Goal: Information Seeking & Learning: Learn about a topic

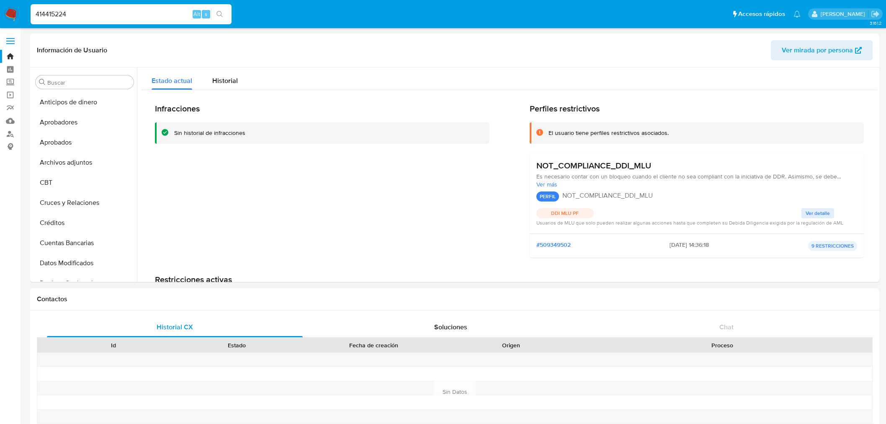
select select "10"
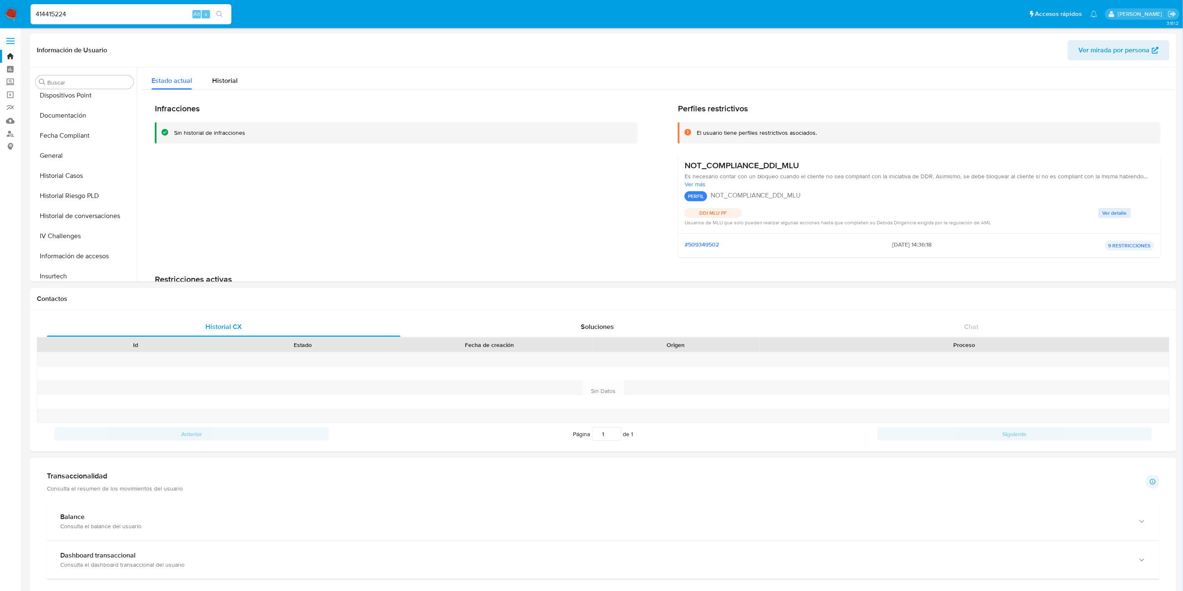
scroll to position [228, 0]
click at [77, 19] on input "414415224" at bounding box center [131, 14] width 201 height 11
paste input "1420151605"
type input "1420151605"
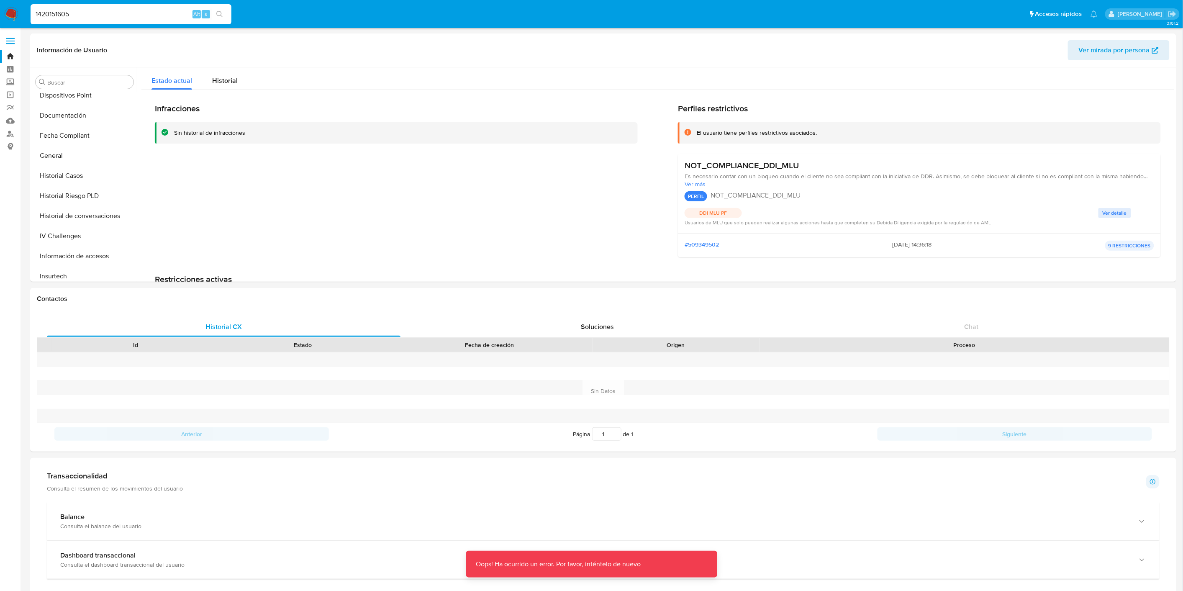
click at [14, 8] on img at bounding box center [11, 14] width 14 height 14
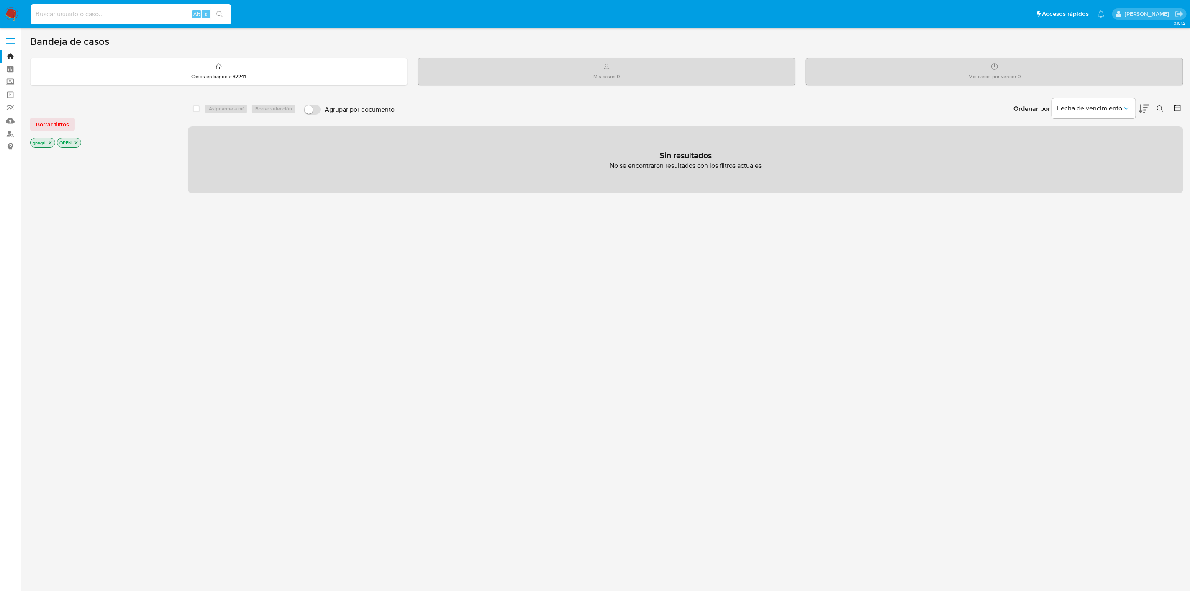
click at [87, 9] on input at bounding box center [131, 14] width 201 height 11
paste input "1420151605"
type input "1420151605"
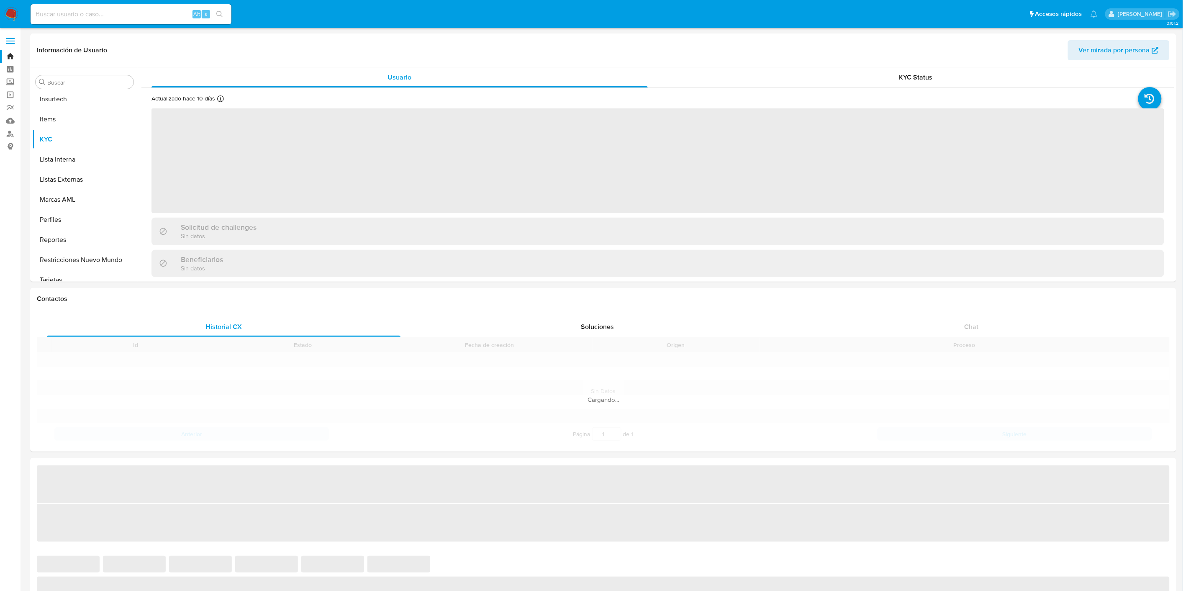
scroll to position [414, 0]
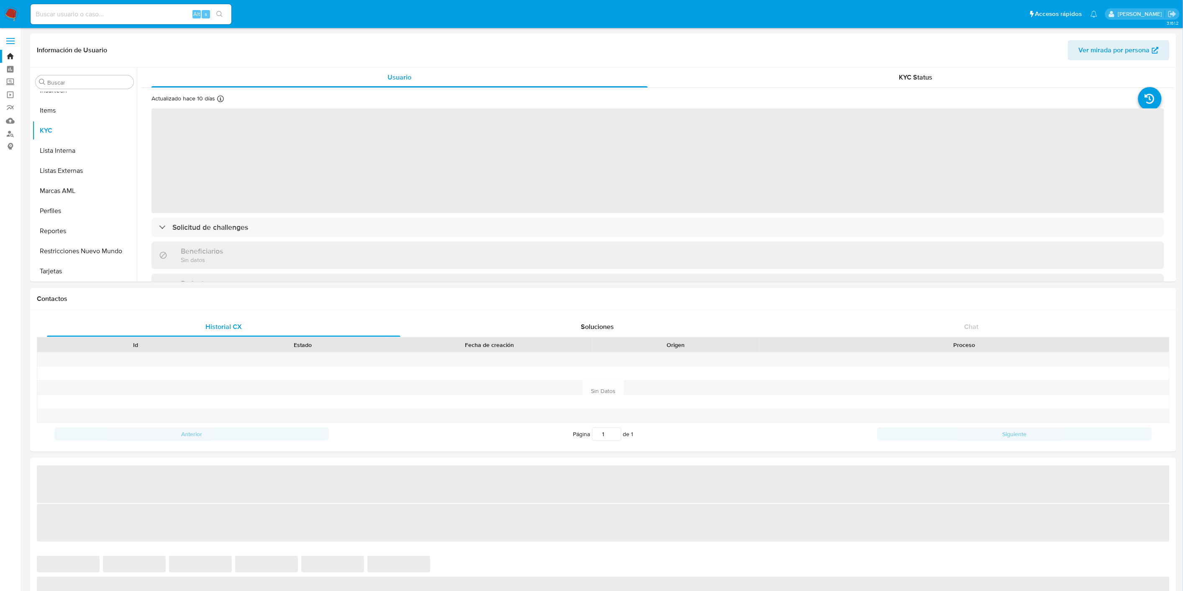
select select "10"
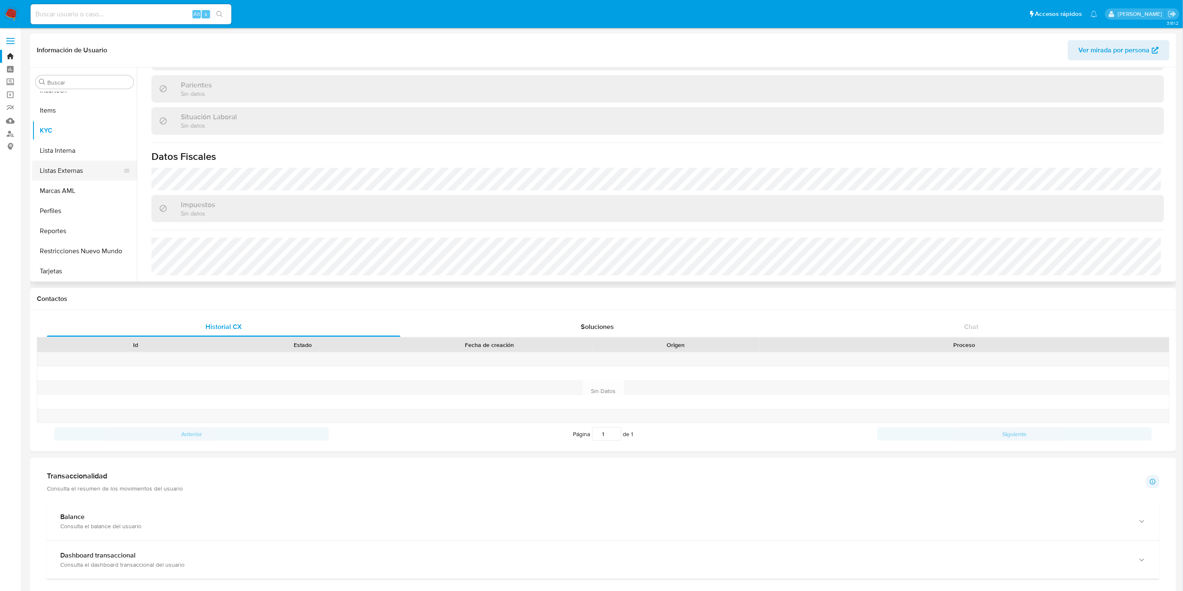
scroll to position [228, 0]
click at [73, 159] on button "General" at bounding box center [81, 156] width 98 height 20
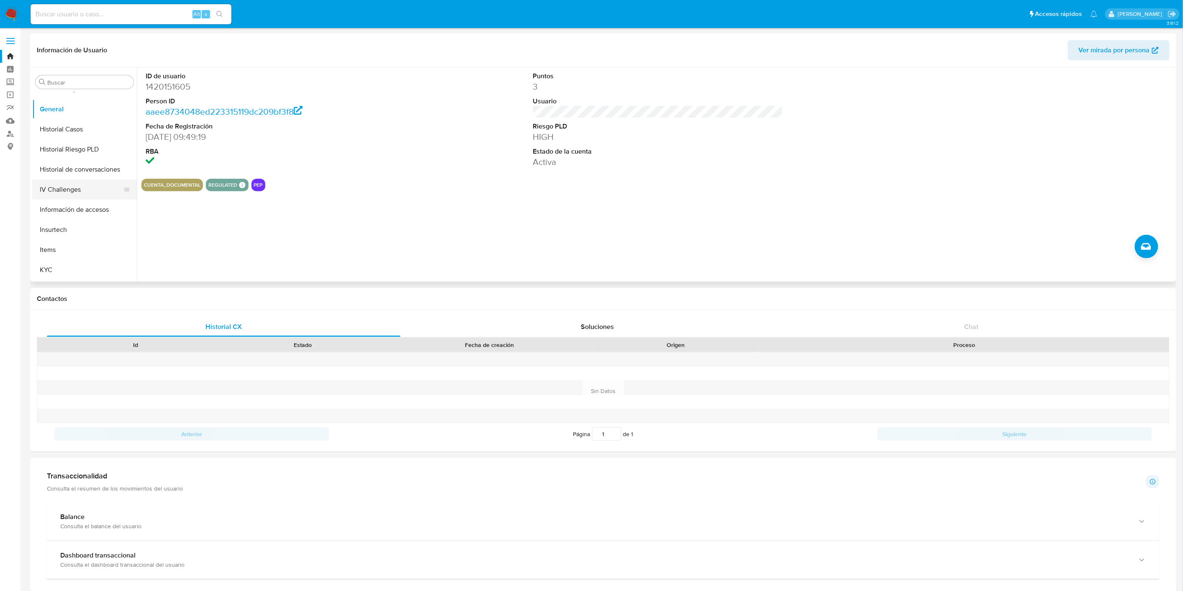
scroll to position [274, 0]
drag, startPoint x: 55, startPoint y: 265, endPoint x: 128, endPoint y: 251, distance: 74.2
click at [55, 265] on button "KYC" at bounding box center [84, 270] width 105 height 20
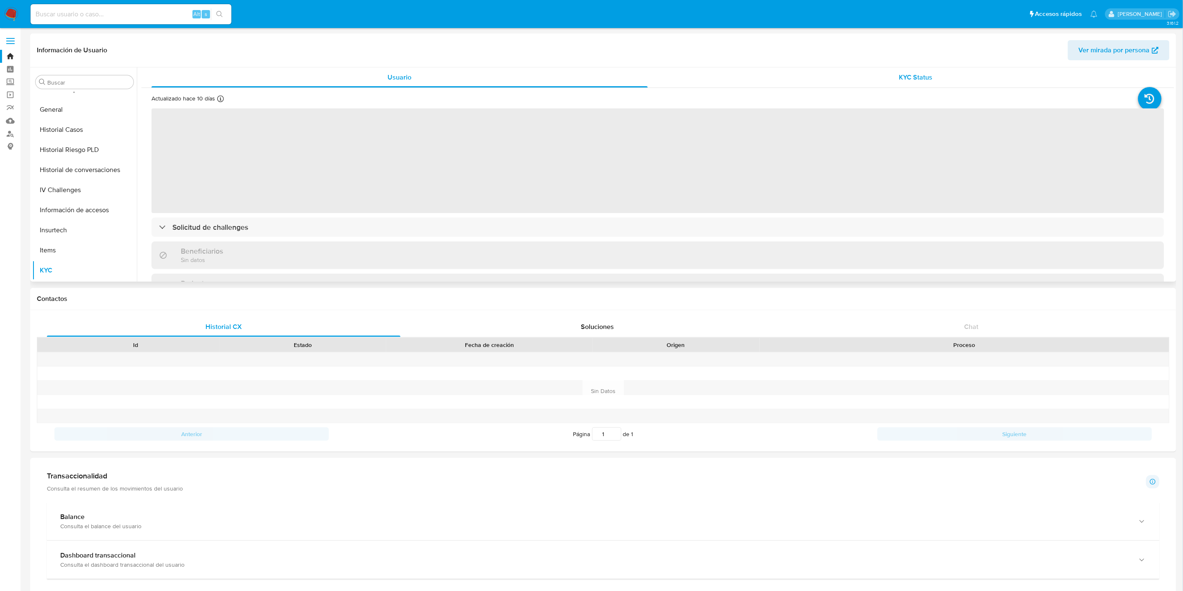
click at [888, 80] on div "KYC Status" at bounding box center [916, 77] width 496 height 20
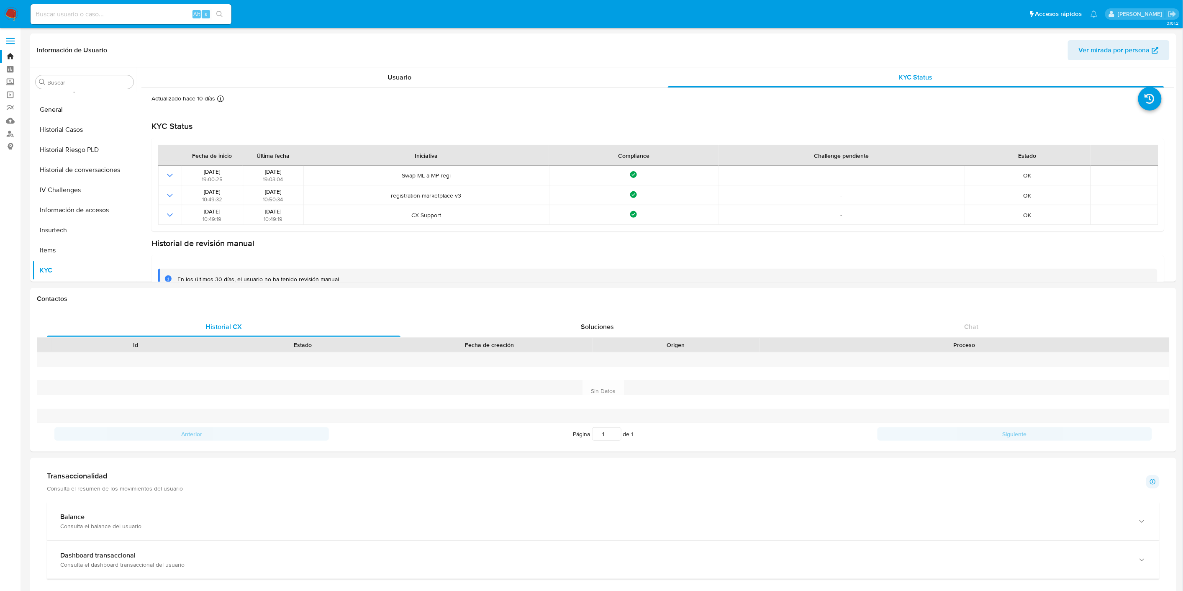
click at [86, 9] on input at bounding box center [131, 14] width 201 height 11
paste input "774546854"
type input "774546854"
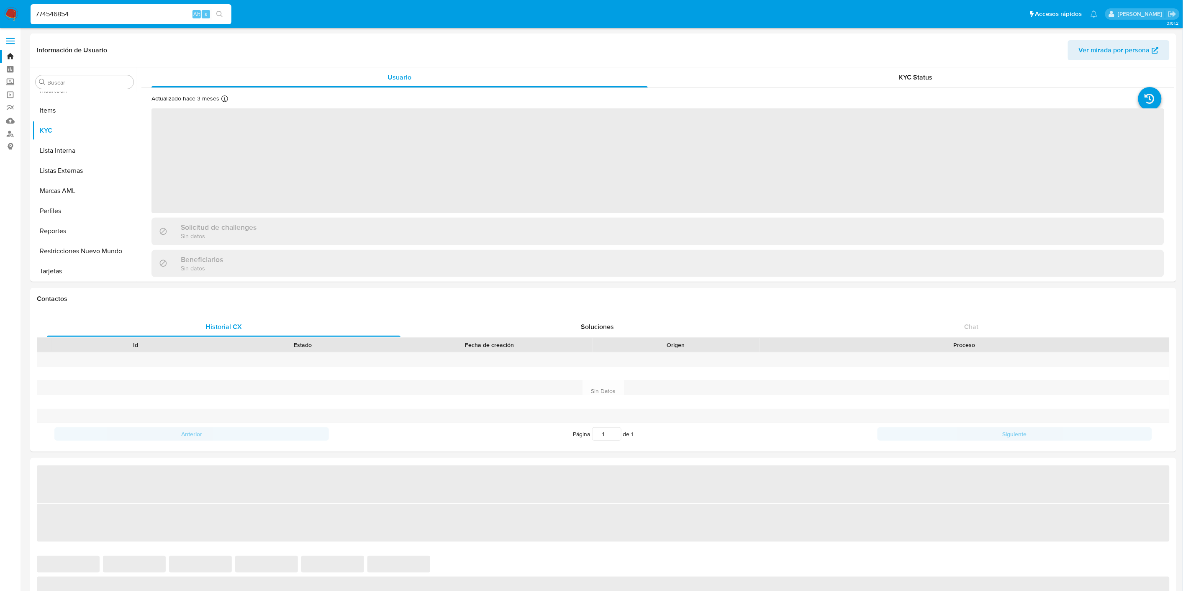
scroll to position [325, 0]
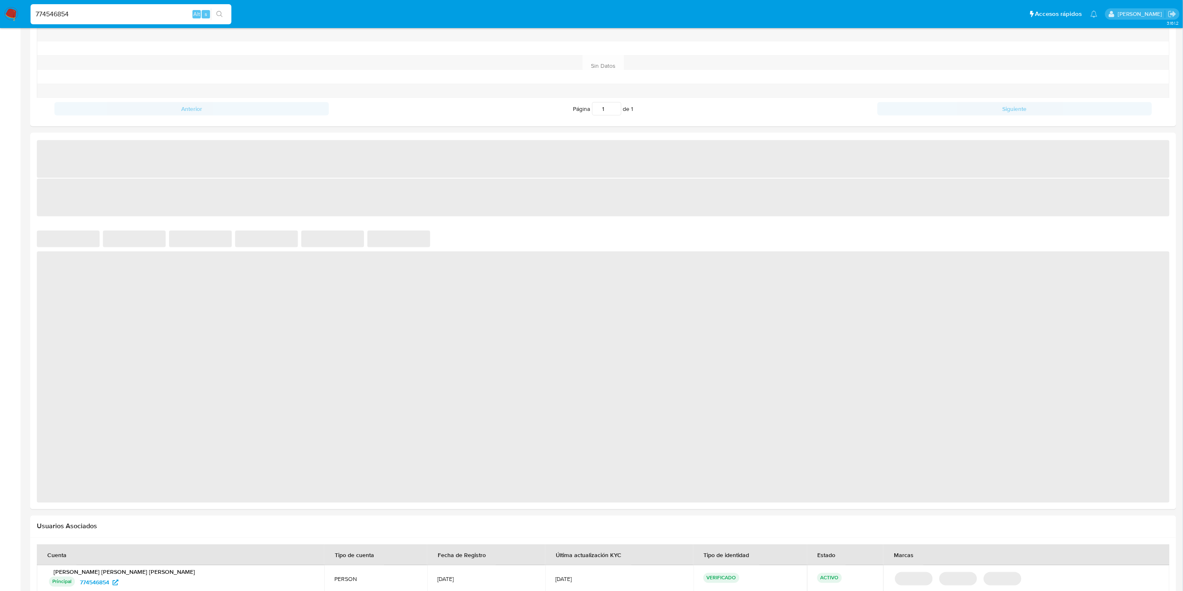
select select "10"
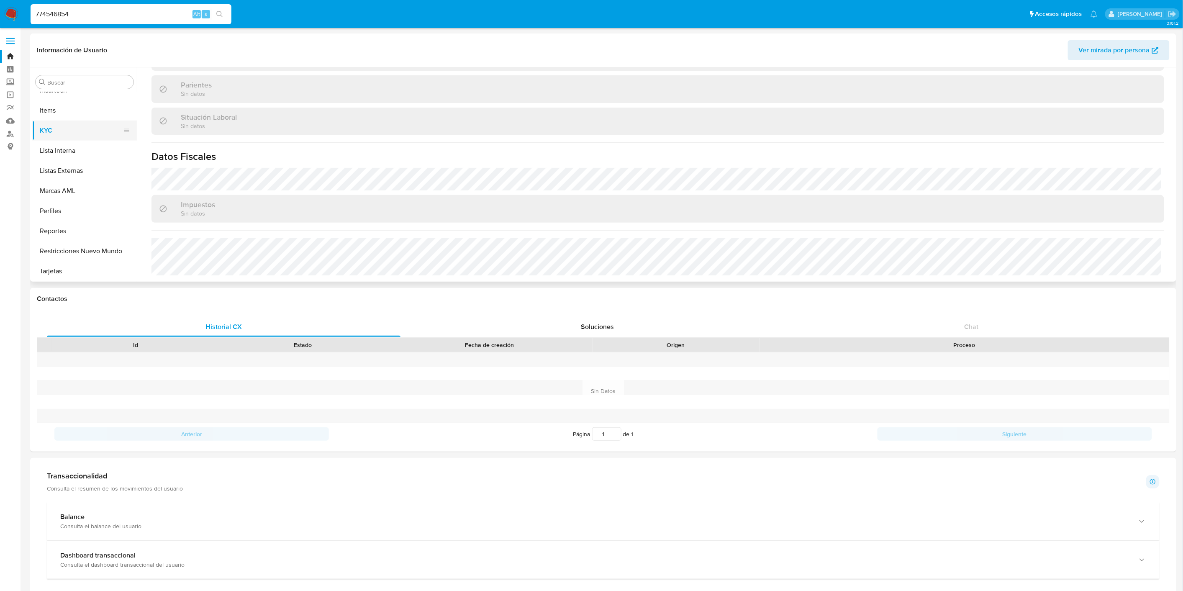
scroll to position [181, 0]
click at [69, 200] on button "General" at bounding box center [81, 202] width 98 height 20
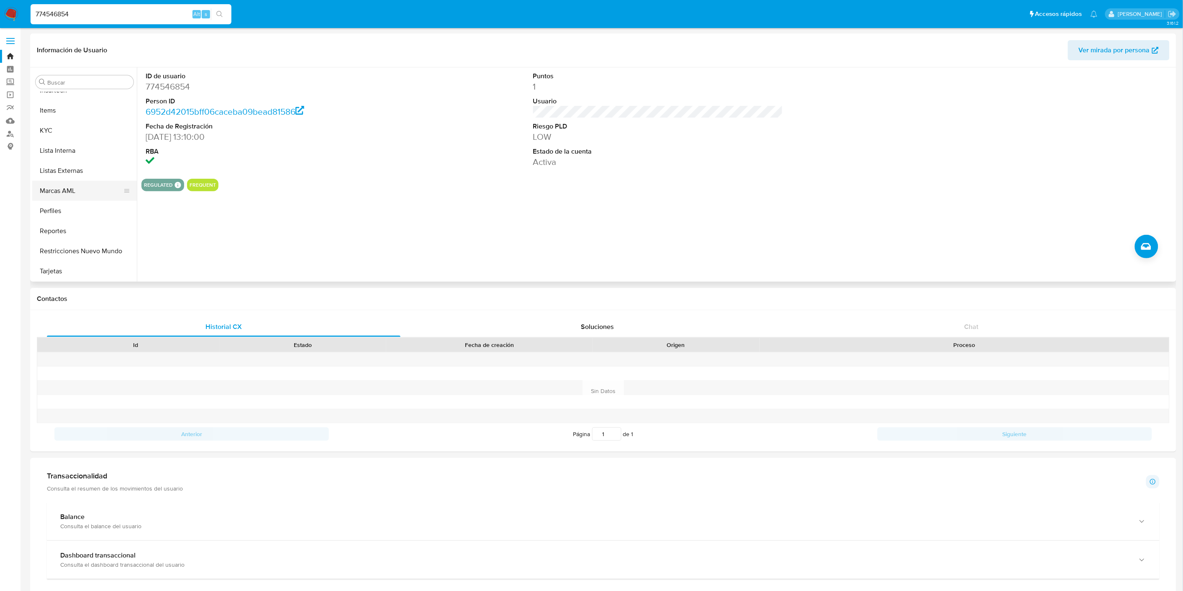
scroll to position [413, 0]
click at [55, 138] on button "KYC" at bounding box center [81, 131] width 98 height 20
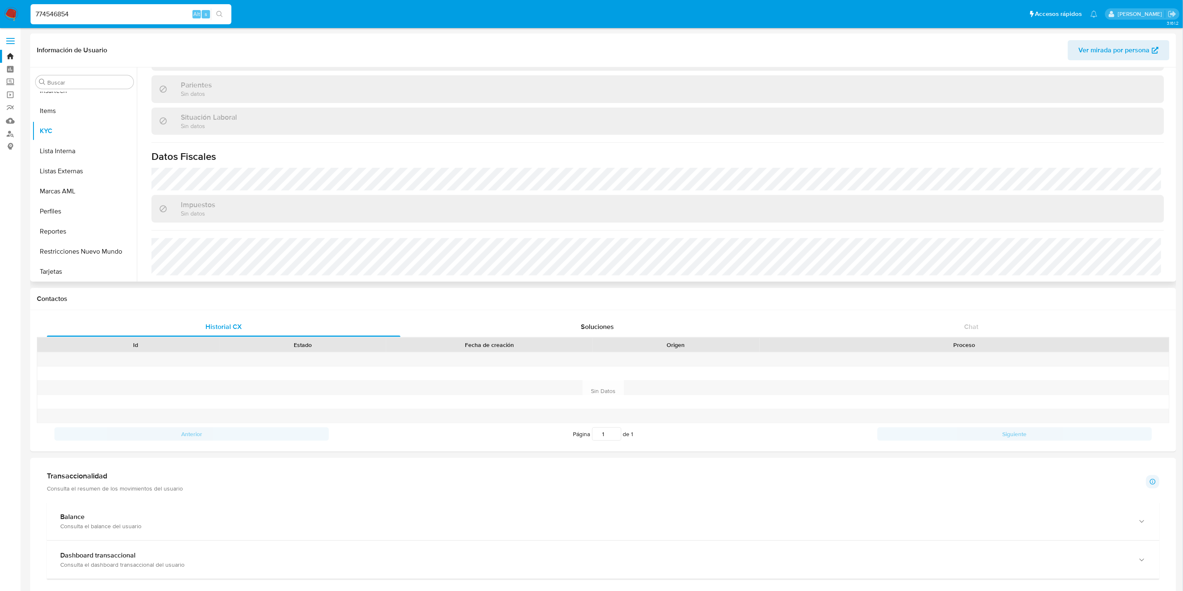
scroll to position [455, 0]
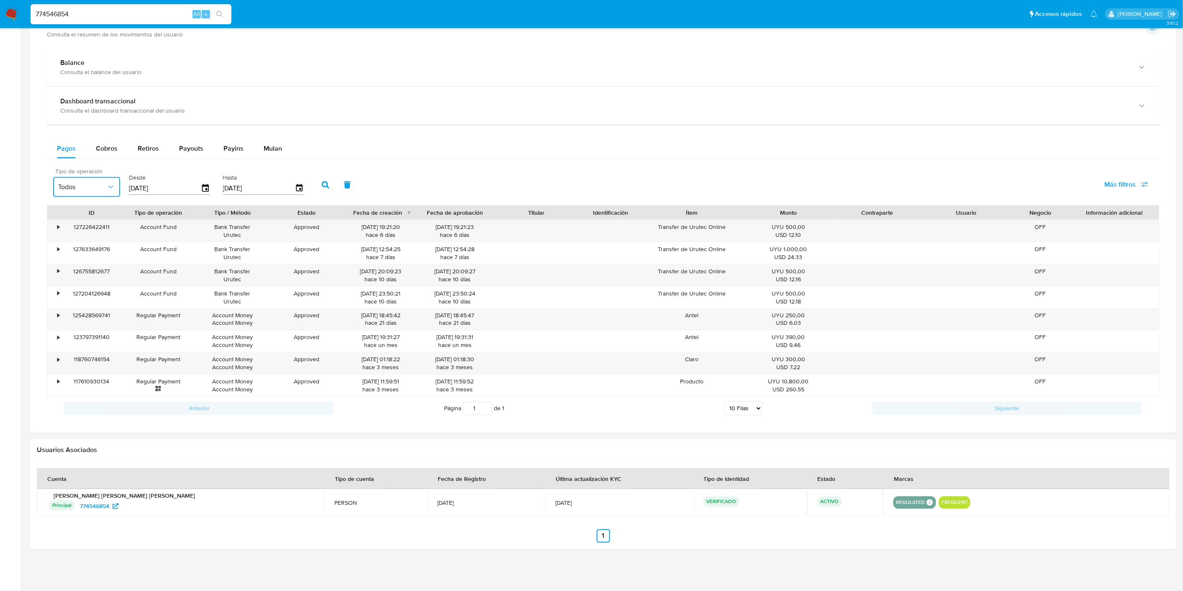
click at [97, 191] on button "Todos" at bounding box center [86, 187] width 67 height 20
click at [95, 303] on span "Account Fund" at bounding box center [78, 307] width 41 height 8
click at [177, 185] on input "[DATE]" at bounding box center [165, 188] width 72 height 13
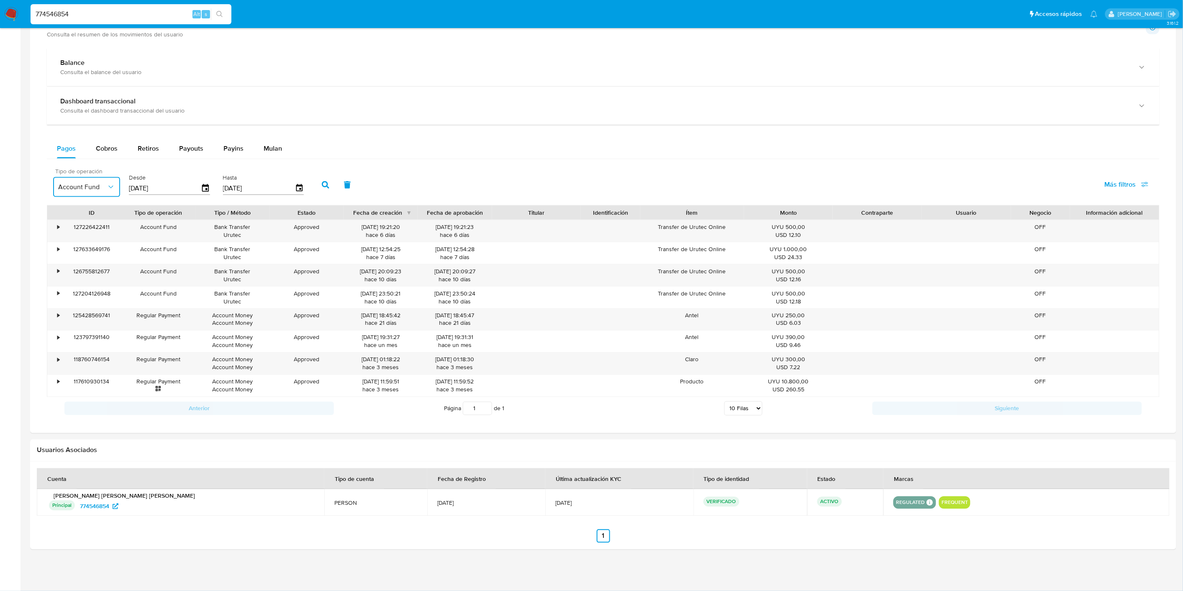
type input "2_/__/____"
type input "26/03/2025"
click at [322, 188] on icon "button" at bounding box center [326, 185] width 8 height 8
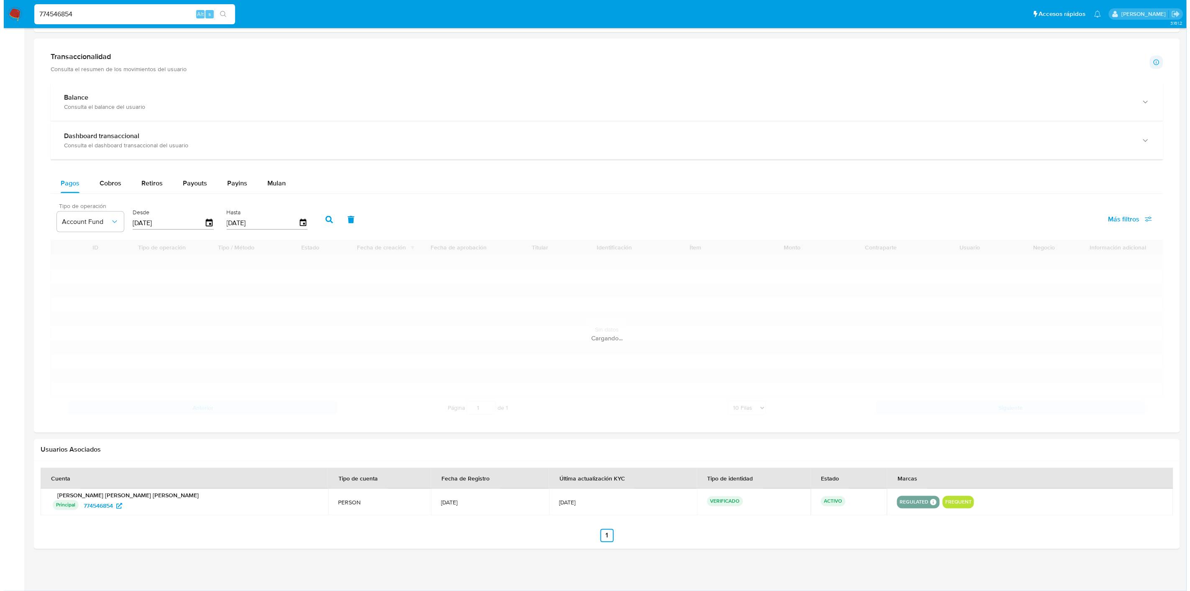
scroll to position [367, 0]
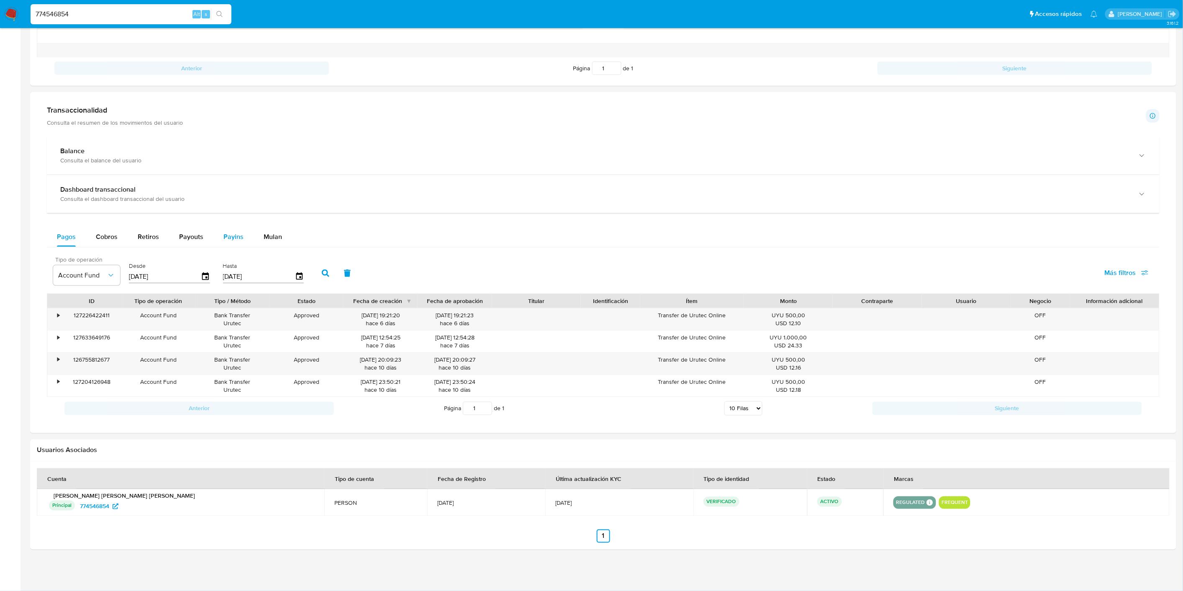
click at [230, 233] on span "Payins" at bounding box center [234, 237] width 20 height 10
select select "10"
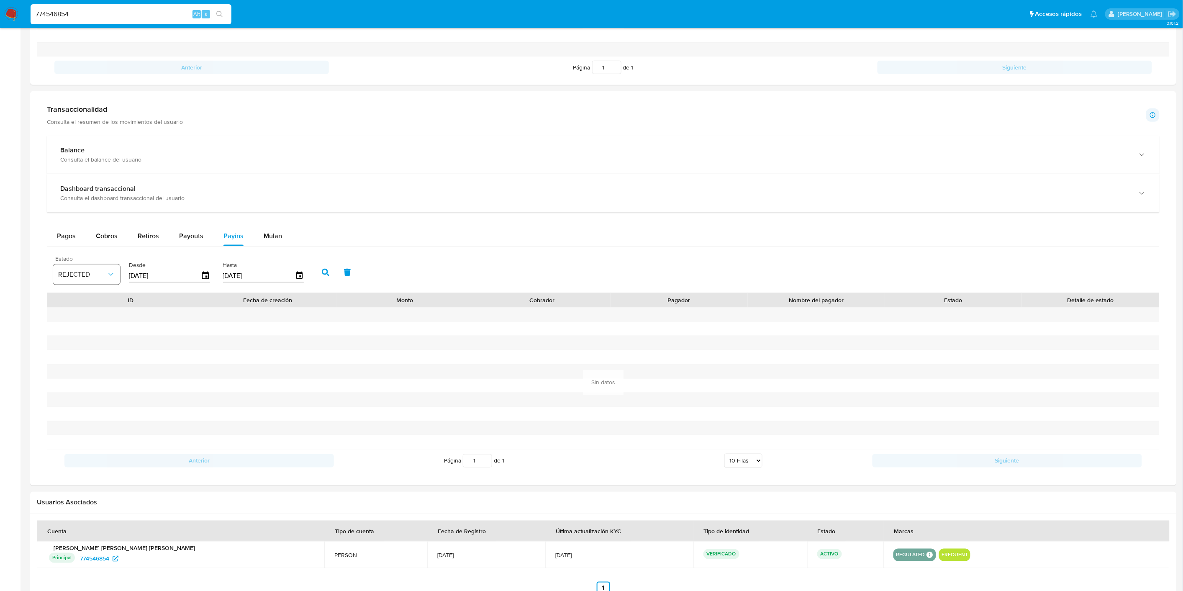
click at [95, 269] on button "REJECTED" at bounding box center [86, 275] width 67 height 20
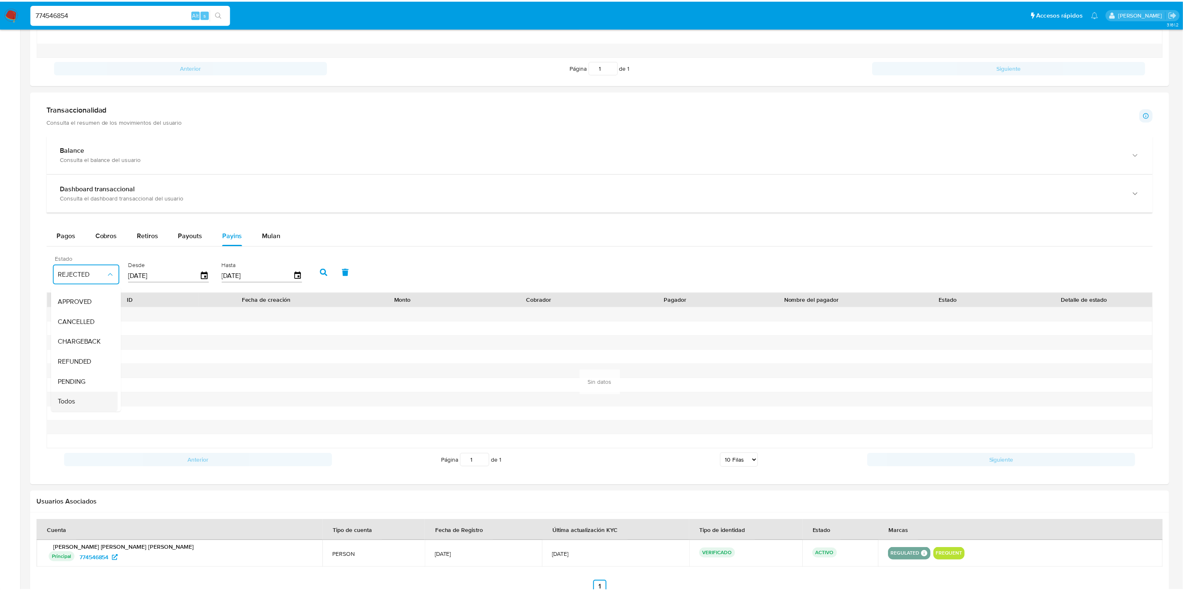
scroll to position [62, 0]
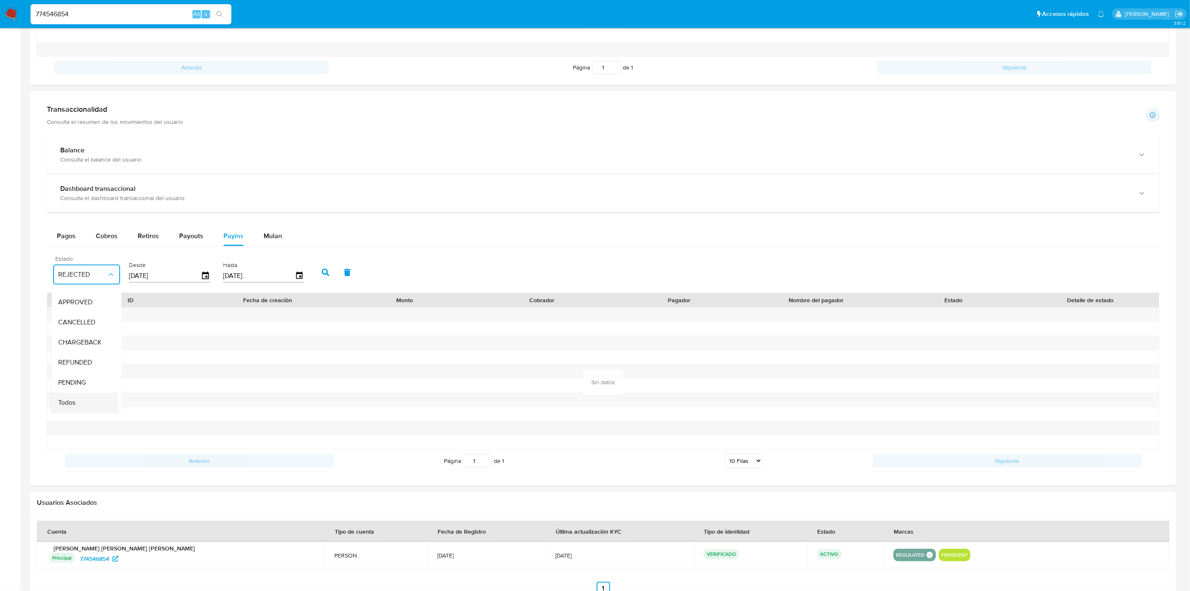
click at [89, 395] on div "Todos" at bounding box center [82, 403] width 49 height 20
click at [157, 278] on input "[DATE]" at bounding box center [165, 275] width 72 height 13
type input "2_/__/____"
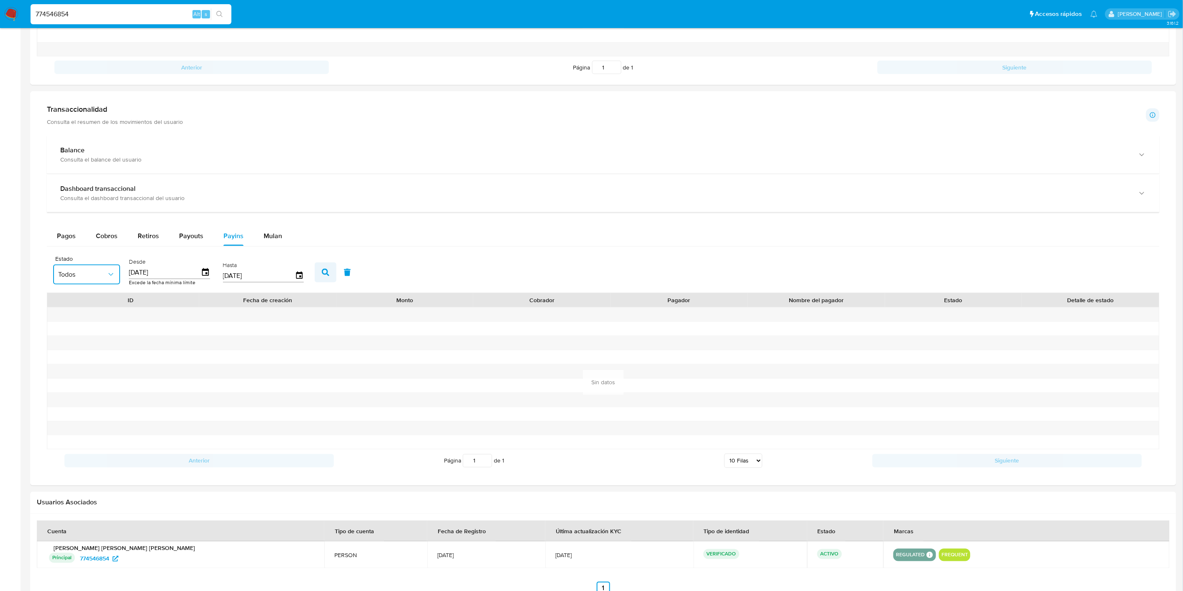
type input "26/03/2025"
click at [322, 276] on icon "button" at bounding box center [326, 273] width 8 height 8
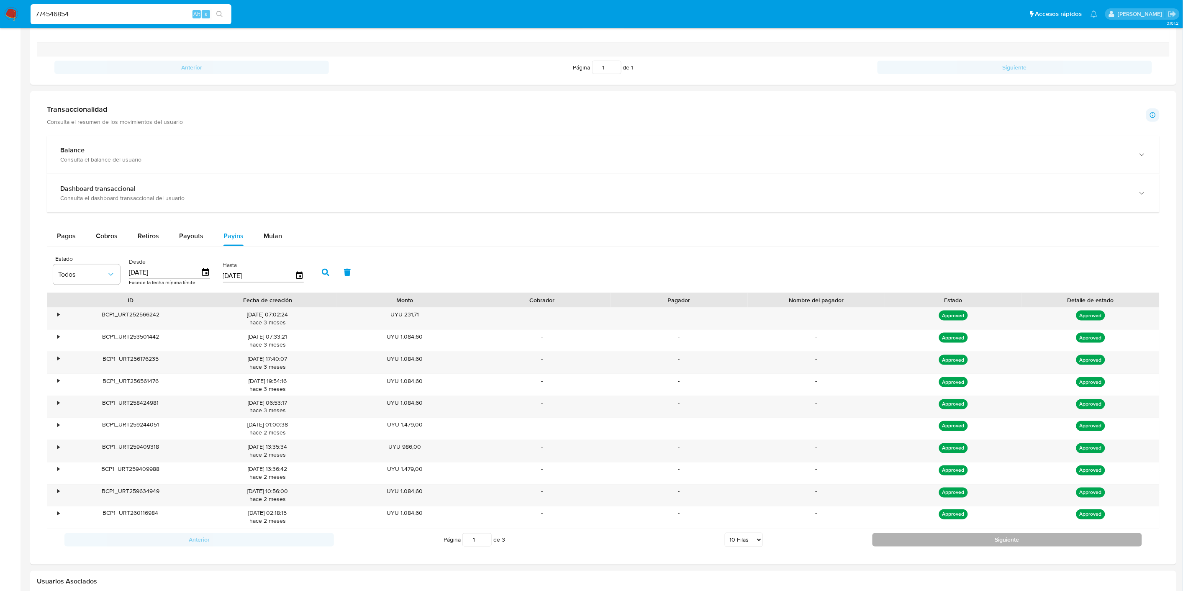
click at [923, 546] on button "Siguiente" at bounding box center [1008, 539] width 270 height 13
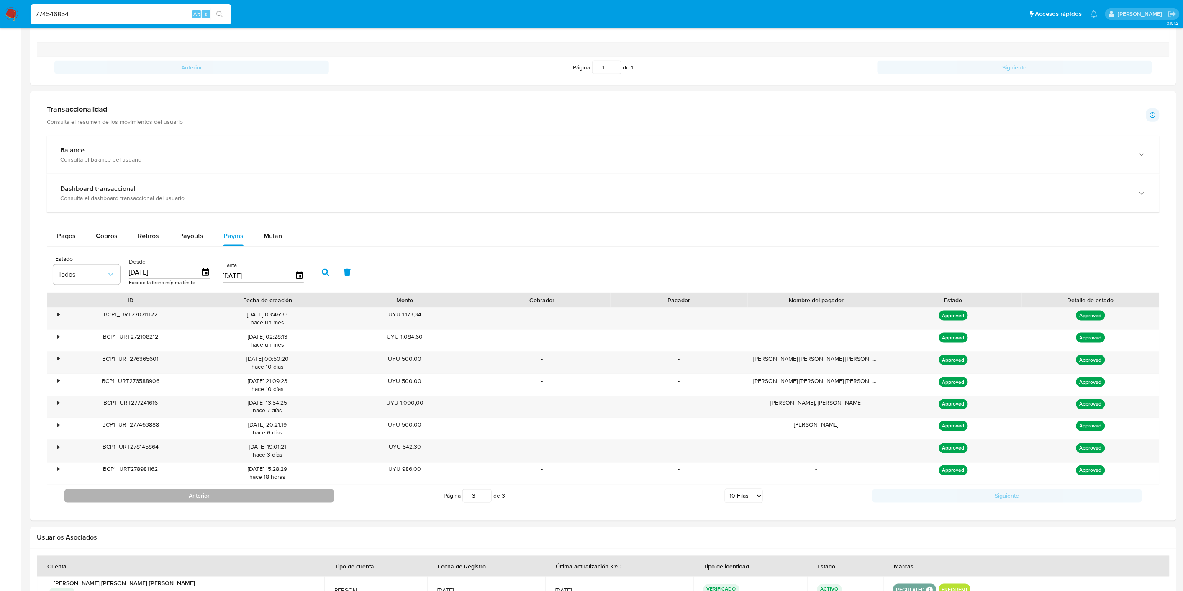
click at [301, 499] on button "Anterior" at bounding box center [199, 495] width 270 height 13
type input "1"
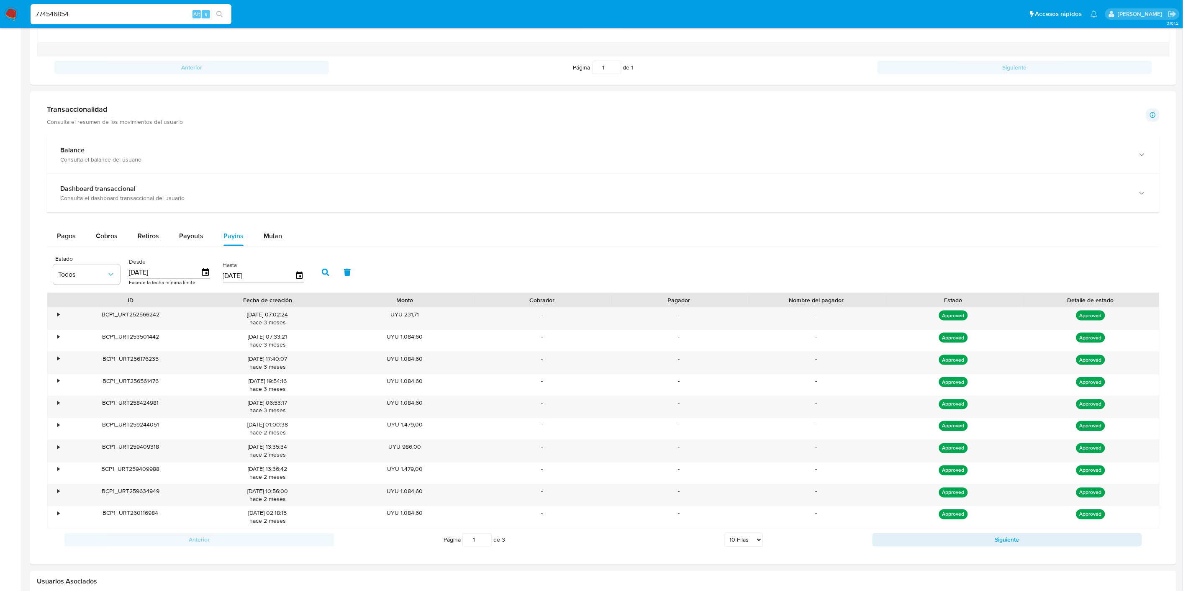
click at [723, 538] on div "Página 1 de 3 5 Filas 10 Filas 20 Filas 25 Filas 50 Filas 100 Filas" at bounding box center [603, 540] width 539 height 17
click at [737, 540] on select "5 Filas 10 Filas 20 Filas 25 Filas 50 Filas 100 Filas" at bounding box center [744, 540] width 38 height 14
select select "50"
click at [725, 535] on select "5 Filas 10 Filas 20 Filas 25 Filas 50 Filas 100 Filas" at bounding box center [744, 540] width 38 height 14
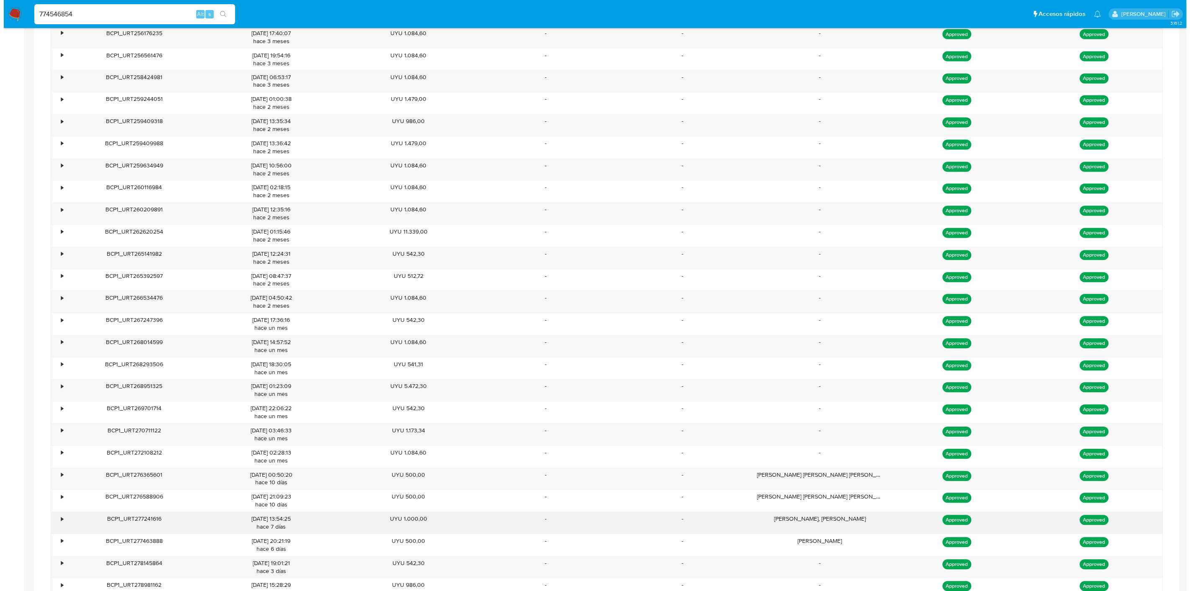
scroll to position [367, 0]
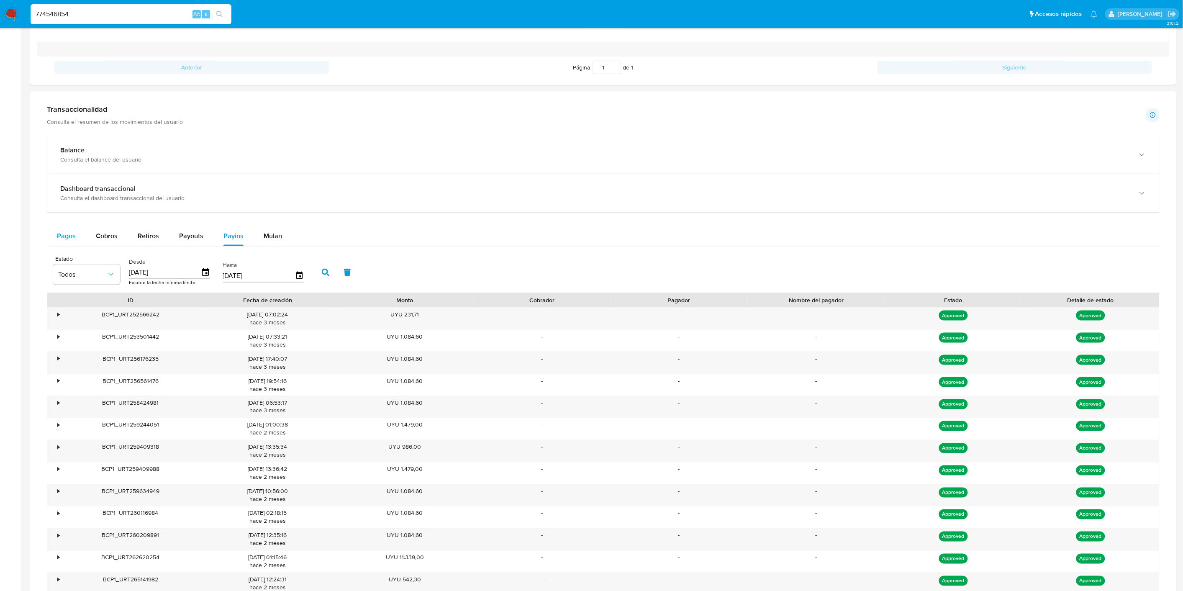
click at [64, 240] on span "Pagos" at bounding box center [66, 236] width 19 height 10
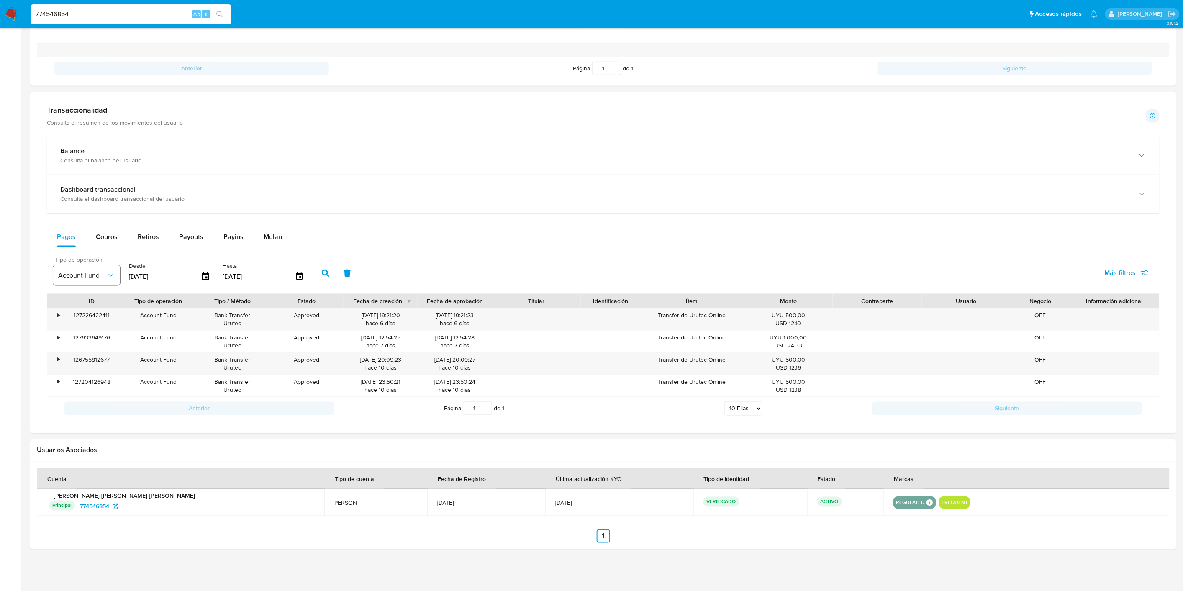
click at [102, 275] on span "Account Fund" at bounding box center [82, 275] width 49 height 8
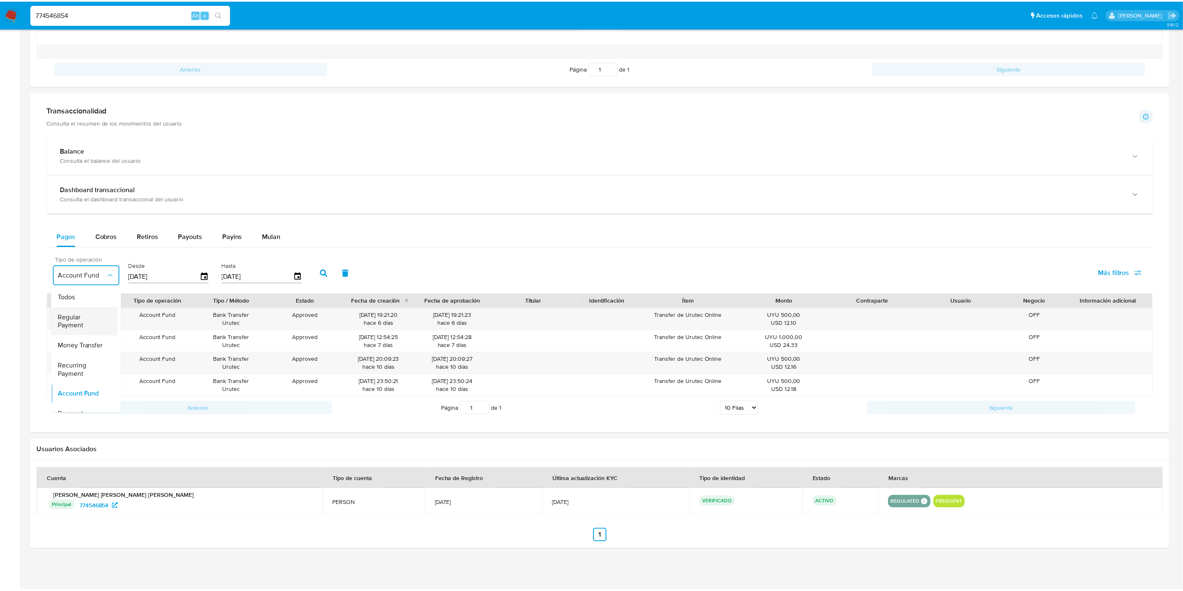
scroll to position [0, 0]
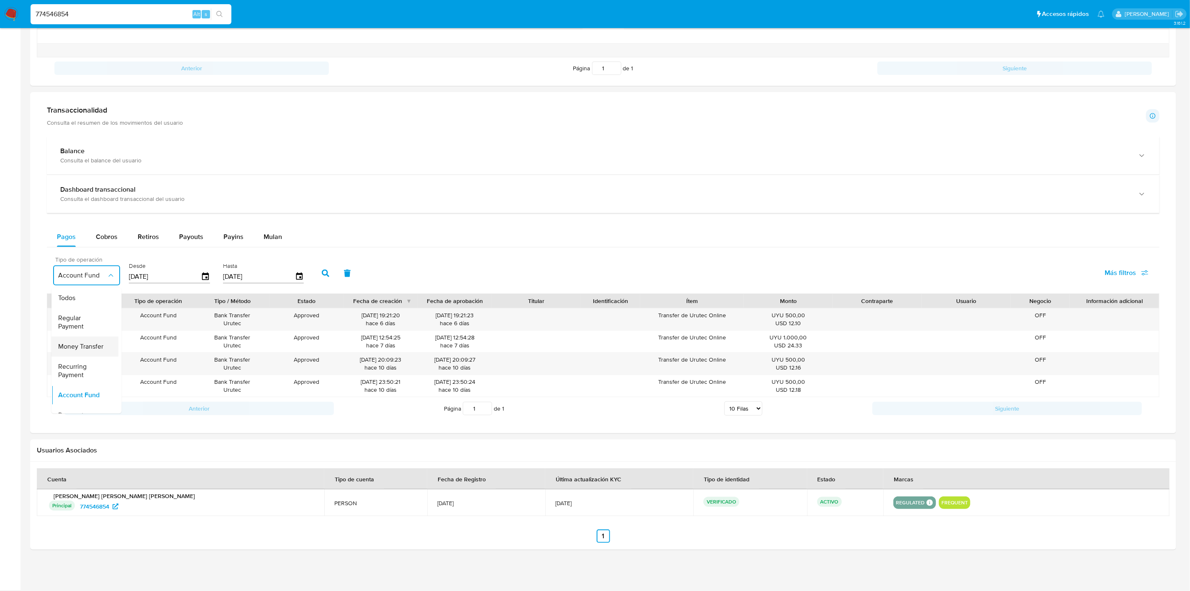
click at [94, 342] on span "Money Transfer" at bounding box center [80, 346] width 45 height 8
click at [324, 268] on button "button" at bounding box center [326, 273] width 22 height 20
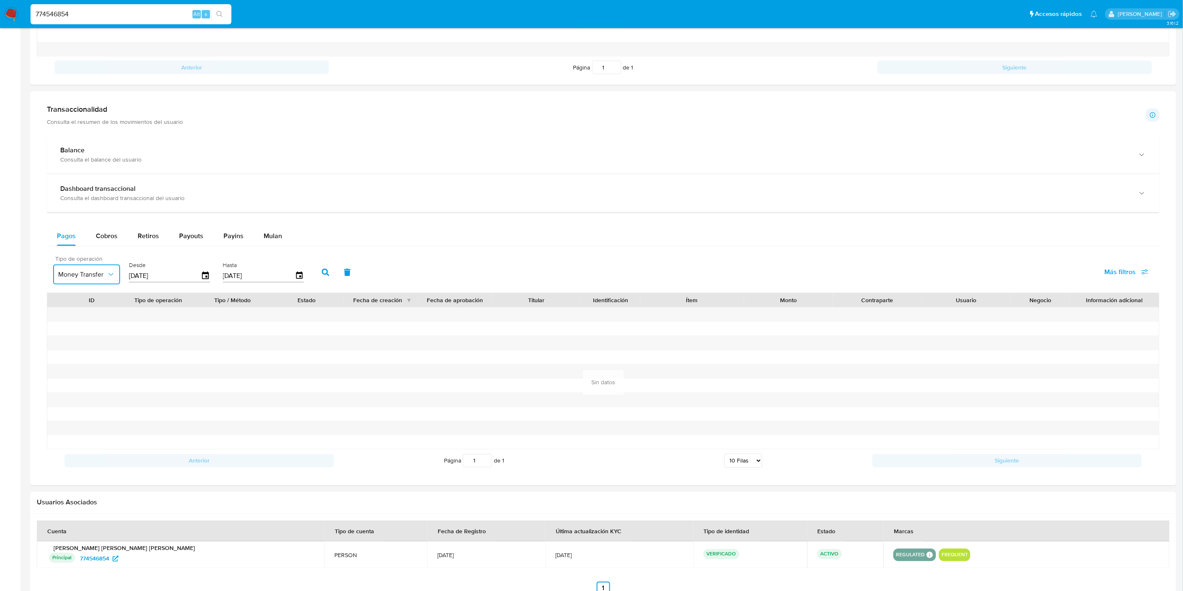
click at [103, 274] on span "Money Transfer" at bounding box center [82, 274] width 49 height 8
click at [78, 392] on span "Account Fund" at bounding box center [78, 394] width 41 height 8
click at [322, 276] on icon "button" at bounding box center [326, 273] width 8 height 8
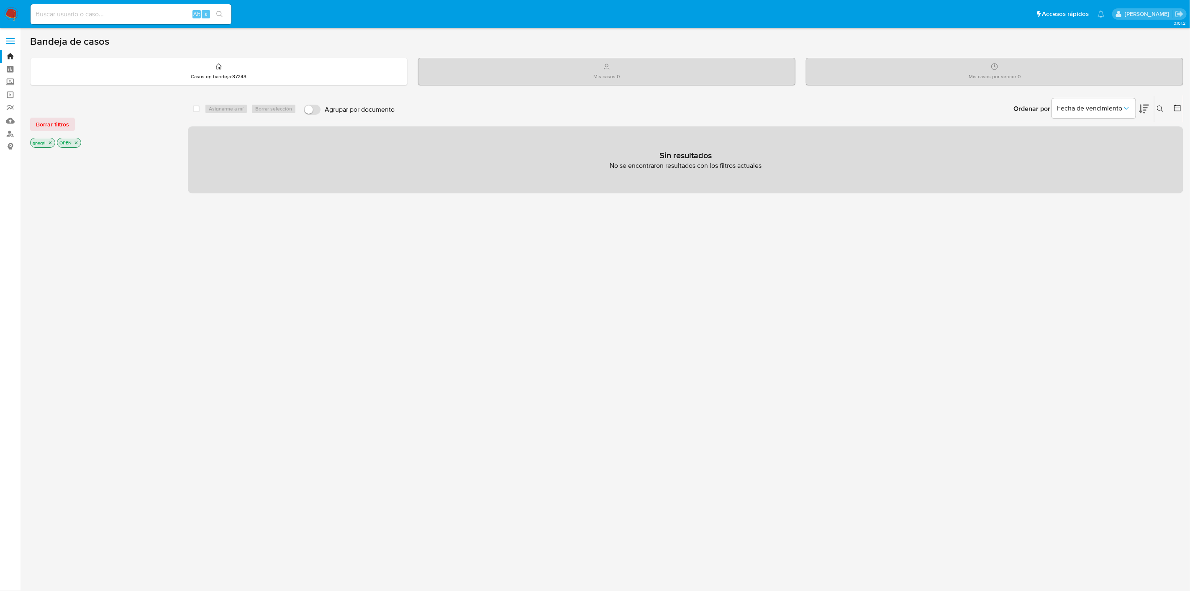
click at [116, 12] on input at bounding box center [131, 14] width 201 height 11
paste input "267676025"
type input "267676025"
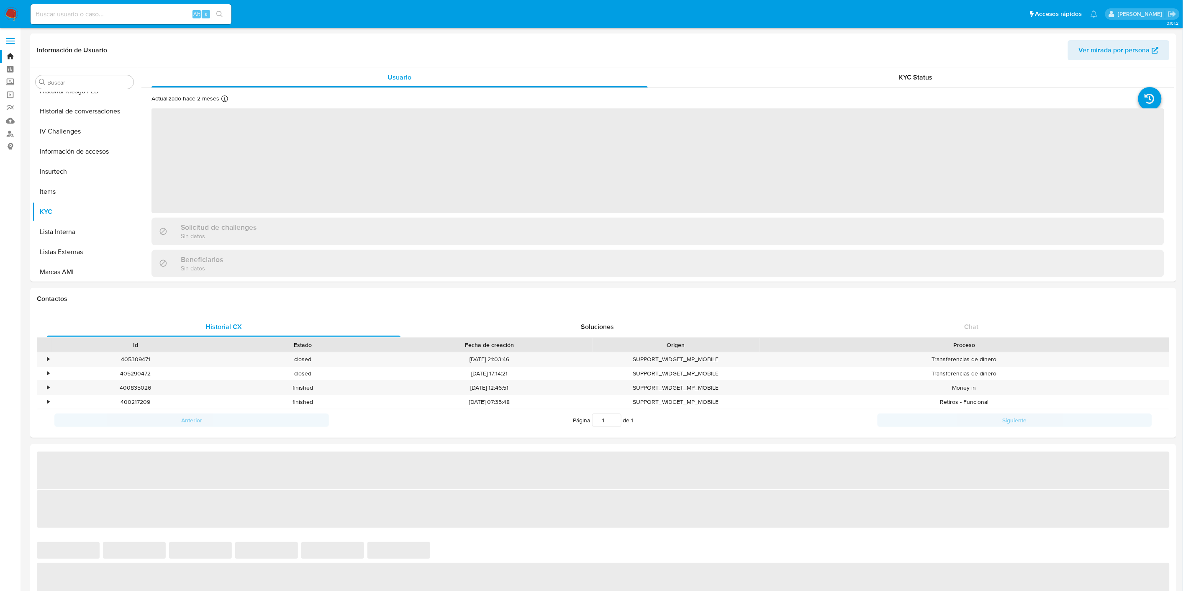
scroll to position [414, 0]
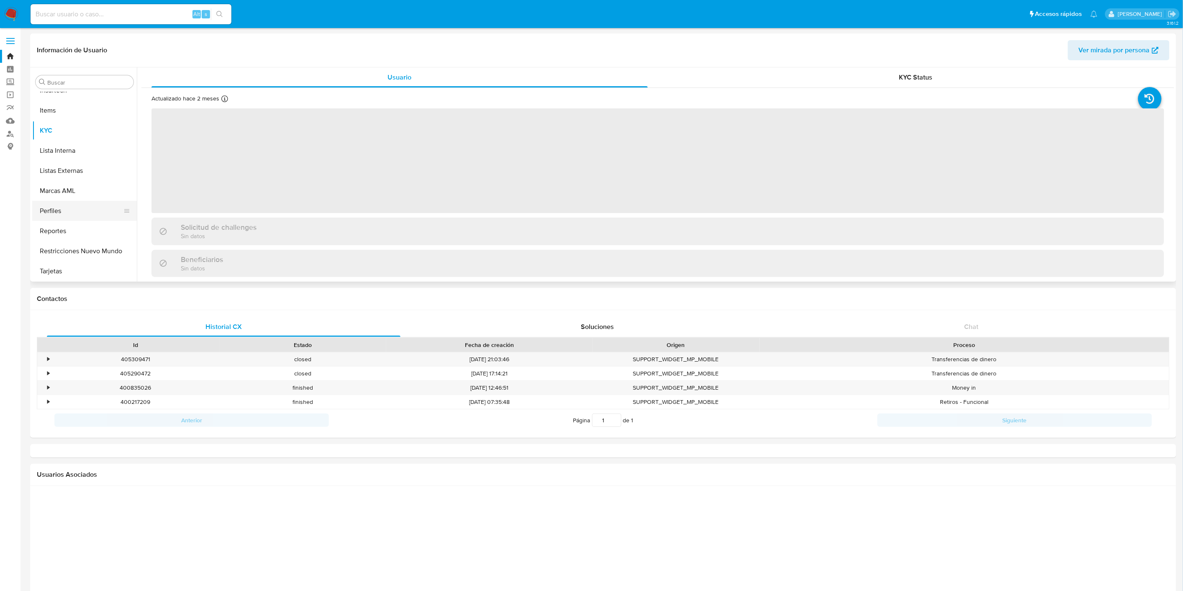
select select "10"
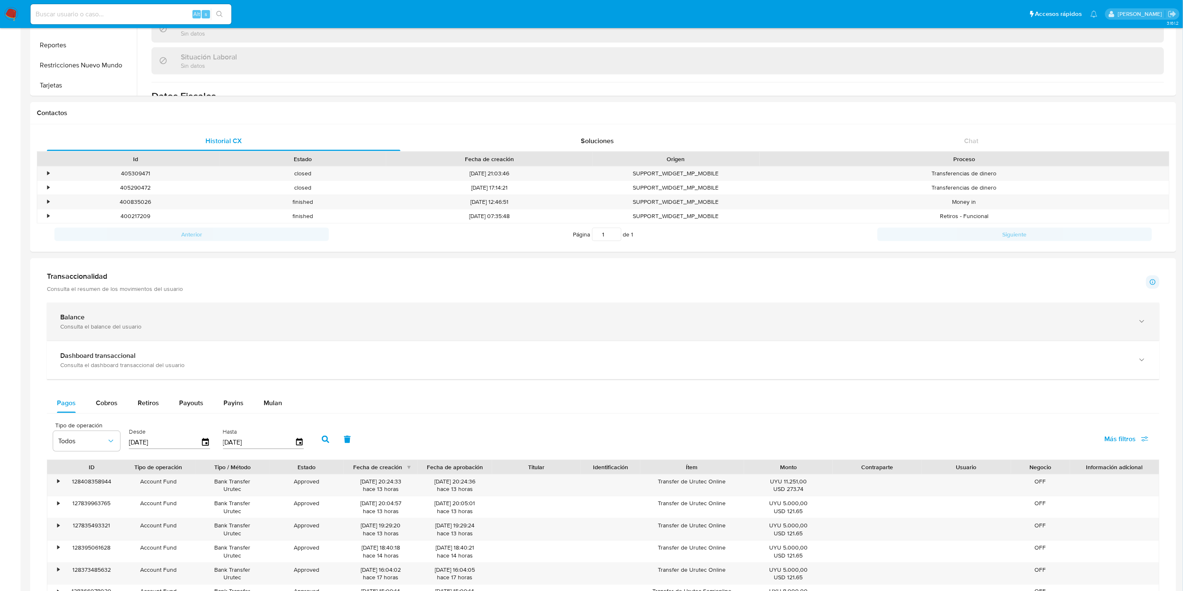
scroll to position [325, 0]
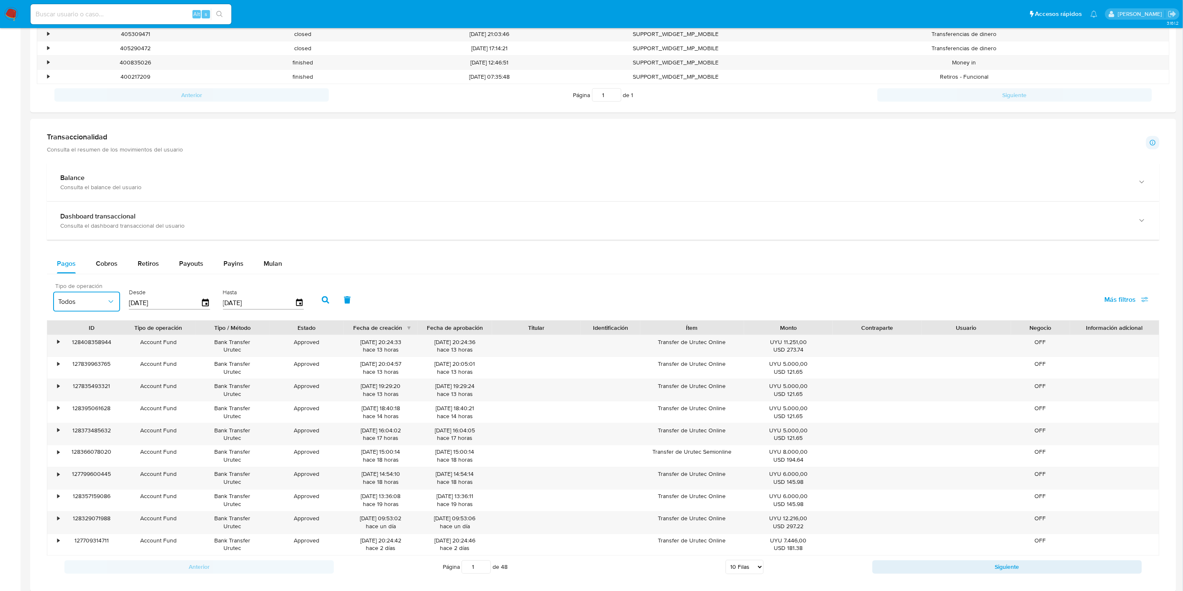
click at [101, 310] on button "Todos" at bounding box center [86, 302] width 67 height 20
click at [89, 424] on span "Account Fund" at bounding box center [78, 421] width 41 height 8
click at [160, 304] on input "06/07/2025" at bounding box center [165, 302] width 72 height 13
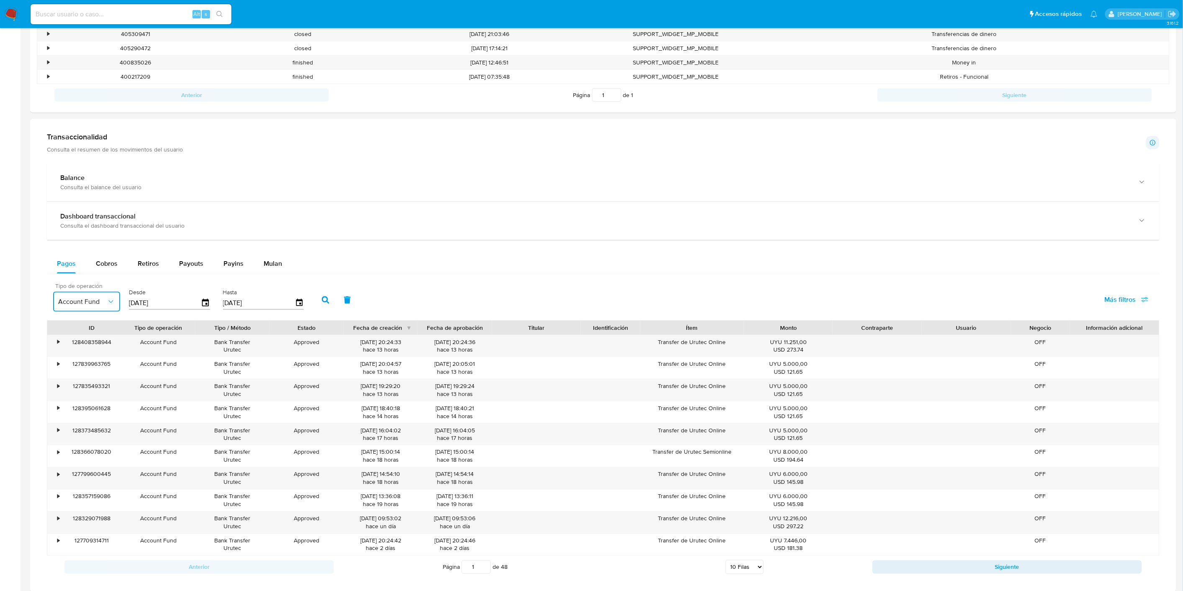
type input "2_/__/____"
type input "24/06/2025"
click at [327, 301] on button "button" at bounding box center [326, 300] width 22 height 20
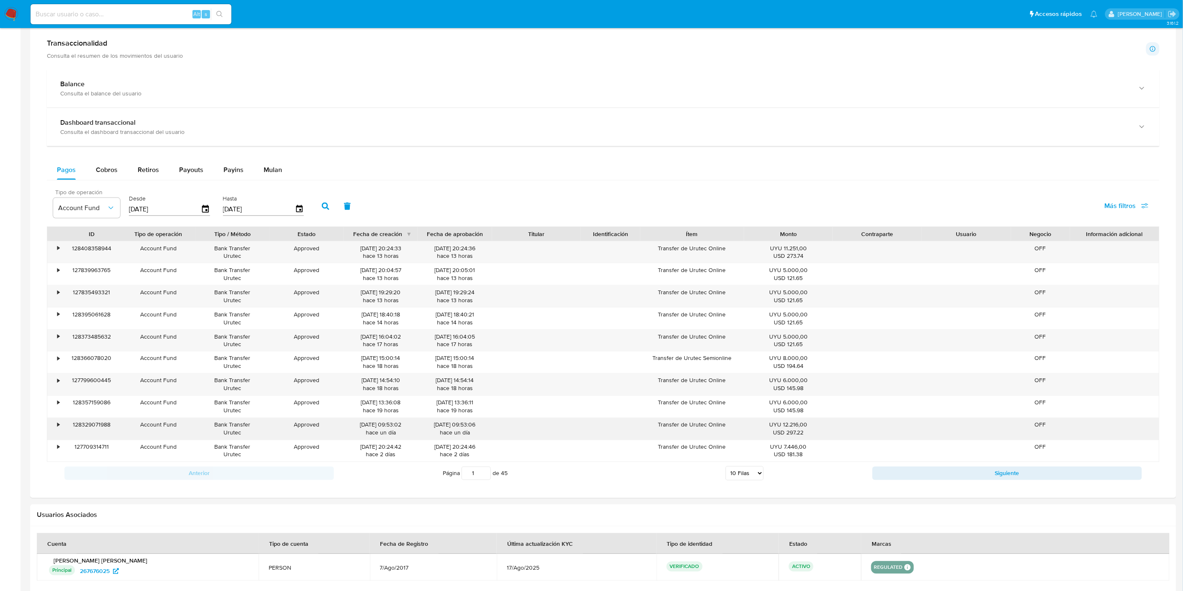
scroll to position [465, 0]
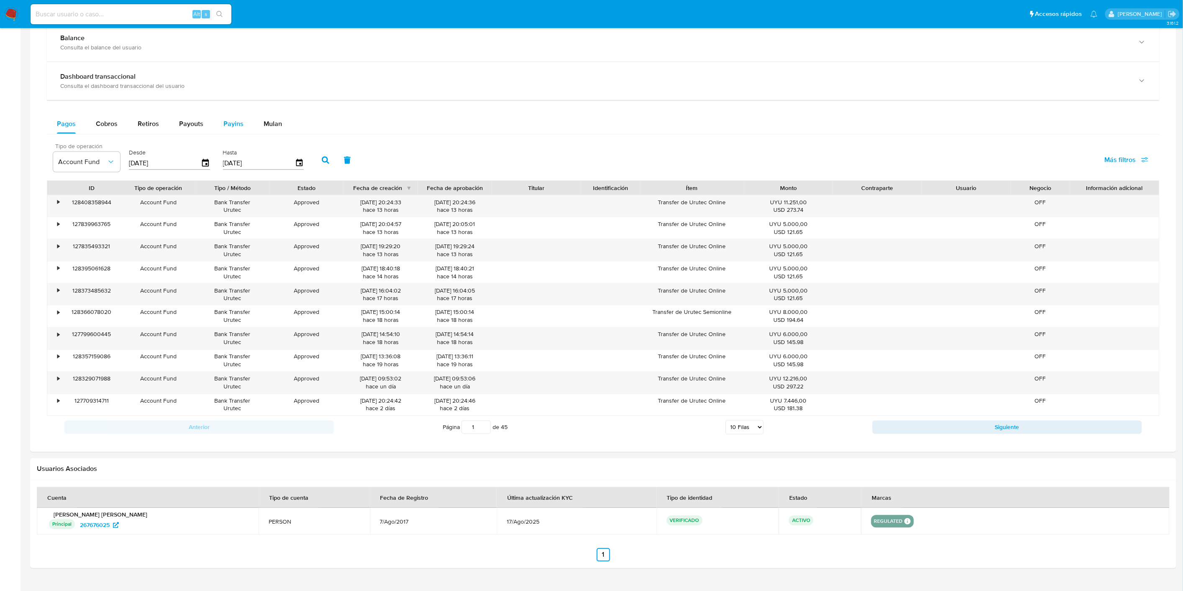
click at [233, 132] on div "Payins" at bounding box center [234, 124] width 20 height 20
select select "10"
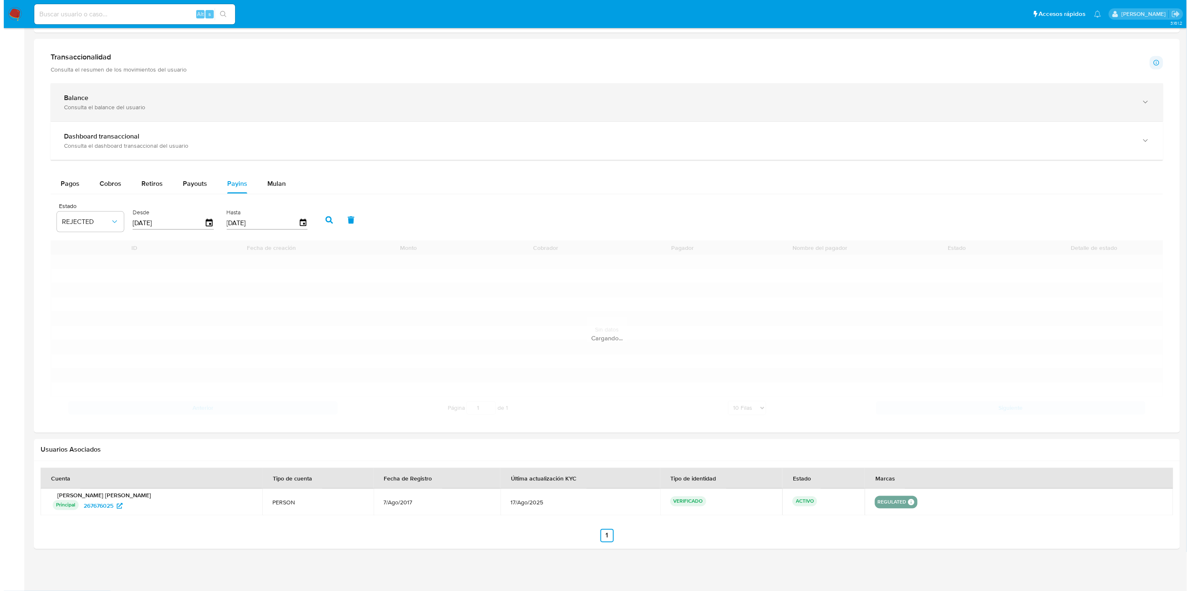
scroll to position [286, 0]
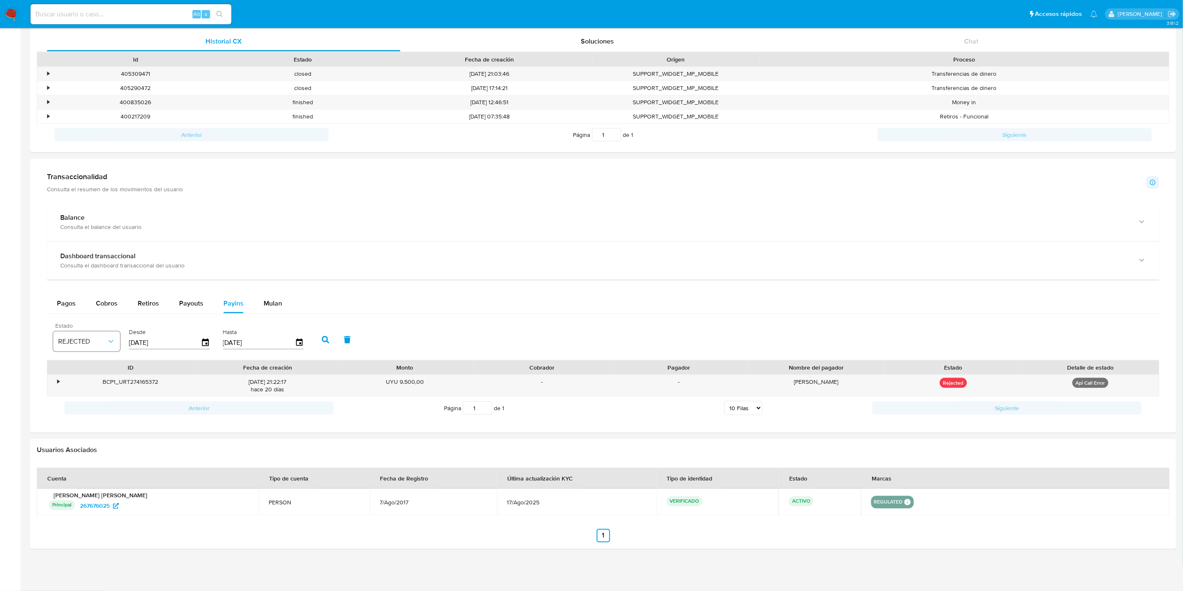
click at [105, 335] on button "REJECTED" at bounding box center [86, 342] width 67 height 20
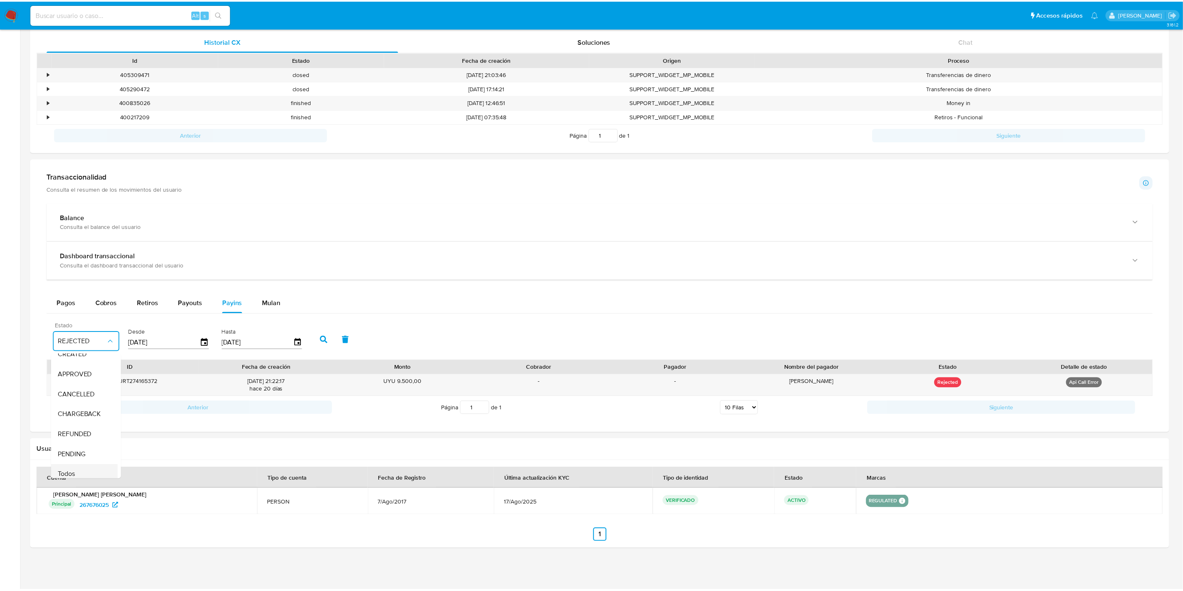
scroll to position [62, 0]
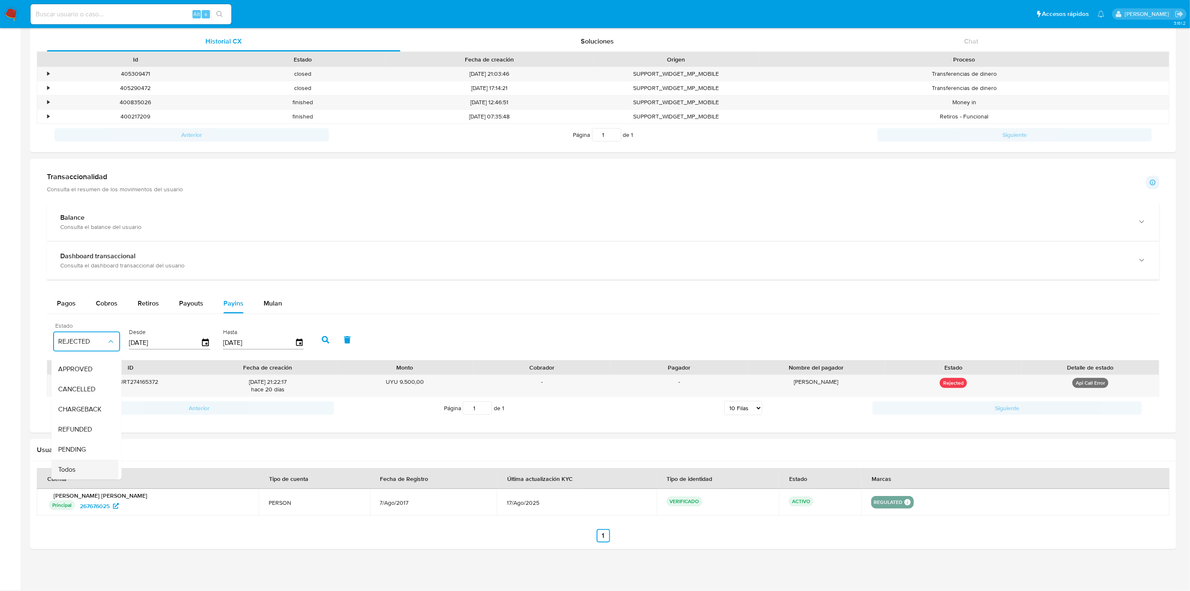
click at [95, 465] on div "Todos" at bounding box center [82, 470] width 49 height 20
click at [159, 350] on div "Desde 06/07/2025" at bounding box center [169, 338] width 81 height 33
click at [164, 343] on input "[DATE]" at bounding box center [165, 342] width 72 height 13
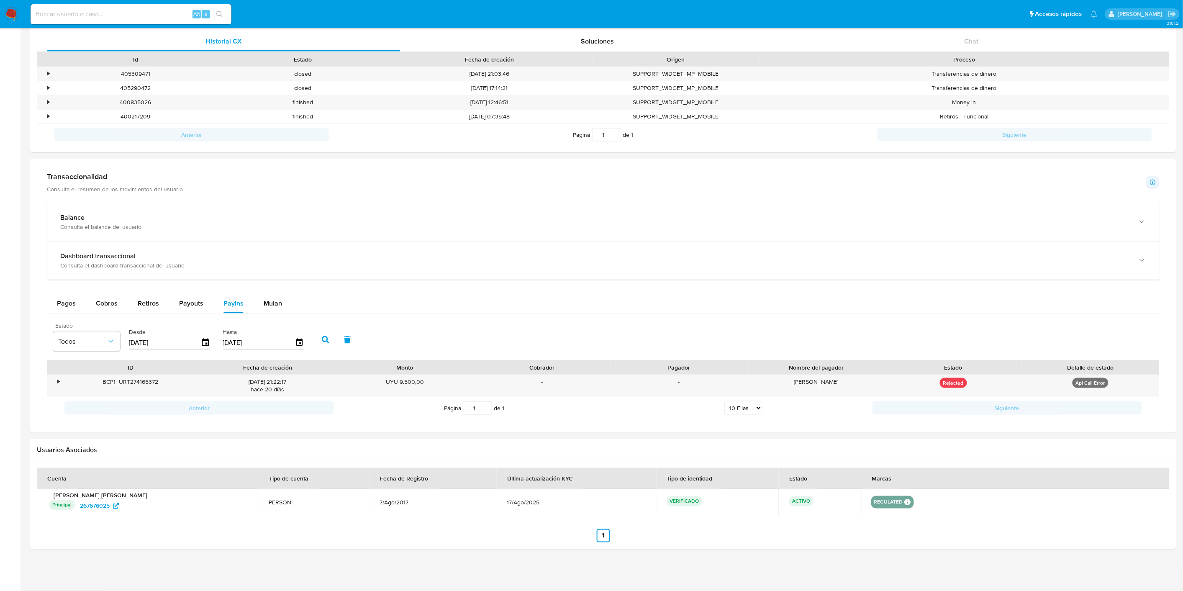
type input "2_/__/____"
type input "24/06/2025"
click at [316, 345] on button "button" at bounding box center [326, 340] width 22 height 20
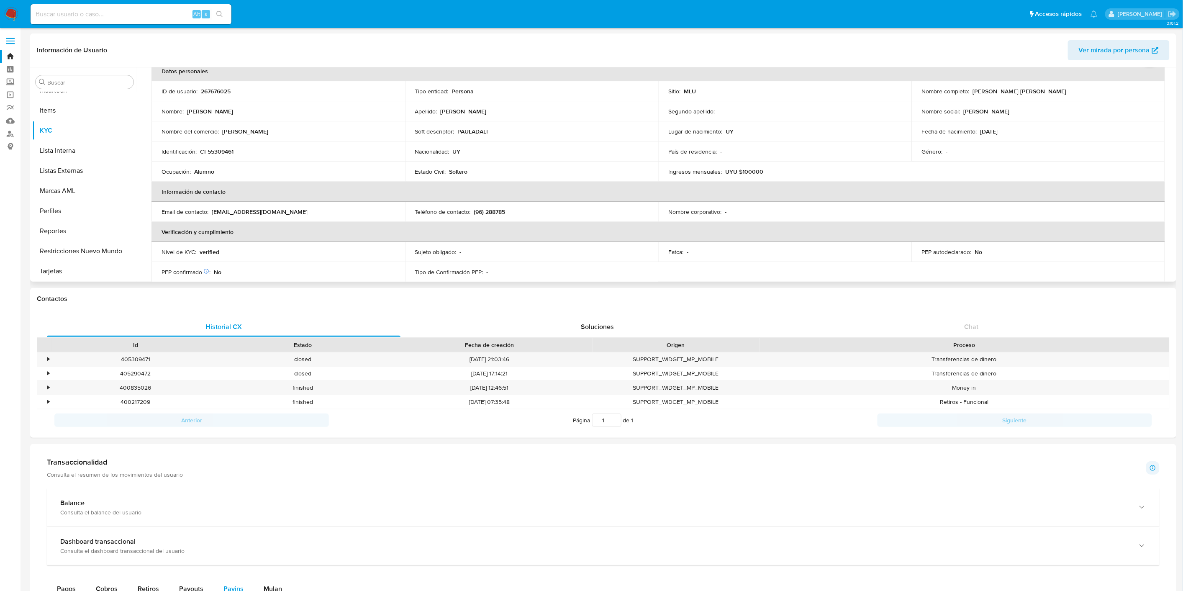
scroll to position [0, 0]
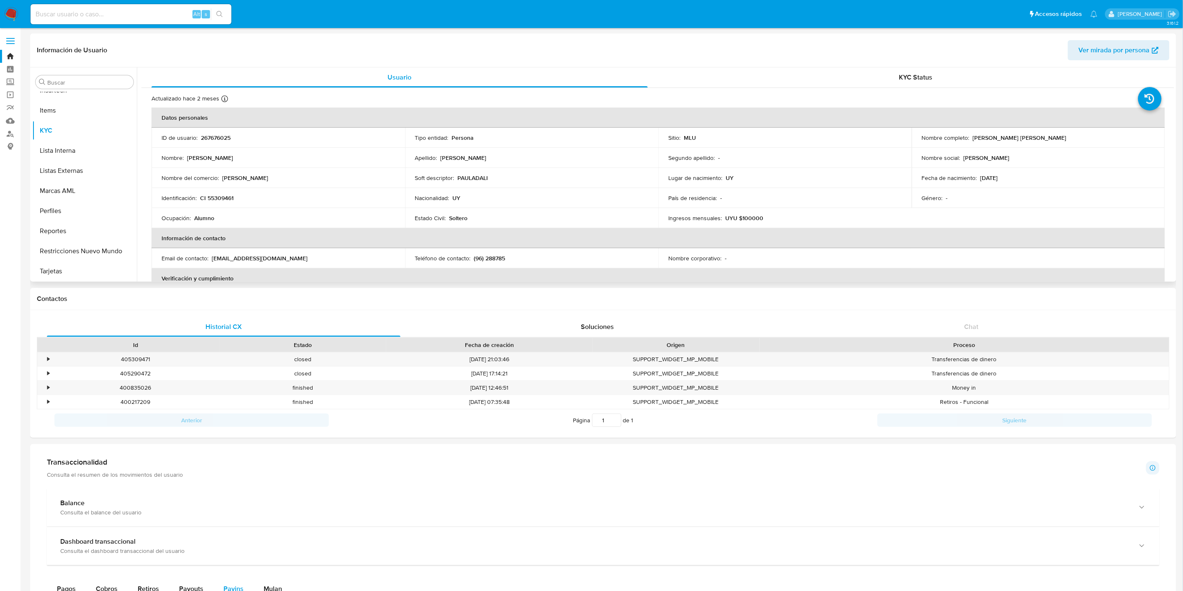
click at [220, 135] on p "267676025" at bounding box center [216, 138] width 30 height 8
copy p "267676025"
click at [115, 14] on input at bounding box center [131, 14] width 201 height 11
paste input "381095882"
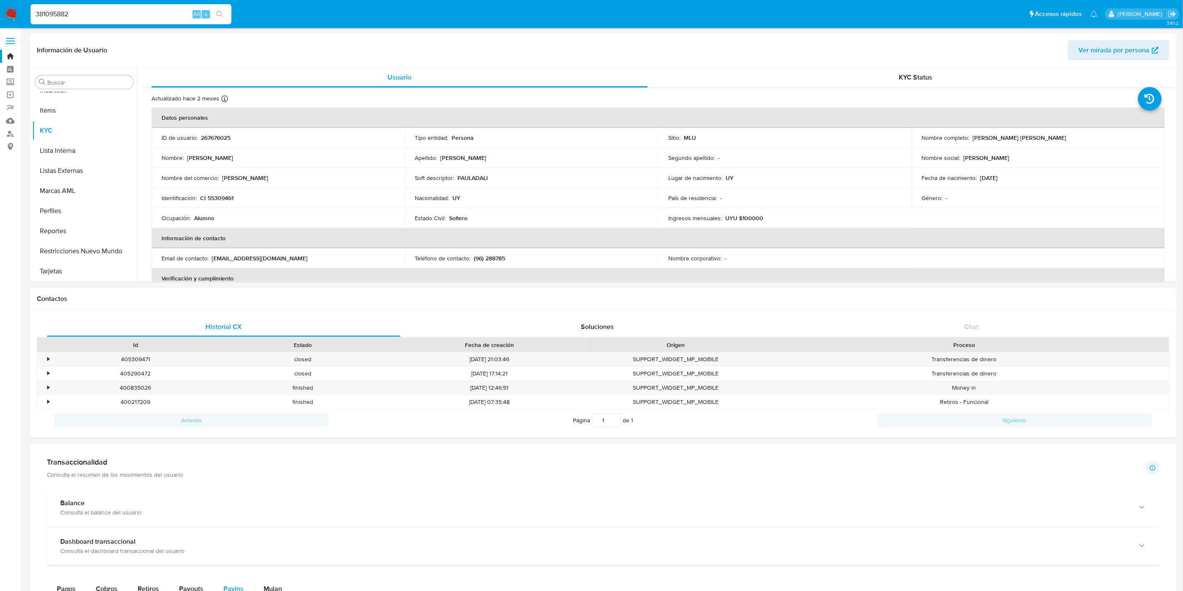
type input "381095882"
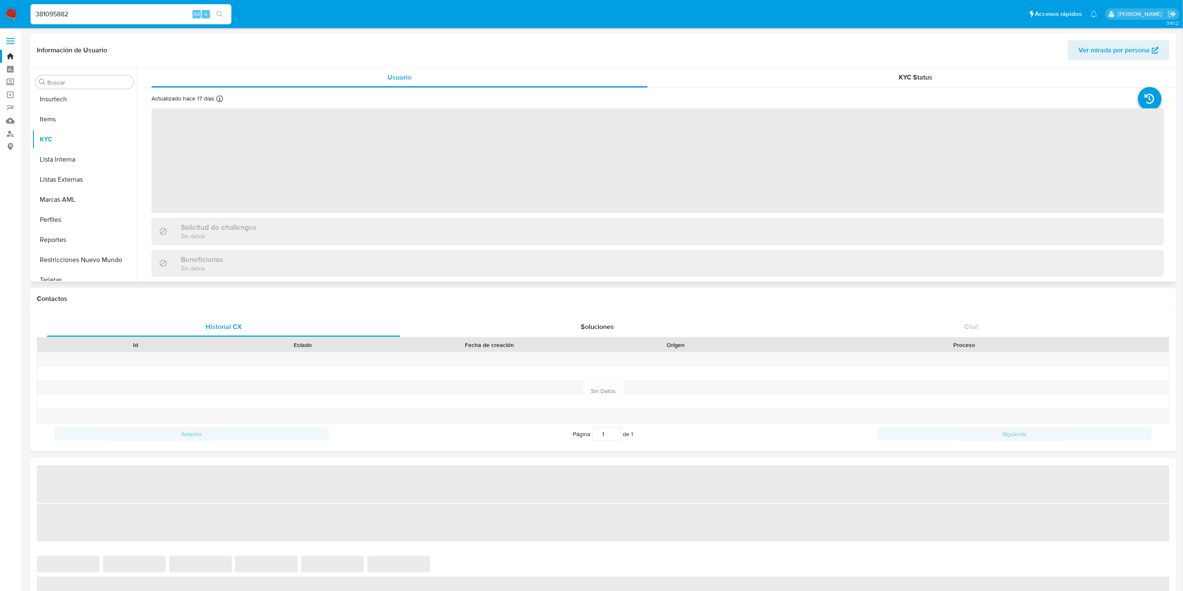
scroll to position [414, 0]
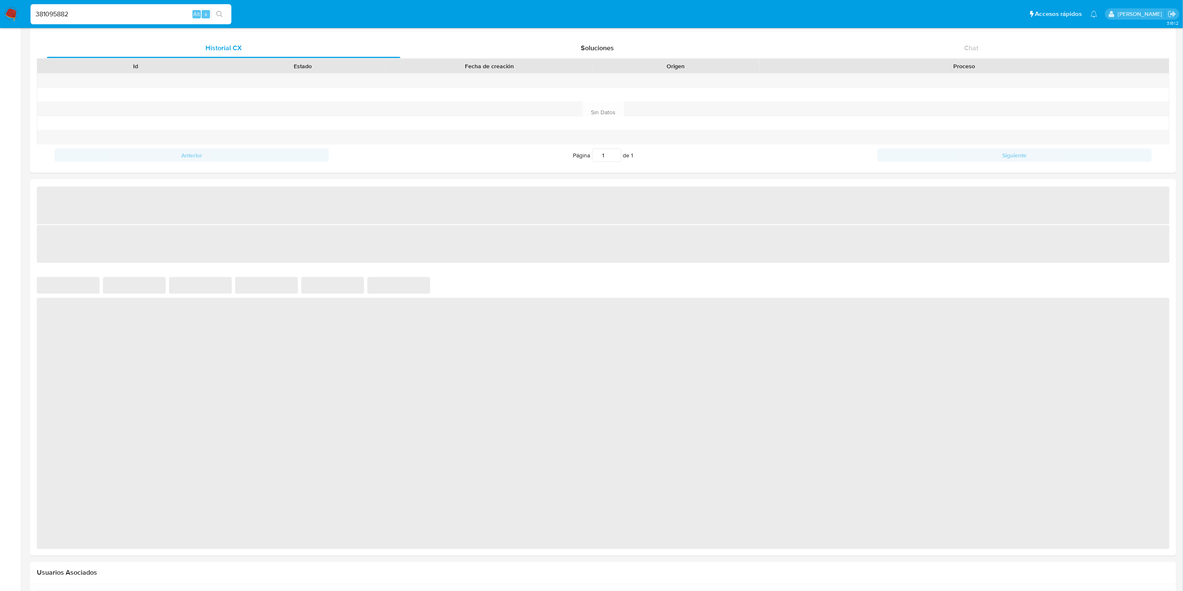
select select "10"
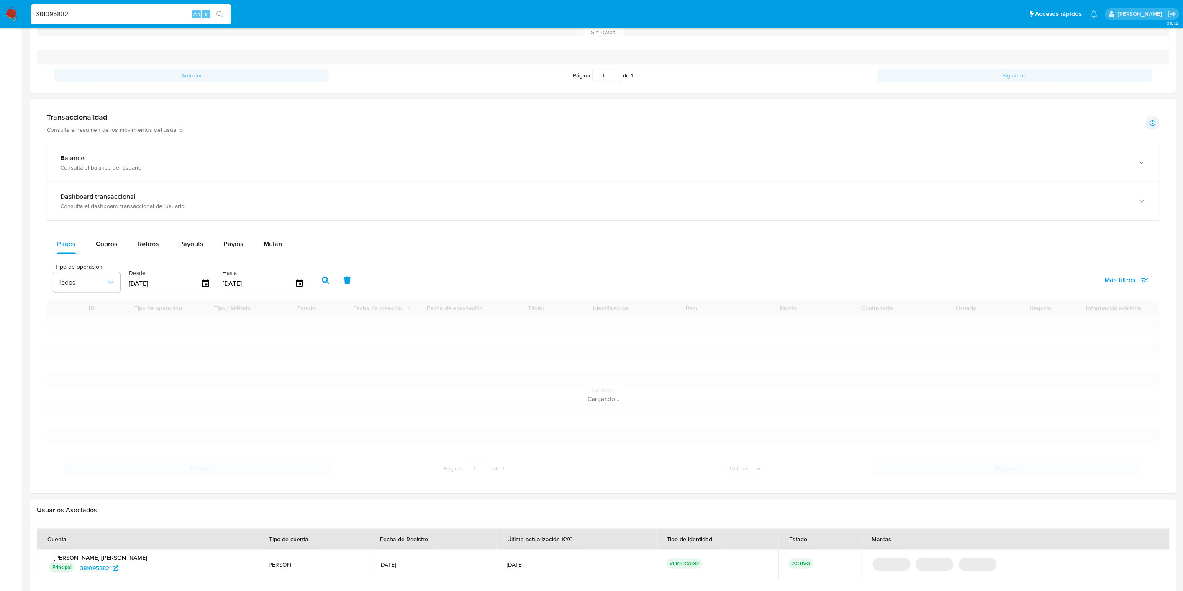
scroll to position [420, 0]
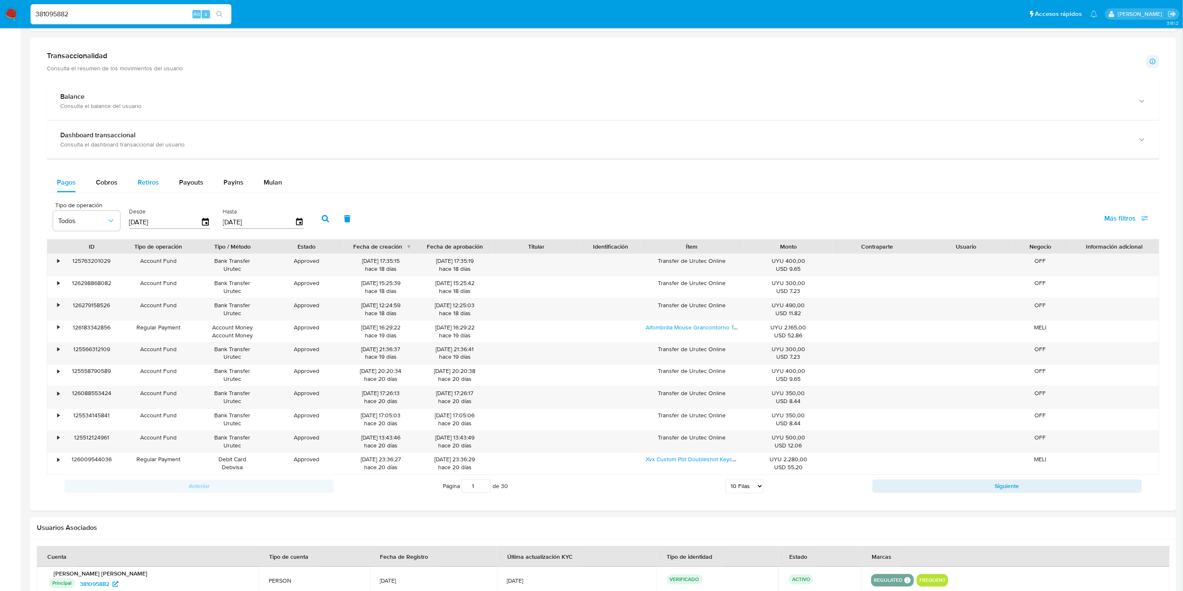
click at [144, 186] on span "Retiros" at bounding box center [148, 182] width 21 height 10
select select "10"
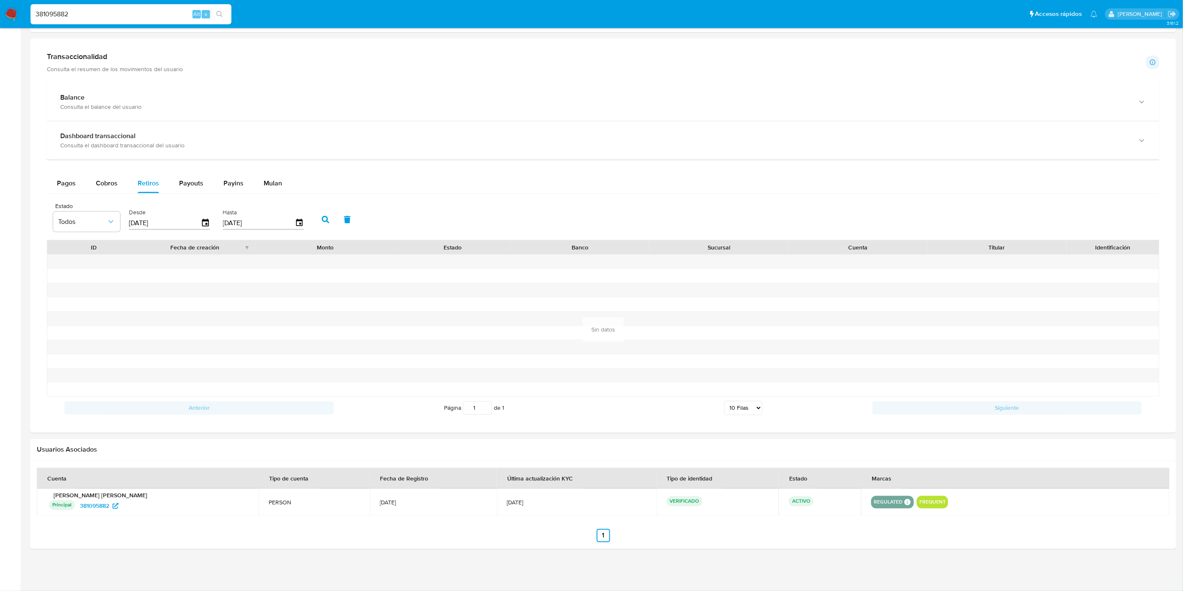
click at [173, 221] on input "[DATE]" at bounding box center [165, 222] width 72 height 13
type input "0_/__/____"
type input "01/01/202_"
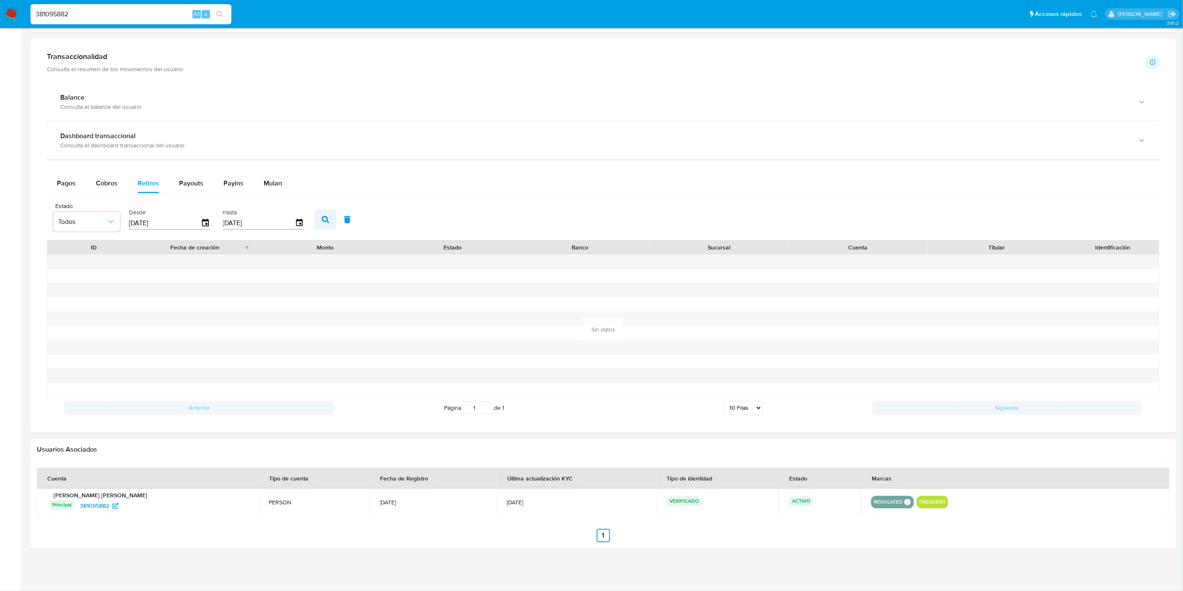
type input "01/01/2025"
click at [322, 220] on icon "button" at bounding box center [326, 220] width 8 height 8
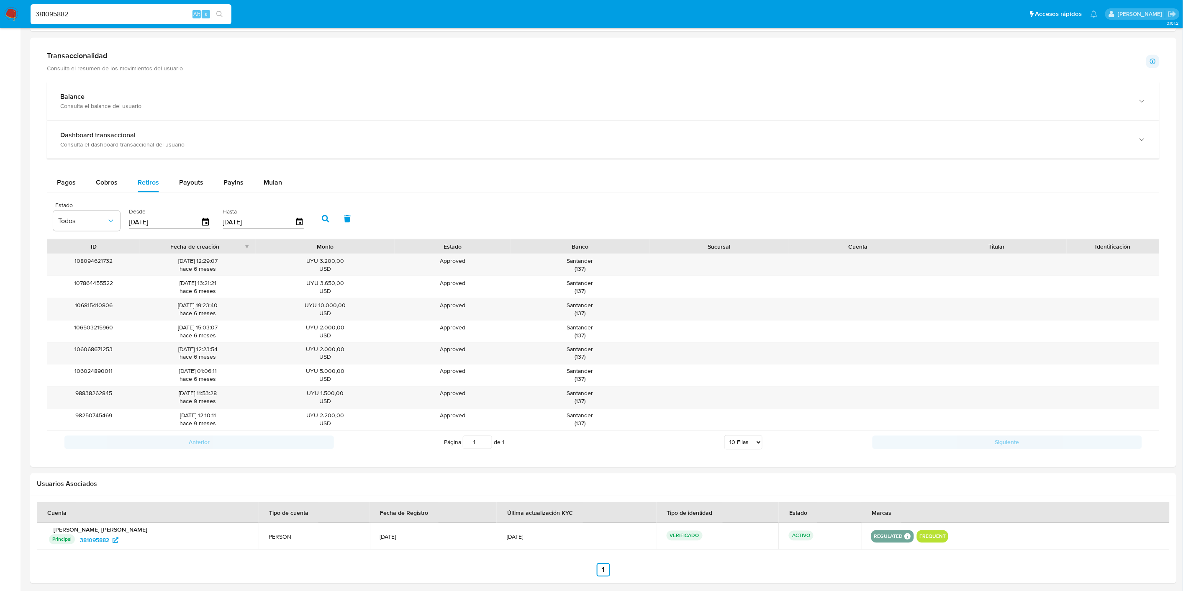
click at [764, 441] on div "Página 1 de 1 5 Filas 10 Filas 20 Filas 25 Filas 50 Filas 100 Filas" at bounding box center [603, 442] width 539 height 17
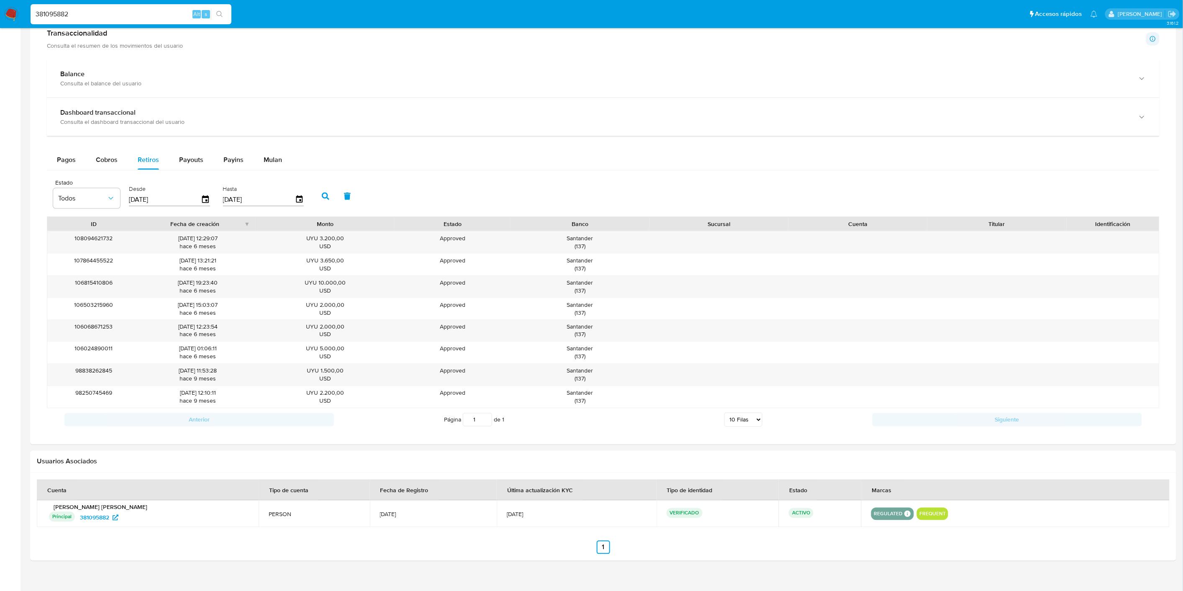
scroll to position [455, 0]
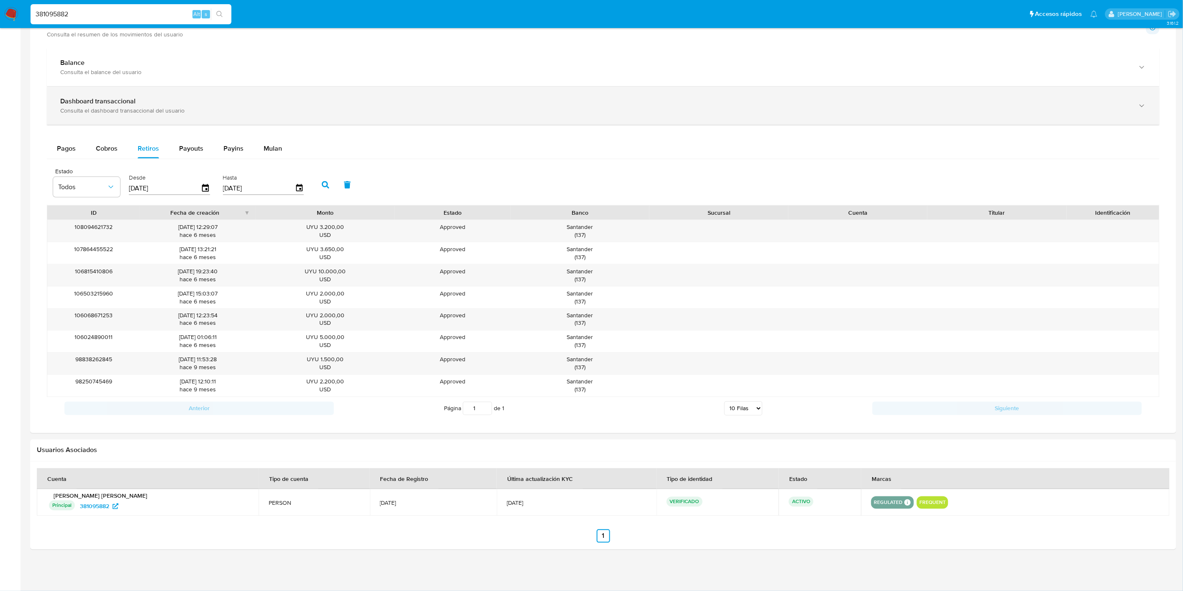
click at [199, 147] on span "Payouts" at bounding box center [191, 149] width 24 height 10
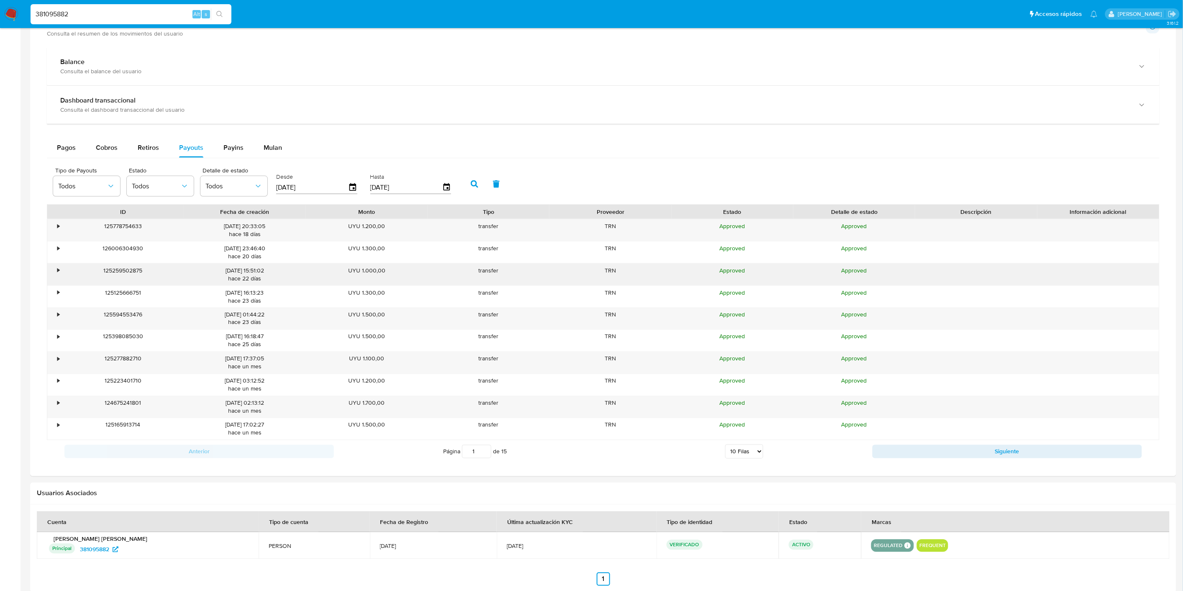
click at [57, 273] on div "•" at bounding box center [54, 275] width 15 height 22
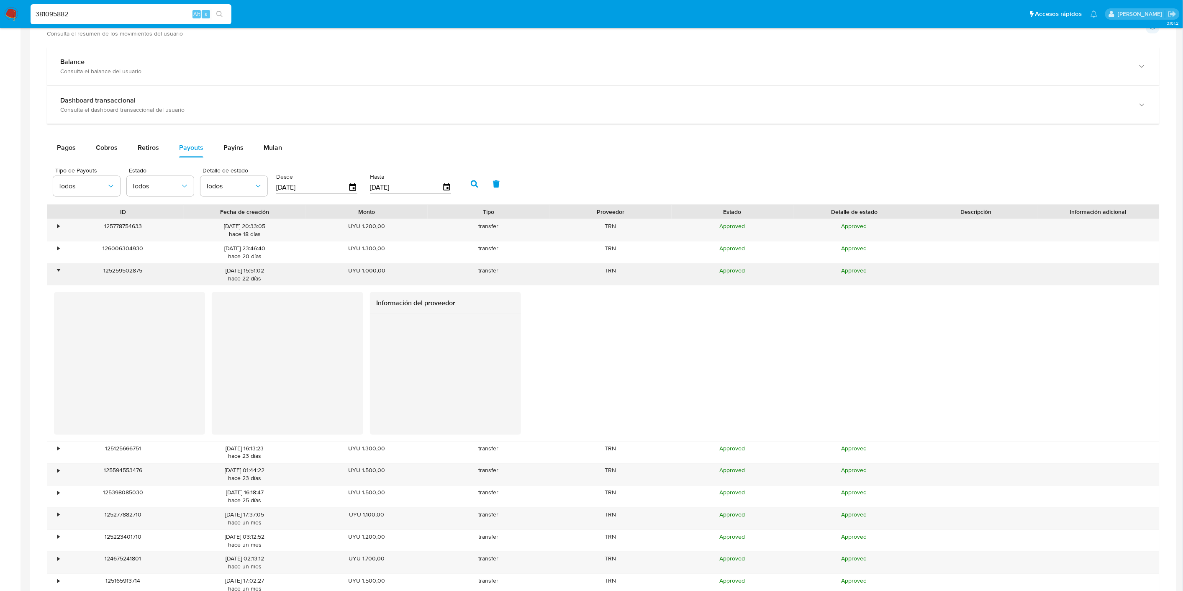
click at [58, 271] on div "•" at bounding box center [58, 271] width 2 height 8
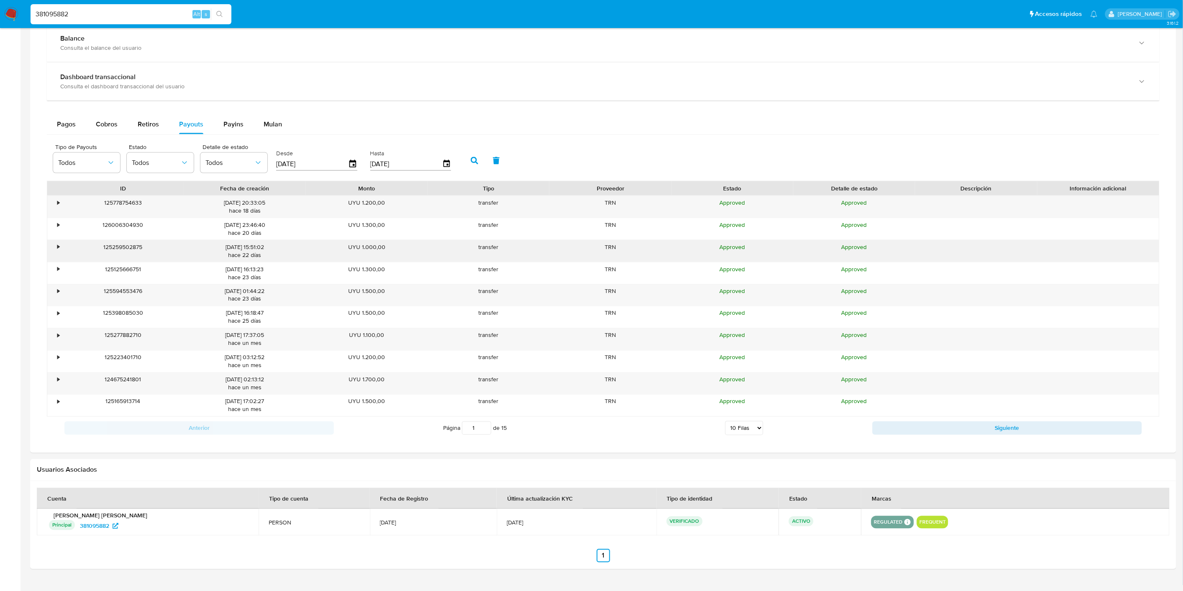
scroll to position [499, 0]
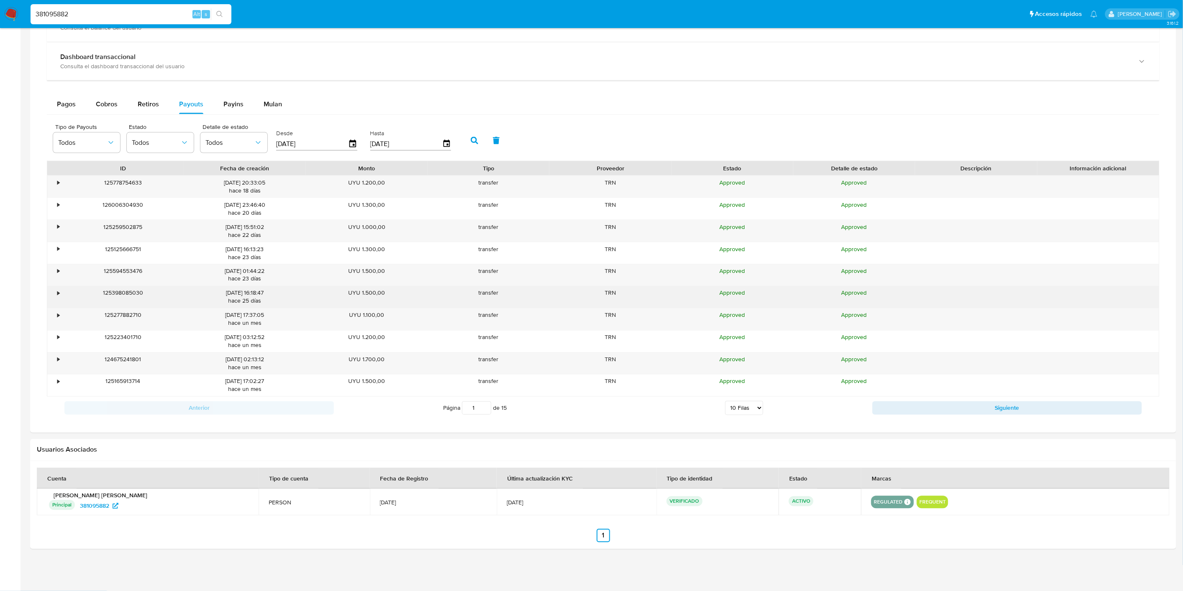
click at [58, 293] on div "•" at bounding box center [58, 293] width 2 height 8
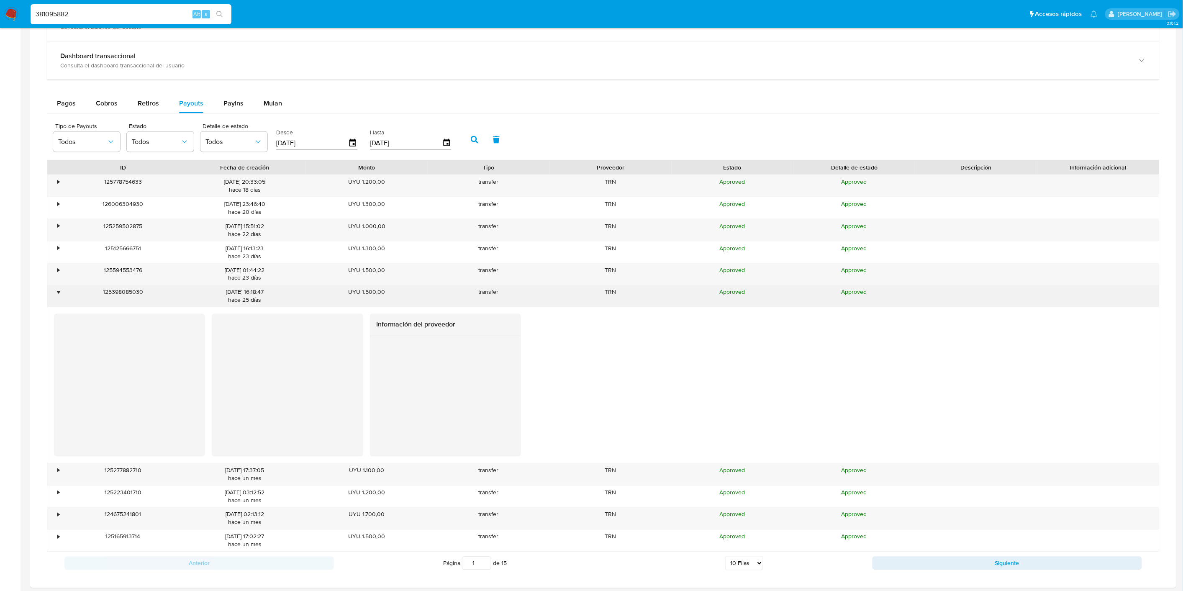
click at [58, 293] on div "•" at bounding box center [58, 292] width 2 height 8
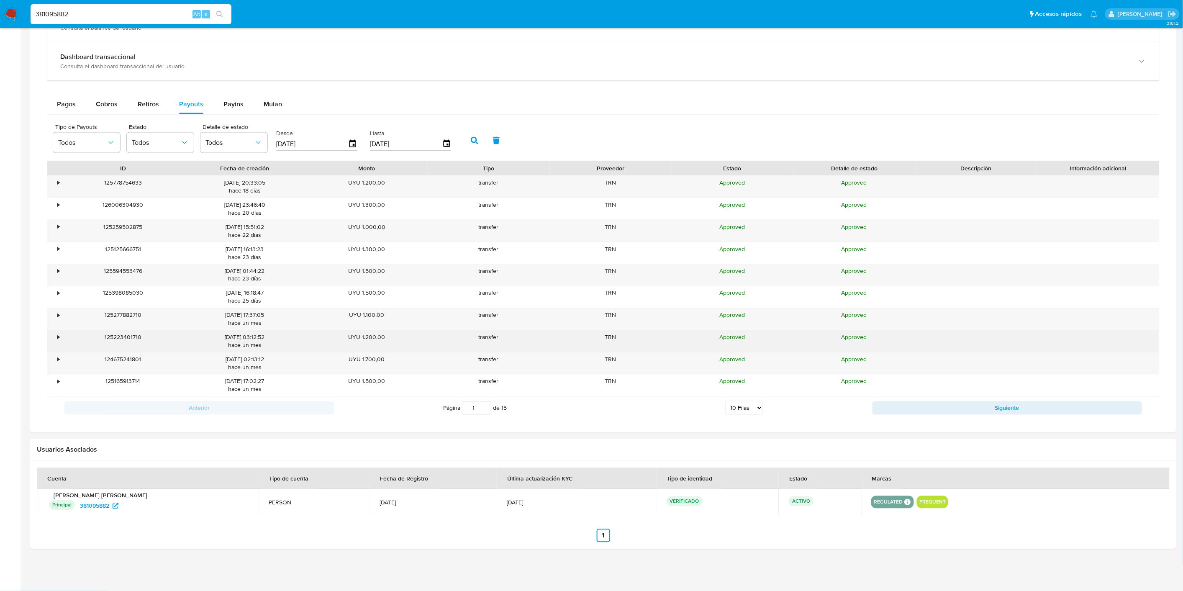
click at [60, 337] on div "•" at bounding box center [54, 342] width 15 height 22
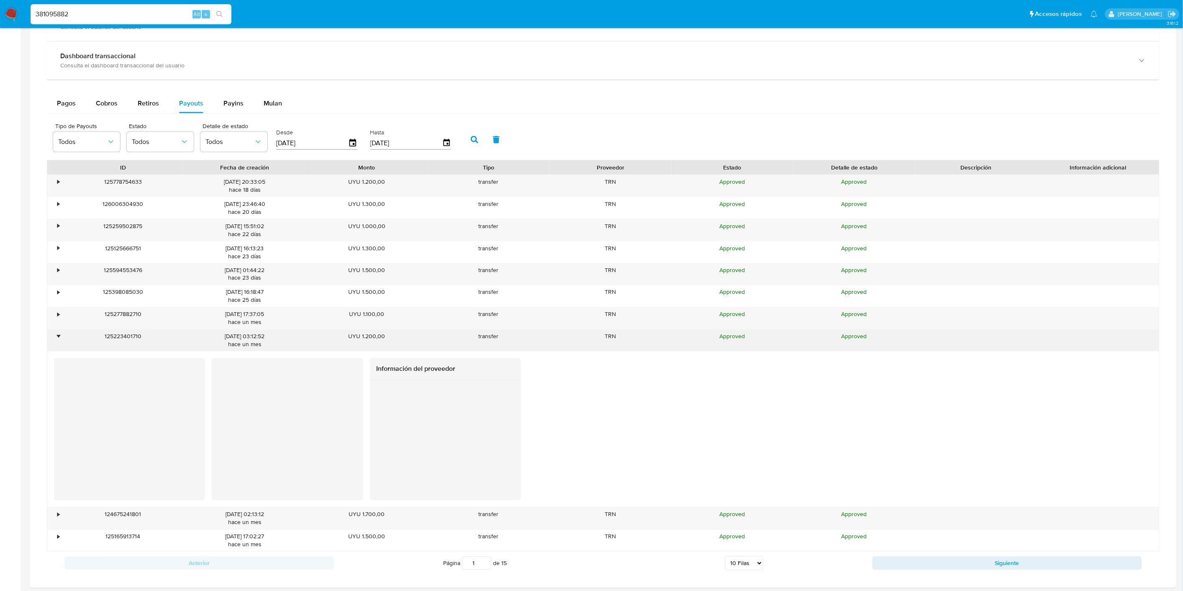
click at [59, 337] on div "•" at bounding box center [58, 337] width 2 height 8
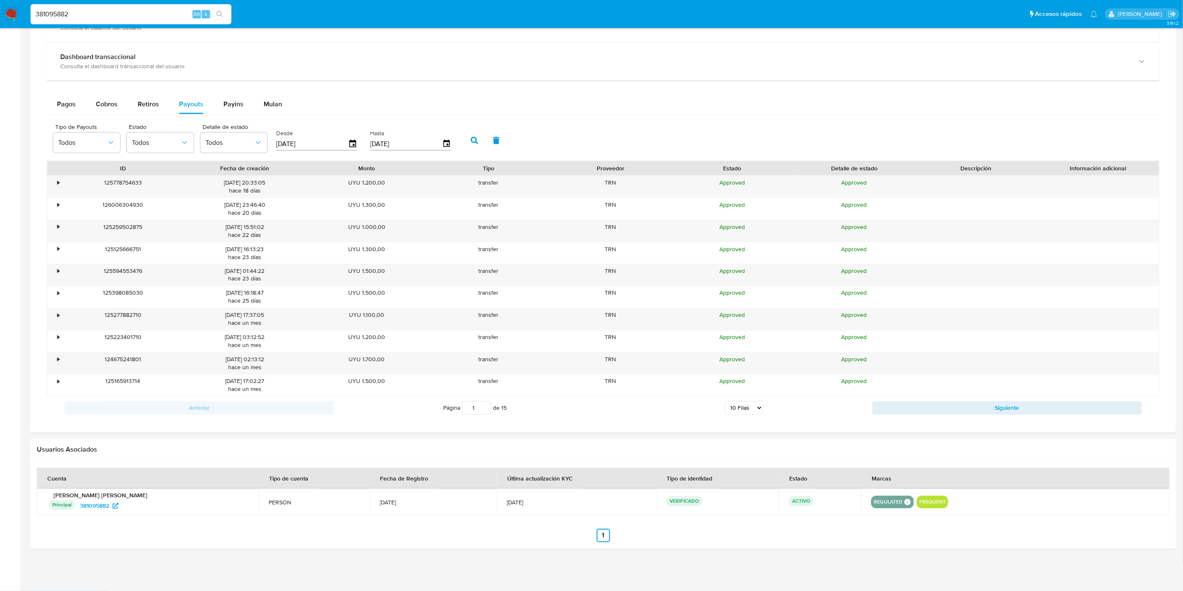
click at [735, 412] on select "5 Filas 10 Filas 20 Filas 25 Filas 50 Filas 100 Filas" at bounding box center [744, 408] width 38 height 14
select select "50"
click at [725, 402] on select "5 Filas 10 Filas 20 Filas 25 Filas 50 Filas 100 Filas" at bounding box center [744, 408] width 38 height 14
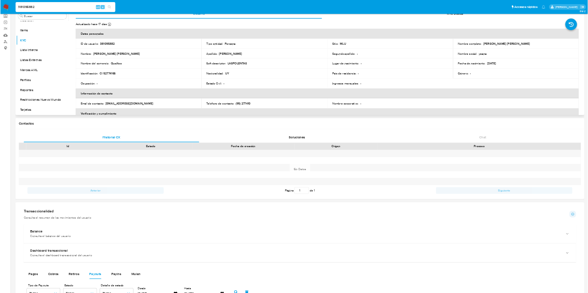
scroll to position [0, 0]
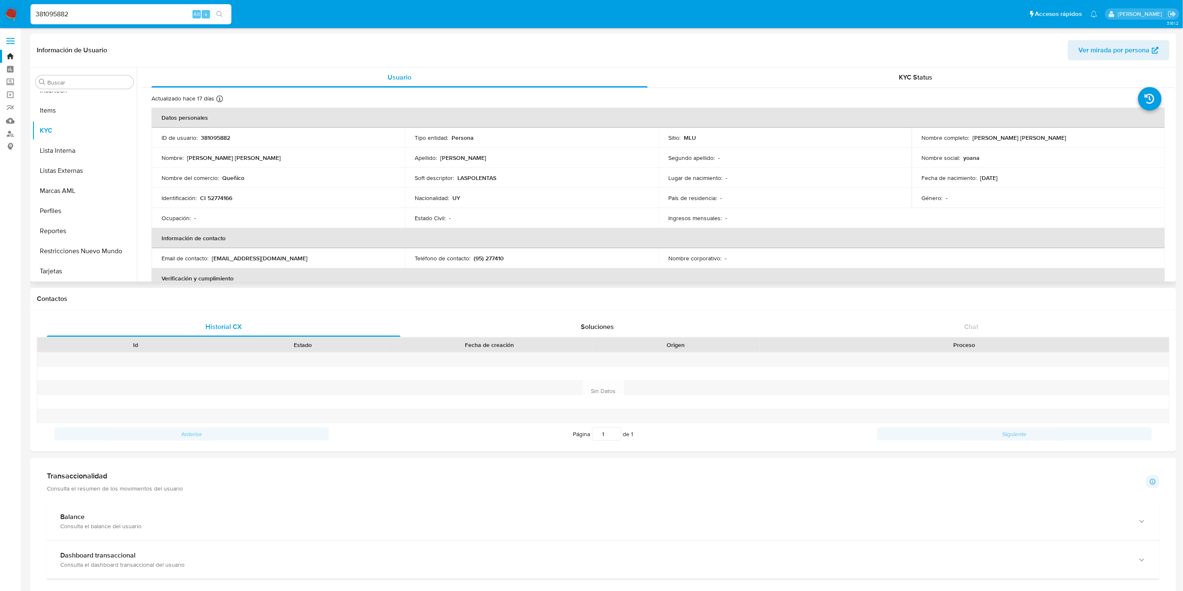
click at [225, 139] on p "381095882" at bounding box center [215, 138] width 29 height 8
copy p "381095882"
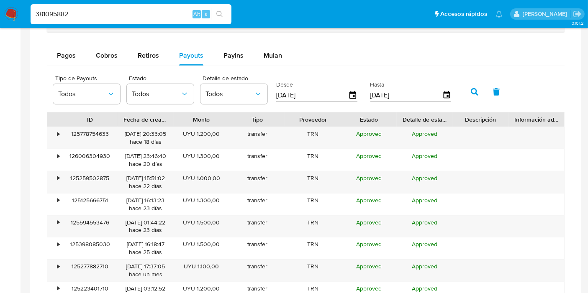
scroll to position [651, 0]
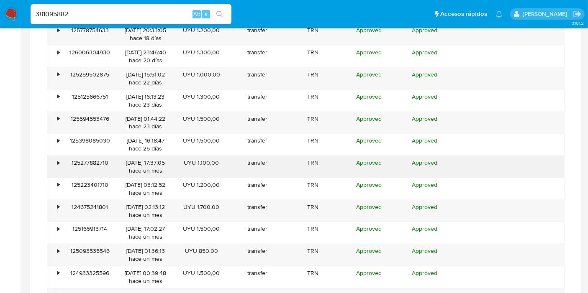
click at [62, 159] on div "125277882710" at bounding box center [90, 167] width 56 height 22
click at [59, 162] on div "•" at bounding box center [58, 163] width 2 height 8
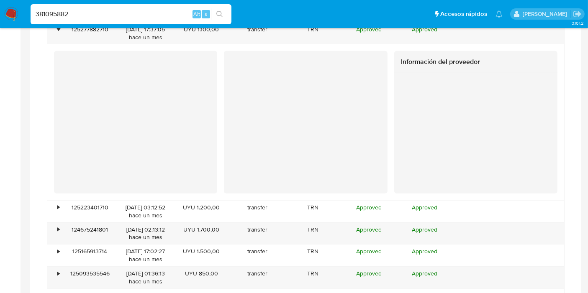
scroll to position [790, 0]
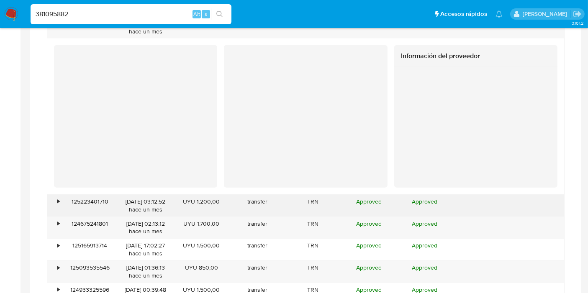
click at [57, 201] on div "•" at bounding box center [58, 202] width 2 height 8
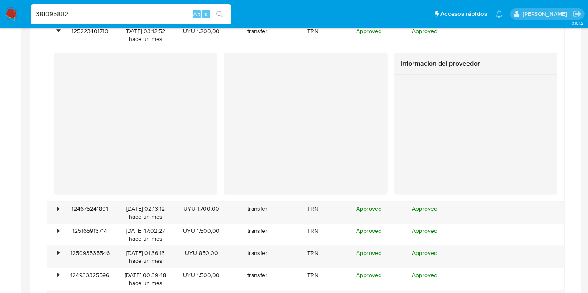
scroll to position [977, 0]
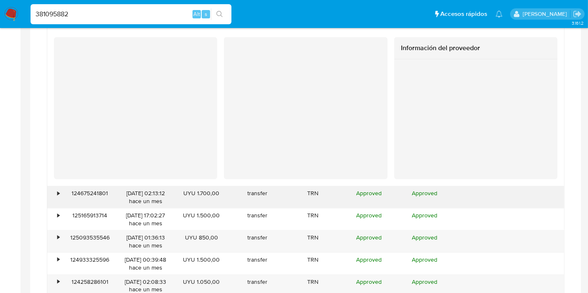
click at [59, 194] on div "•" at bounding box center [58, 194] width 2 height 8
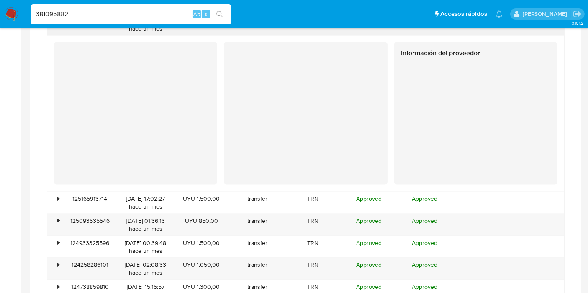
scroll to position [1256, 0]
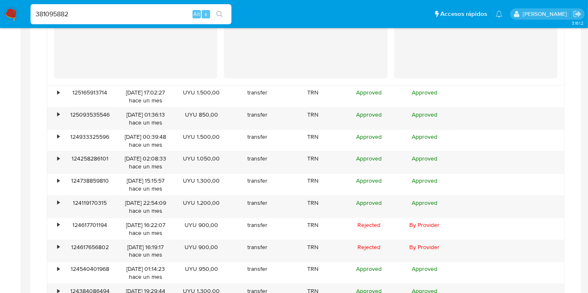
click at [59, 196] on div "•" at bounding box center [54, 207] width 15 height 22
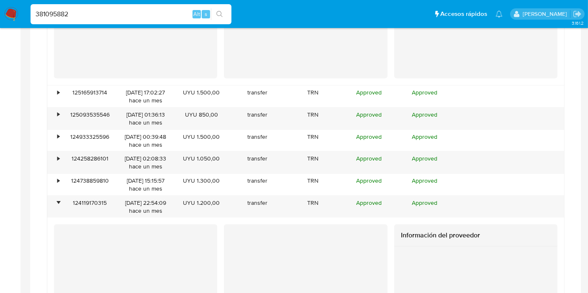
scroll to position [1907, 0]
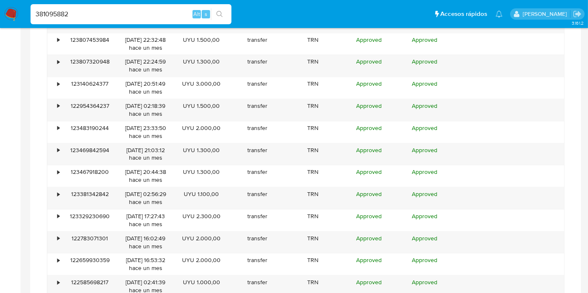
click at [59, 194] on div "•" at bounding box center [54, 199] width 15 height 22
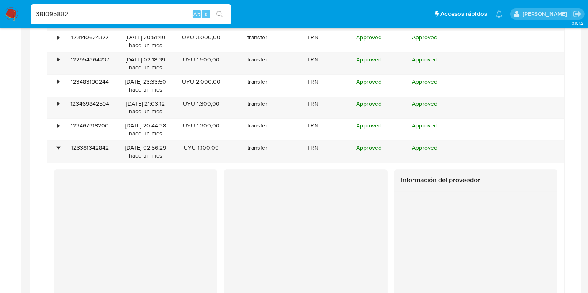
scroll to position [2046, 0]
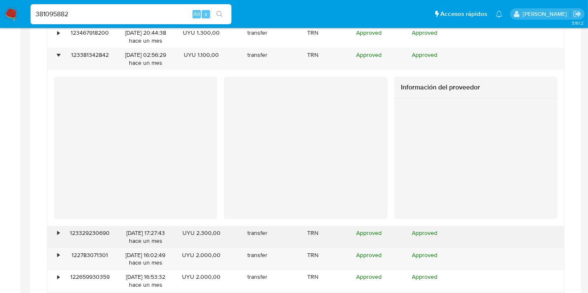
click at [54, 226] on div "•" at bounding box center [54, 237] width 15 height 22
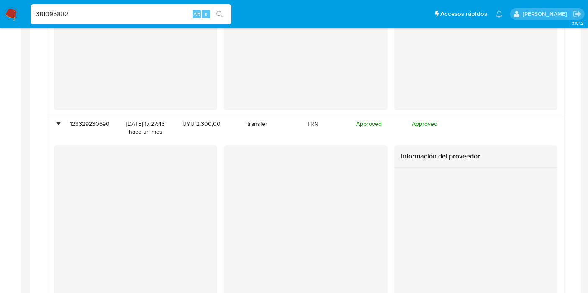
scroll to position [2186, 0]
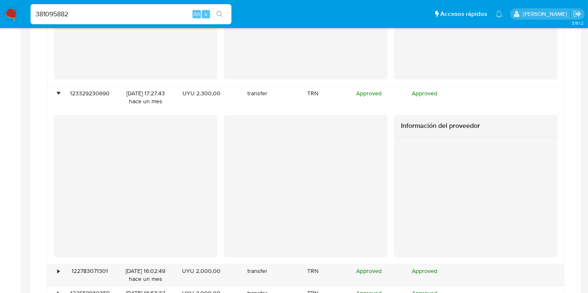
click at [70, 11] on input "381095882" at bounding box center [131, 14] width 201 height 11
paste input "1878451589"
type input "1878451589"
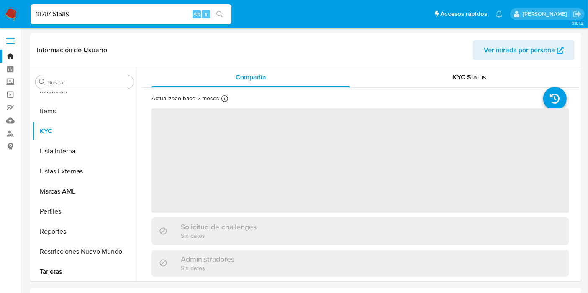
scroll to position [414, 0]
select select "10"
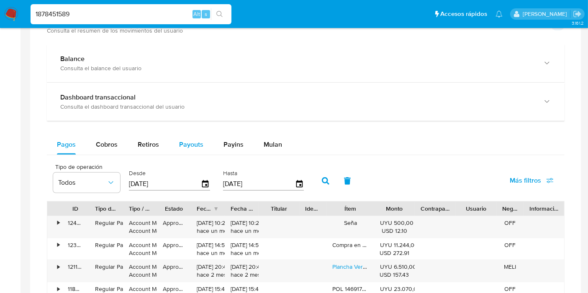
click at [177, 142] on button "Payouts" at bounding box center [191, 145] width 44 height 20
select select "10"
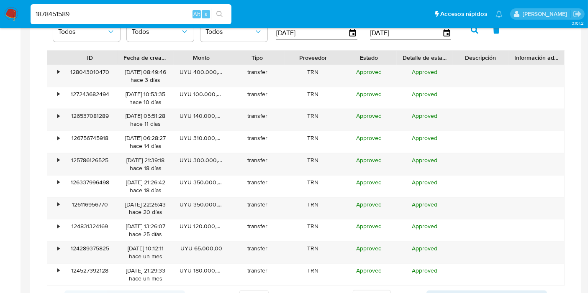
scroll to position [558, 0]
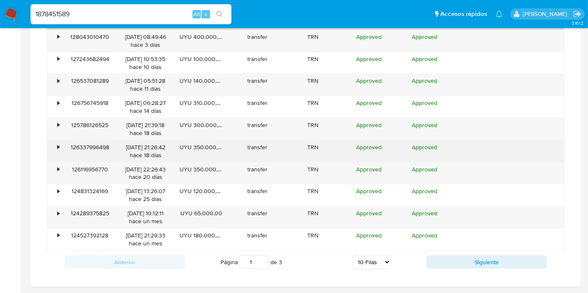
click at [61, 144] on div "•" at bounding box center [54, 152] width 15 height 22
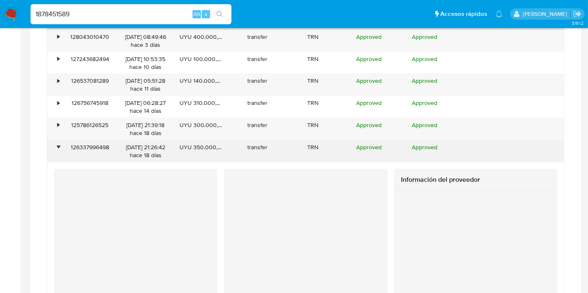
click at [61, 144] on div "•" at bounding box center [54, 152] width 15 height 22
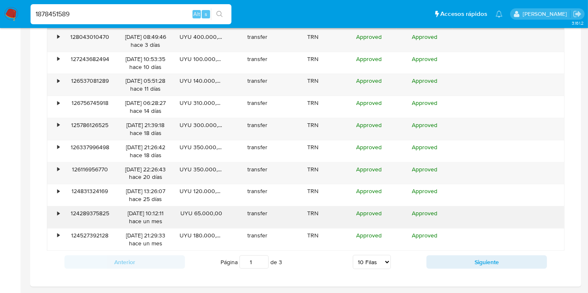
click at [59, 210] on div "•" at bounding box center [58, 214] width 2 height 8
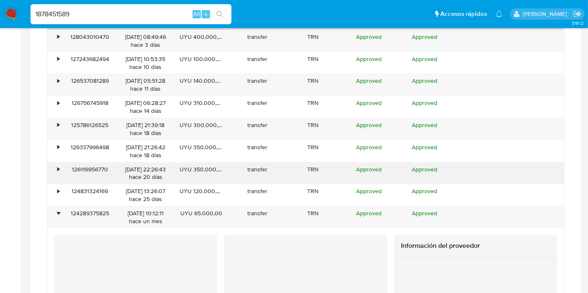
scroll to position [744, 0]
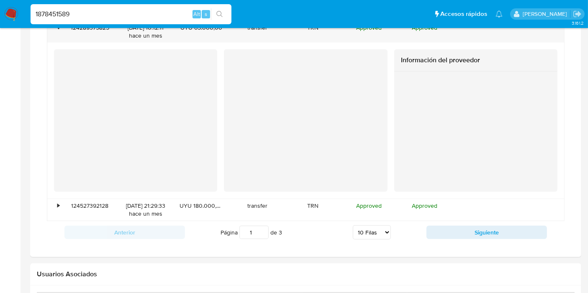
click at [75, 10] on input "1878451589" at bounding box center [131, 14] width 201 height 11
paste input "077065983"
type input "1077065983"
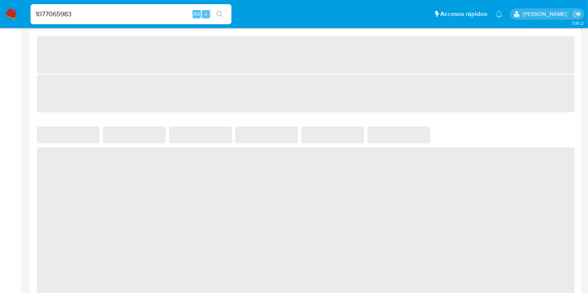
scroll to position [465, 0]
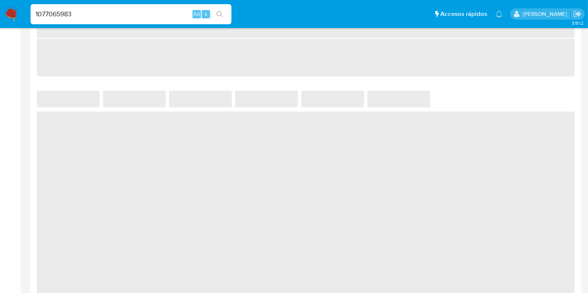
select select "10"
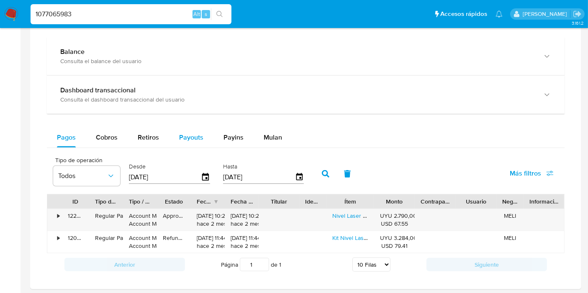
click at [193, 133] on span "Payouts" at bounding box center [191, 138] width 24 height 10
select select "10"
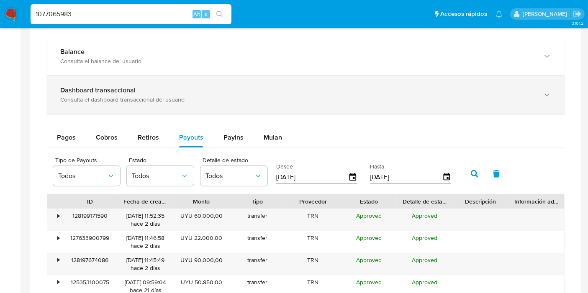
scroll to position [651, 0]
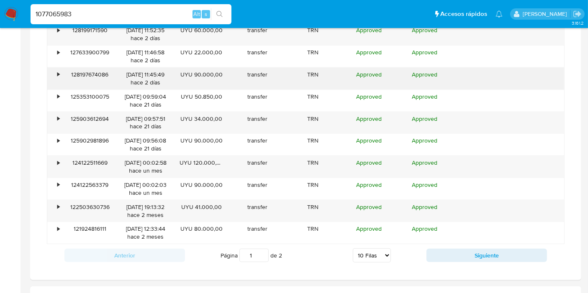
click at [56, 65] on div "• 128199171590 01/10/2025 11:52:35 hace 2 días UYU 60.000,00 transfer TRN Appro…" at bounding box center [306, 133] width 518 height 221
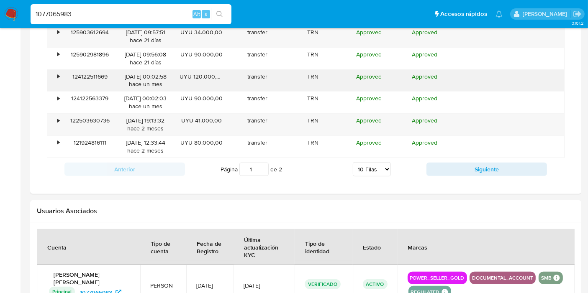
click at [56, 71] on div "•" at bounding box center [54, 81] width 15 height 22
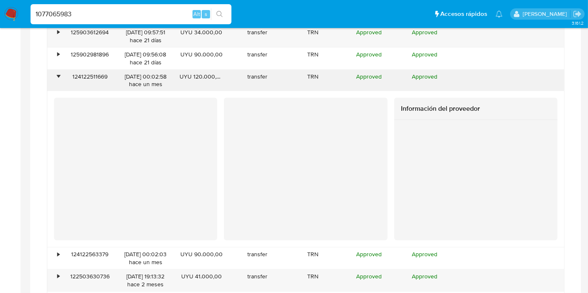
click at [56, 71] on div "•" at bounding box center [54, 81] width 15 height 22
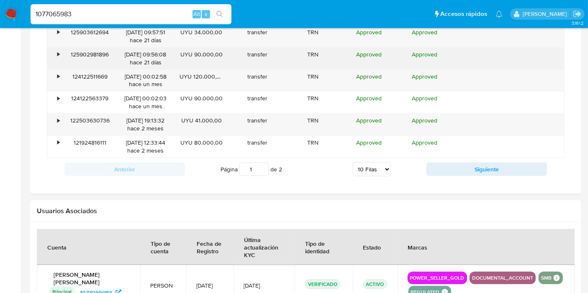
click at [62, 54] on div "125902981896" at bounding box center [90, 59] width 56 height 22
click at [58, 52] on div "•" at bounding box center [58, 55] width 2 height 8
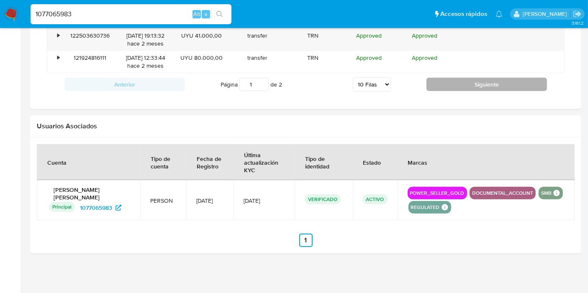
click at [467, 78] on button "Siguiente" at bounding box center [487, 84] width 121 height 13
type input "2"
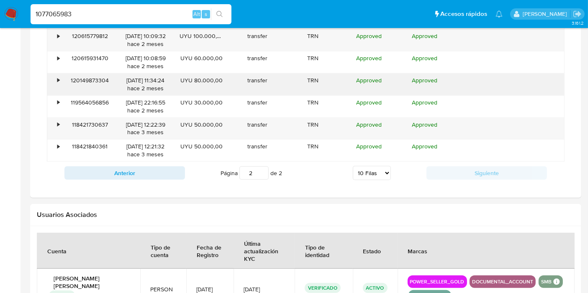
scroll to position [553, 0]
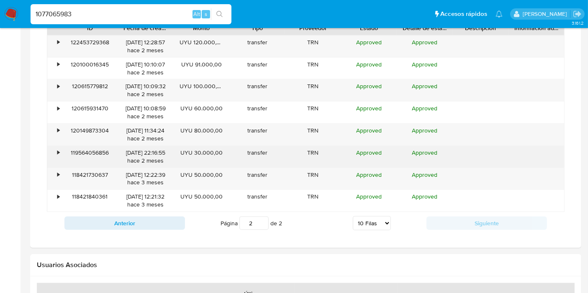
click at [58, 150] on div "•" at bounding box center [58, 153] width 2 height 8
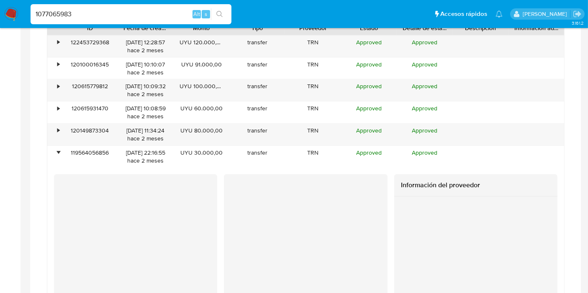
click at [66, 9] on input "1077065983" at bounding box center [131, 14] width 201 height 11
paste input "434196147"
type input "434196147"
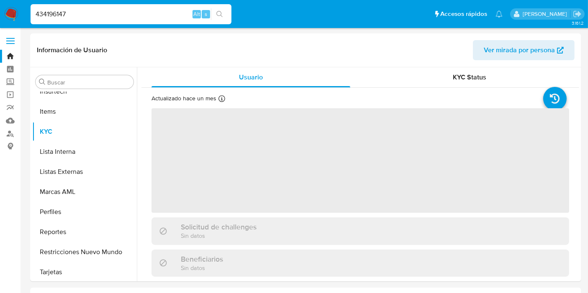
scroll to position [414, 0]
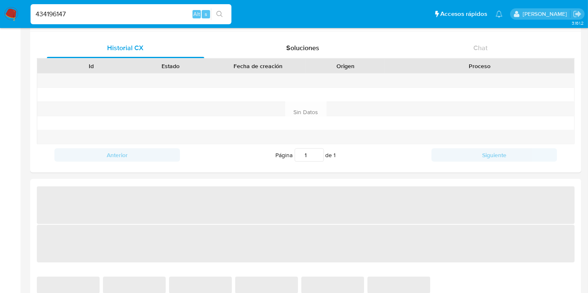
select select "10"
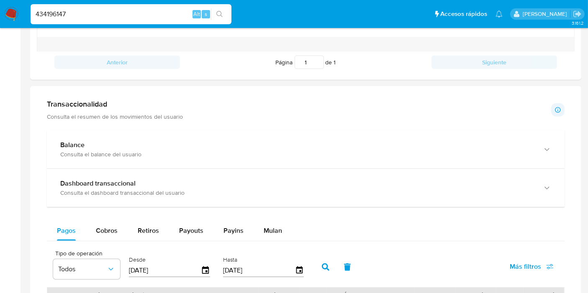
scroll to position [558, 0]
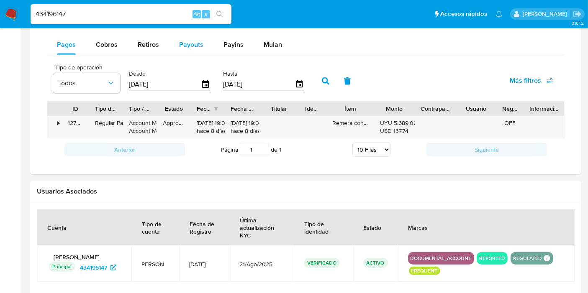
click at [188, 46] on span "Payouts" at bounding box center [191, 45] width 24 height 10
select select "10"
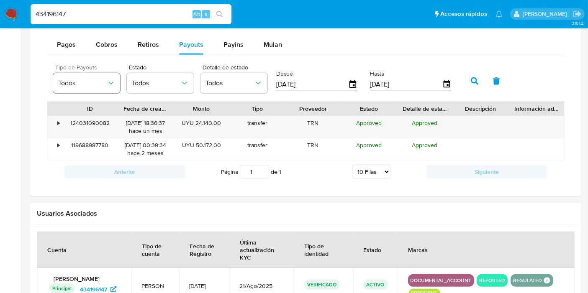
click at [113, 79] on icon "button" at bounding box center [111, 83] width 8 height 8
click at [177, 79] on span "Todos" at bounding box center [156, 83] width 49 height 8
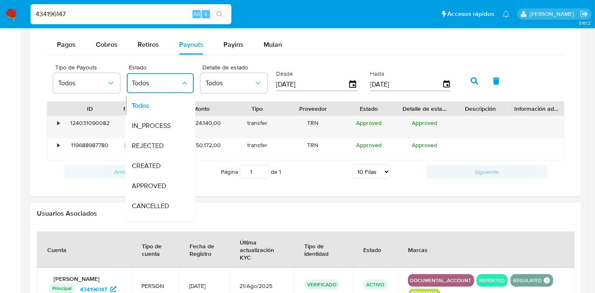
click at [275, 76] on div "Desde 06/07/2025" at bounding box center [317, 80] width 87 height 33
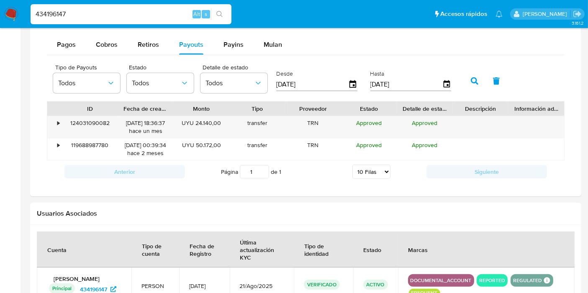
click at [299, 82] on input "[DATE]" at bounding box center [312, 84] width 72 height 13
type input "0_/__/____"
type input "01/04/2024"
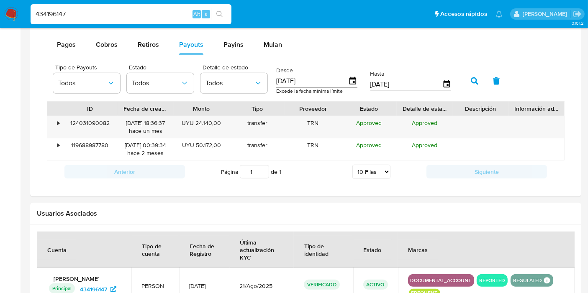
click at [391, 82] on input "03/10/2025" at bounding box center [406, 84] width 72 height 13
type input "0_/__/____"
type input "01/03/202_"
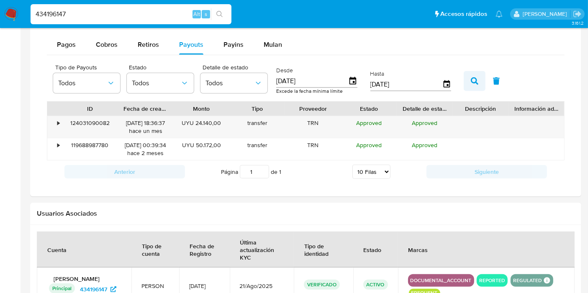
type input "01/05/2025"
click at [464, 80] on button "button" at bounding box center [475, 81] width 22 height 20
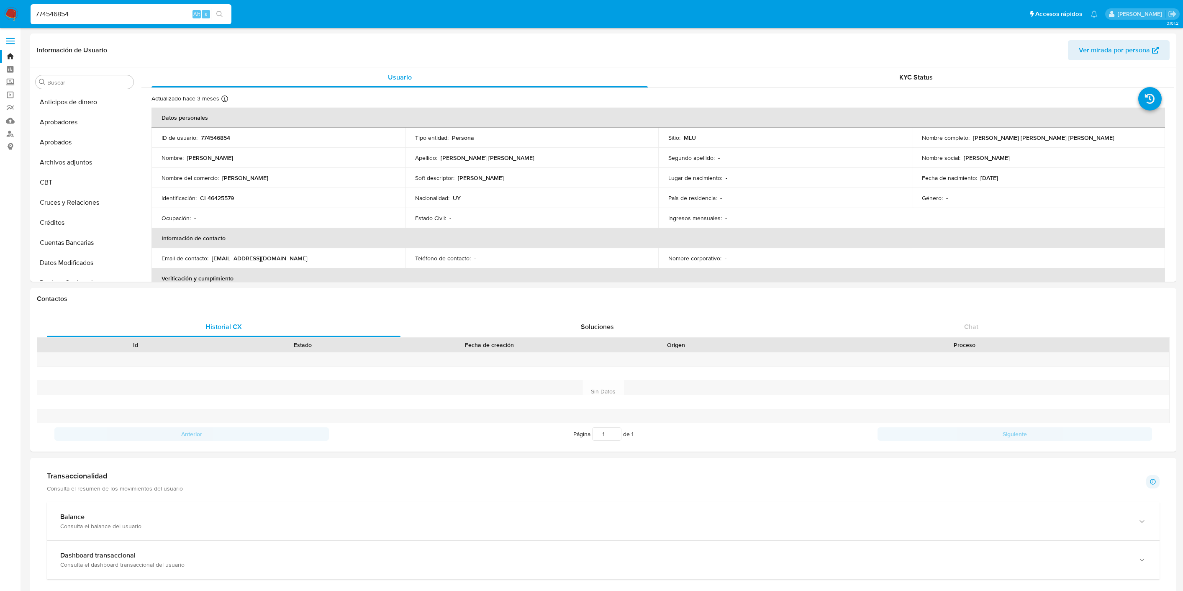
select select "10"
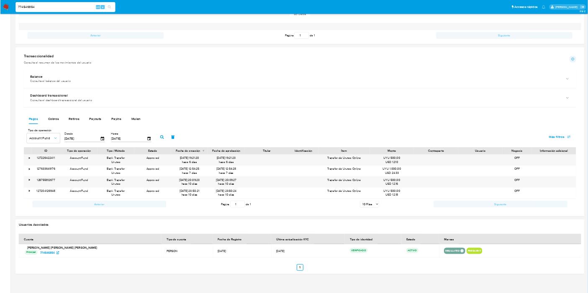
scroll to position [404, 0]
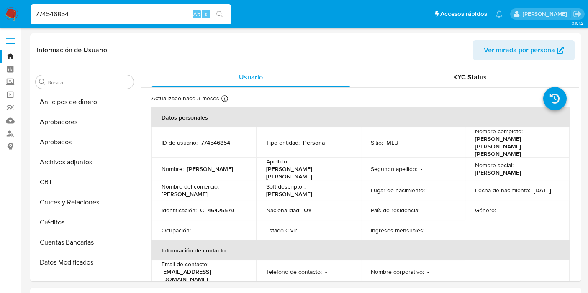
select select "10"
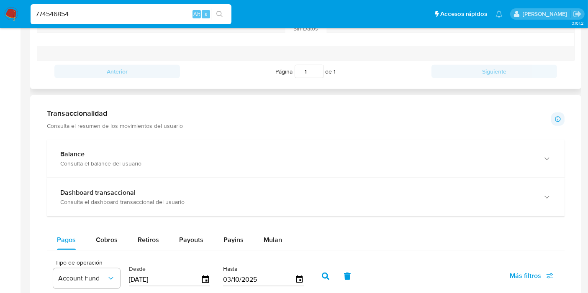
scroll to position [404, 0]
click at [9, 12] on img at bounding box center [11, 14] width 14 height 14
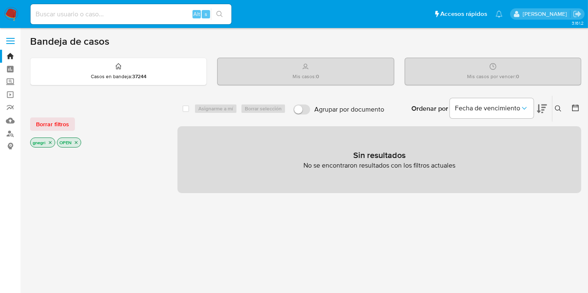
click at [52, 140] on icon "close-filter" at bounding box center [50, 142] width 5 height 5
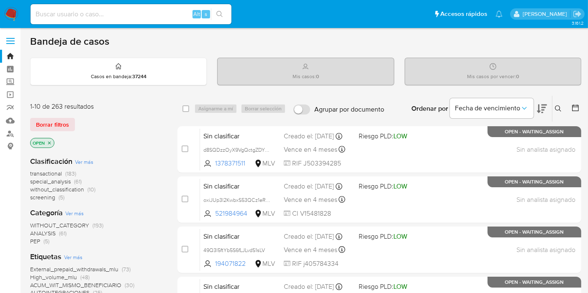
click at [49, 143] on icon "close-filter" at bounding box center [49, 143] width 5 height 5
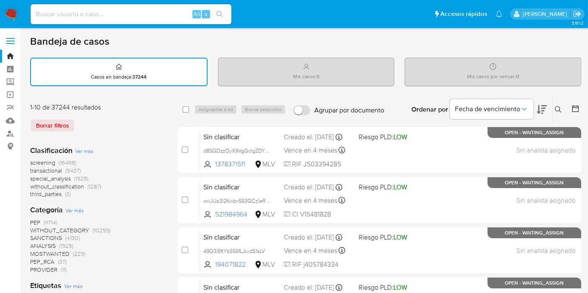
click at [576, 108] on icon at bounding box center [575, 109] width 8 height 8
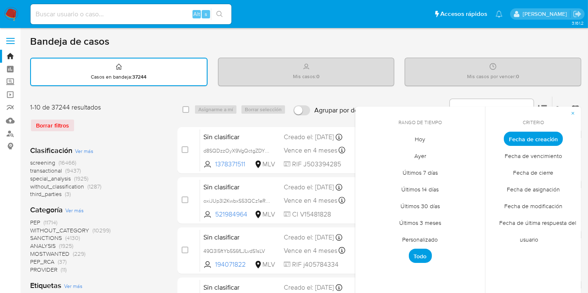
click at [427, 239] on span "Personalizado" at bounding box center [420, 239] width 53 height 17
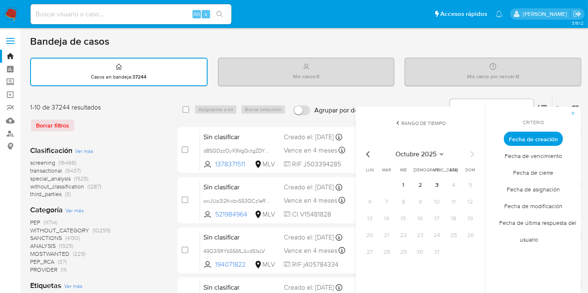
click at [365, 155] on icon "Mes anterior" at bounding box center [368, 154] width 10 height 10
click at [366, 155] on icon "Mes anterior" at bounding box center [368, 154] width 10 height 10
click at [368, 154] on icon "Mes anterior" at bounding box center [368, 154] width 10 height 10
click at [367, 157] on icon "Mes anterior" at bounding box center [368, 154] width 10 height 10
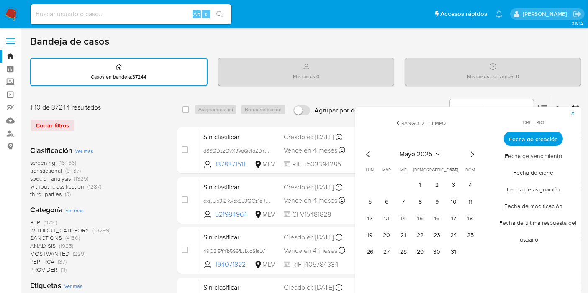
click at [361, 153] on div "mayo 2025 mayo 2025 lun lunes mar martes mié miércoles jue jueves vie viernes s…" at bounding box center [420, 203] width 134 height 132
click at [366, 152] on icon "Mes anterior" at bounding box center [368, 154] width 10 height 10
drag, startPoint x: 386, startPoint y: 187, endPoint x: 396, endPoint y: 185, distance: 9.5
click at [386, 187] on button "1" at bounding box center [386, 185] width 13 height 13
click at [474, 155] on icon "Mes siguiente" at bounding box center [472, 154] width 10 height 10
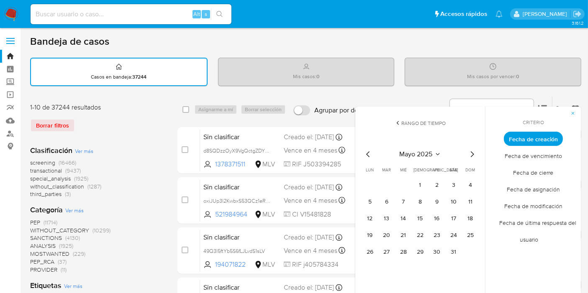
click at [475, 154] on icon "Mes siguiente" at bounding box center [472, 154] width 10 height 10
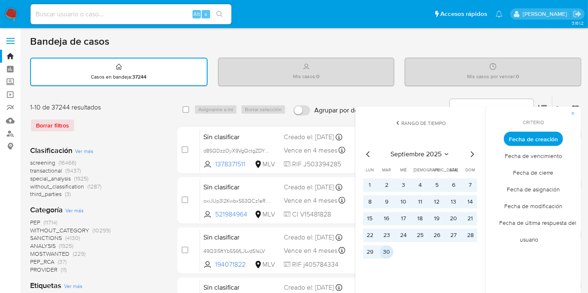
click at [384, 254] on button "30" at bounding box center [386, 252] width 13 height 13
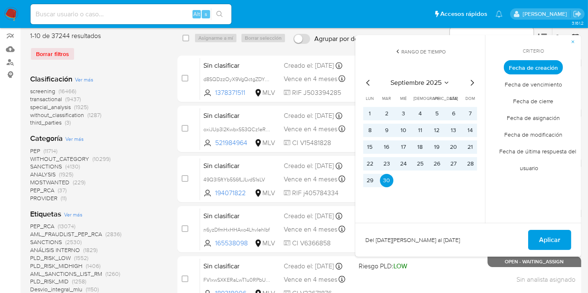
scroll to position [139, 0]
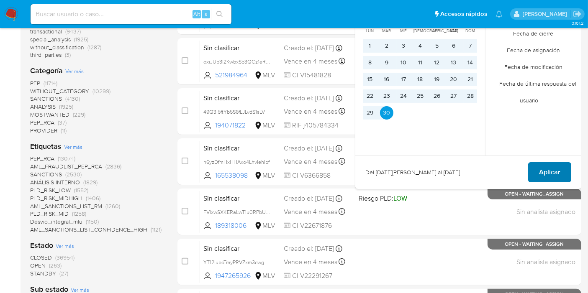
click at [555, 168] on span "Aplicar" at bounding box center [549, 172] width 21 height 18
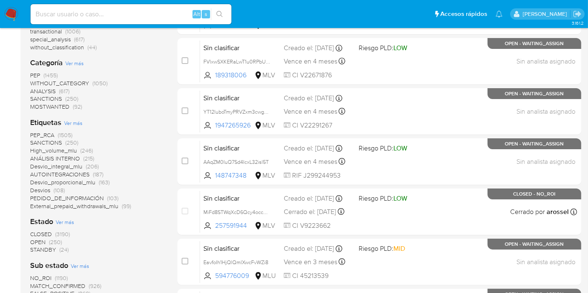
click at [81, 199] on span "PEDIDO_DE_INFORMACIÓN" at bounding box center [67, 198] width 74 height 8
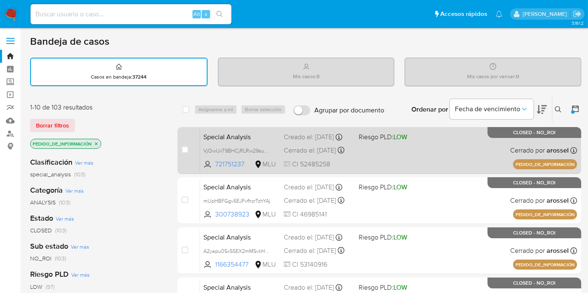
click at [408, 151] on span at bounding box center [393, 150] width 68 height 2
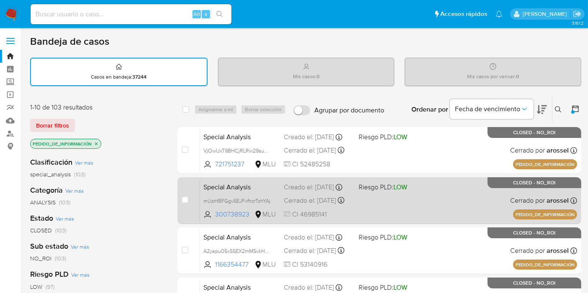
click at [428, 201] on div "Special Analysis mUpHBFGgv5EJFvfhzrTzhYAj 300738923 MLU Riesgo PLD: LOW Creado …" at bounding box center [388, 201] width 377 height 42
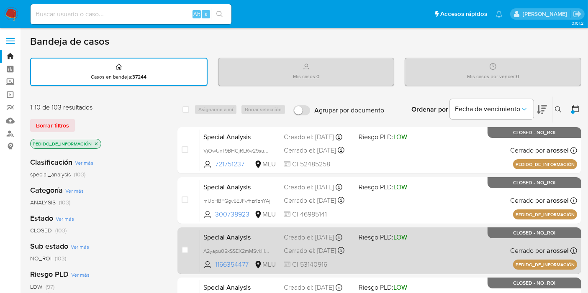
click at [427, 247] on div "Special Analysis A2yapu05xSSEX2mMSvkHDHS5 1166354477 MLU Riesgo PLD: LOW Creado…" at bounding box center [388, 251] width 377 height 42
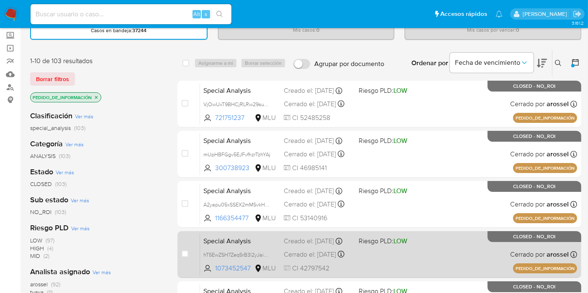
click at [439, 237] on div "Special Analysis hT5EwZSH7Zeq5rB3l2yJaiOw 1073452547 MLU Riesgo PLD: LOW Creado…" at bounding box center [388, 255] width 377 height 42
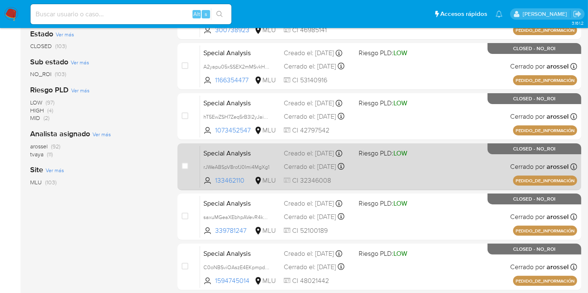
scroll to position [186, 0]
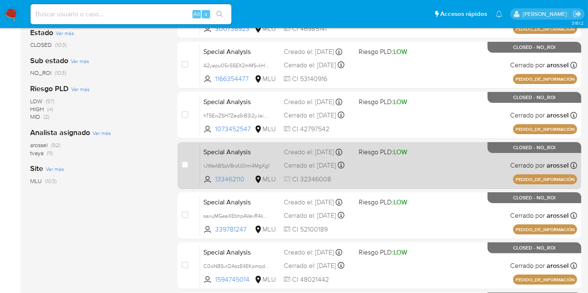
click at [446, 172] on div "Special Analysis rJWeABSpV8rofJ0Imi4MgXg1 133462110 MLU Riesgo PLD: LOW Creado …" at bounding box center [388, 165] width 377 height 42
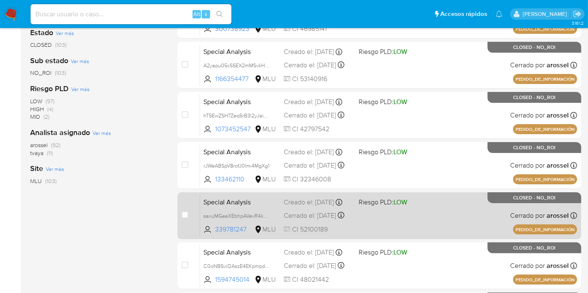
click at [446, 212] on div "Special Analysis saxuMGeaXEbhpAVevR4kN7fw 339781247 MLU Riesgo PLD: LOW Creado …" at bounding box center [388, 216] width 377 height 42
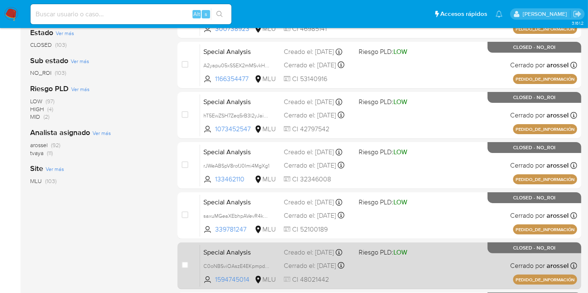
click at [445, 253] on div "Special Analysis C0oNBSviOAszE4EKpmpdoF4i 1594745014 MLU Riesgo PLD: LOW Creado…" at bounding box center [388, 266] width 377 height 42
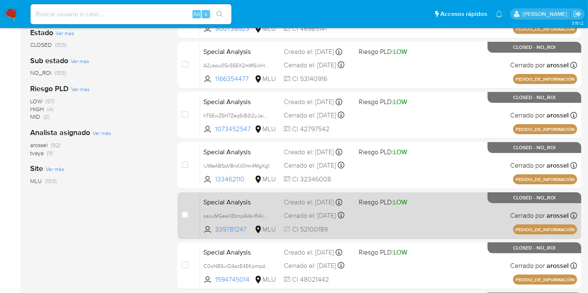
scroll to position [201, 0]
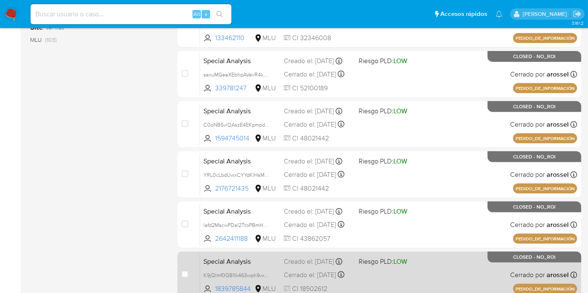
click at [448, 254] on div "Special Analysis K9jQlmf0QB1Ik463wph9vxcN 1839785844 MLU Riesgo PLD: LOW Creado…" at bounding box center [388, 275] width 377 height 42
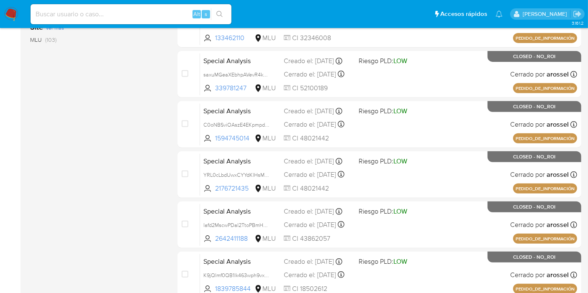
scroll to position [372, 0]
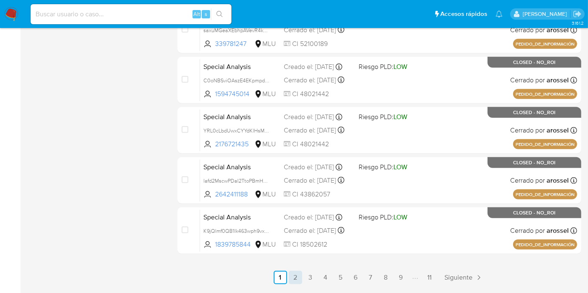
click at [298, 278] on link "2" at bounding box center [295, 277] width 13 height 13
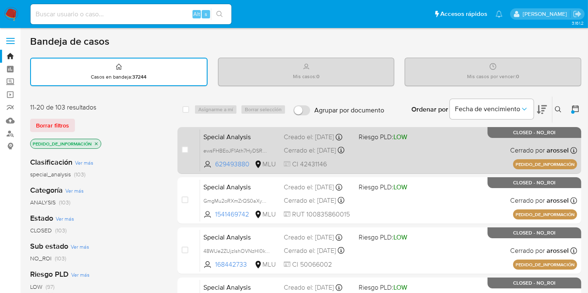
click at [388, 152] on div "Special Analysis ewsFHBEoJF1Ath7HyDSRMa62 629493880 MLU Riesgo PLD: LOW Creado …" at bounding box center [388, 150] width 377 height 42
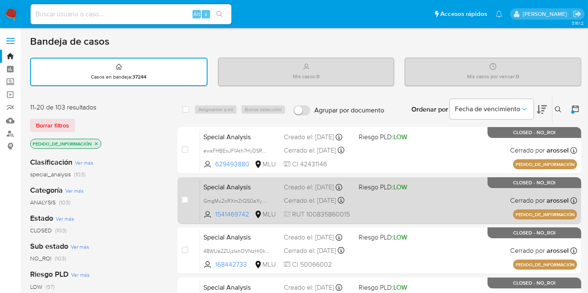
click at [421, 202] on div "Special Analysis GmgMu2oRXmZrQS0aXyQImoZB 1541469742 MLU Riesgo PLD: LOW Creado…" at bounding box center [388, 201] width 377 height 42
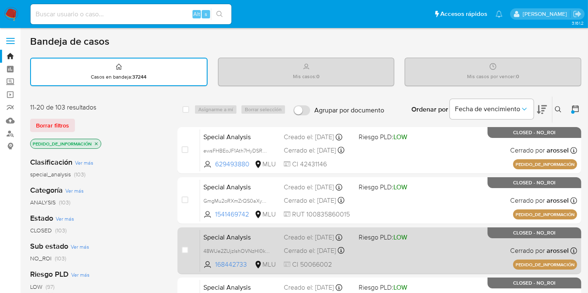
click at [429, 242] on div "Special Analysis 48WUe2ZUjzIshOVNzHl0kGlF 168442733 MLU Riesgo PLD: LOW Creado …" at bounding box center [388, 251] width 377 height 42
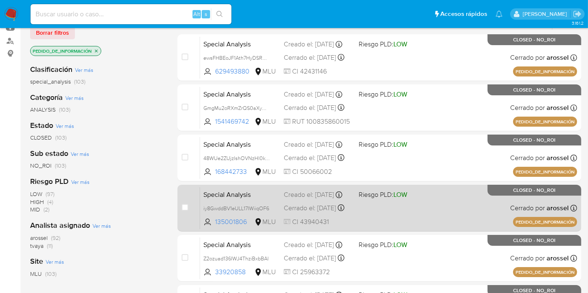
click at [445, 206] on div "Special Analysis iy8GwddBV1eULL17IWiiqOF6 135001806 MLU Riesgo PLD: LOW Creado …" at bounding box center [388, 208] width 377 height 42
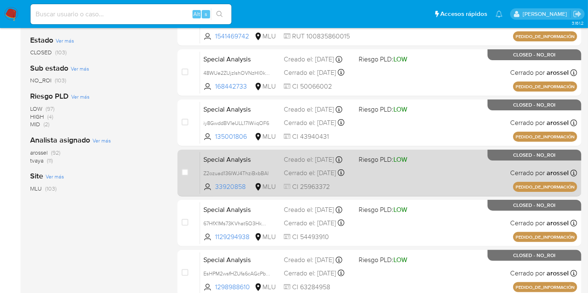
scroll to position [186, 0]
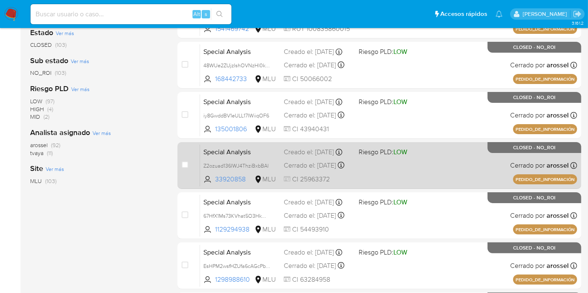
click at [442, 159] on div "Special Analysis Z2ozuad136IWJ4ThziBxbBAl 33920858 MLU Riesgo PLD: LOW Creado e…" at bounding box center [388, 165] width 377 height 42
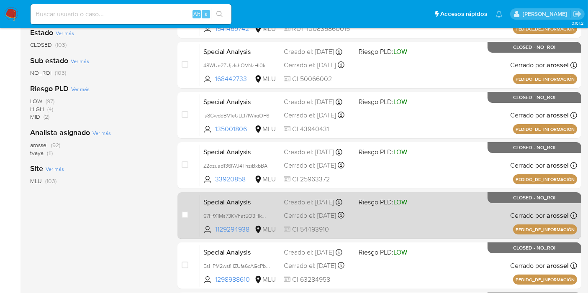
click at [451, 208] on div "Special Analysis 67HfX1Ms73KVhat5O3HkWGdc 1129294938 MLU Riesgo PLD: LOW Creado…" at bounding box center [388, 216] width 377 height 42
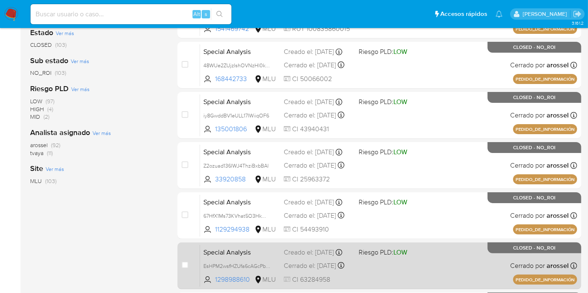
click at [454, 254] on div "Special Analysis EsHPM2wsfHZUfa6cAGcPbj6d 1298988610 MLU Riesgo PLD: LOW Creado…" at bounding box center [388, 266] width 377 height 42
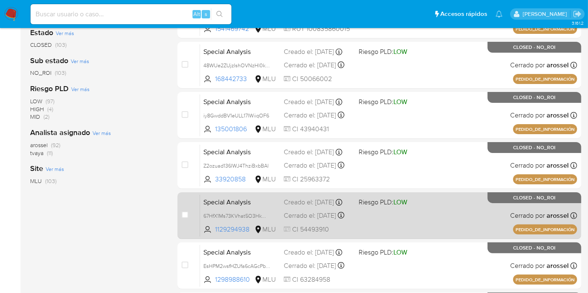
scroll to position [307, 0]
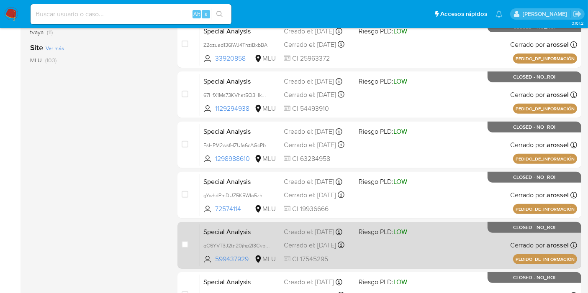
click at [451, 224] on div "Special Analysis qC6YVT3J2tn20jhp2l3Cvp0v 599437929 MLU Riesgo PLD: LOW Creado …" at bounding box center [388, 245] width 377 height 42
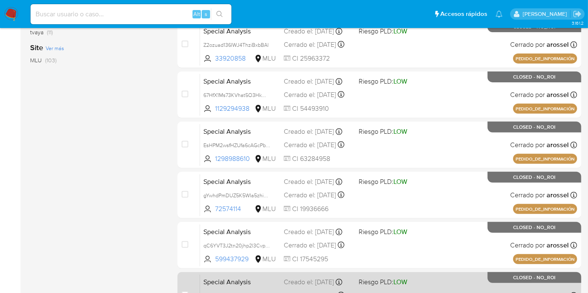
scroll to position [325, 0]
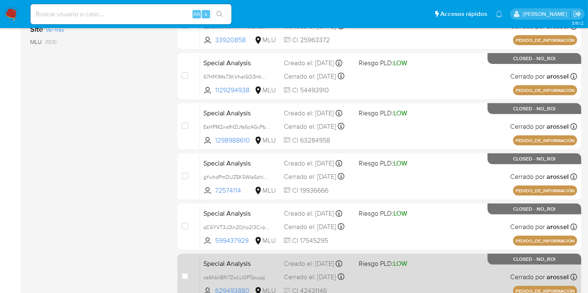
click at [450, 263] on div "Special Analysis os6hbliBflr7ZwLU0PTpuupj 629493880 MLU Riesgo PLD: LOW Creado …" at bounding box center [388, 277] width 377 height 42
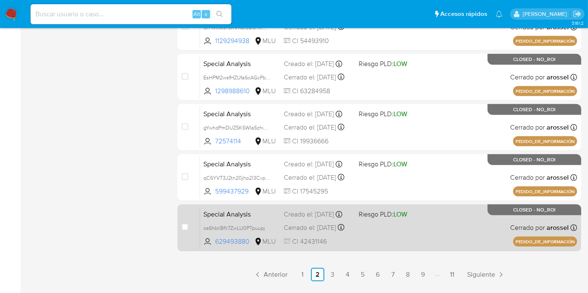
scroll to position [397, 0]
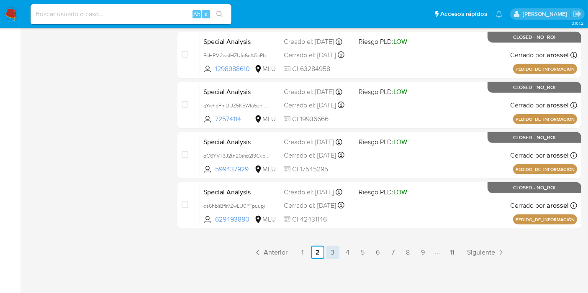
click at [333, 255] on link "3" at bounding box center [332, 252] width 13 height 13
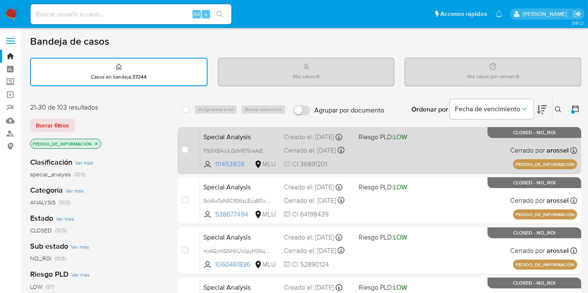
click at [269, 140] on span "Special Analysis" at bounding box center [240, 136] width 74 height 11
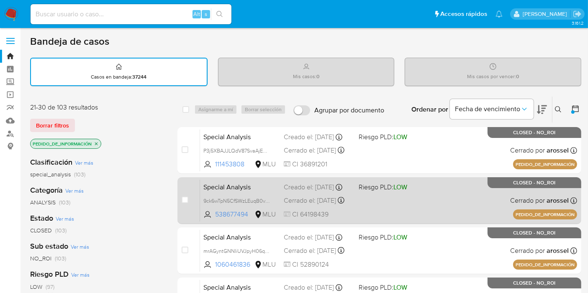
click at [275, 190] on span "Special Analysis" at bounding box center [240, 186] width 74 height 11
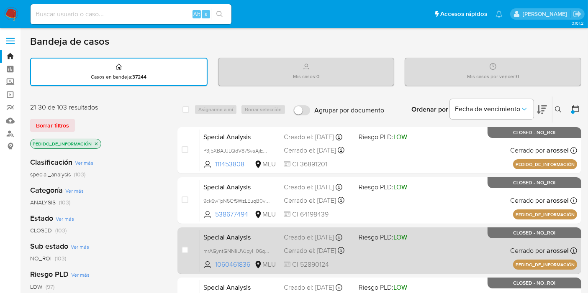
click at [279, 245] on div "Special Analysis mrAGyntGNNIiUVJpyH06qhae 1060461836 MLU Riesgo PLD: LOW Creado…" at bounding box center [388, 251] width 377 height 42
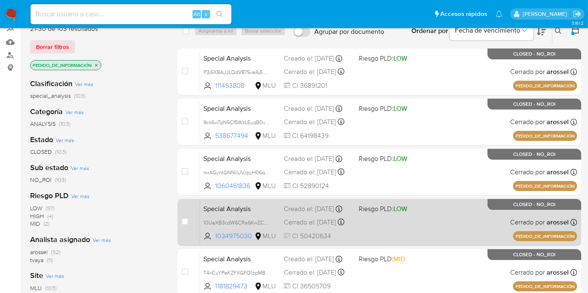
scroll to position [93, 0]
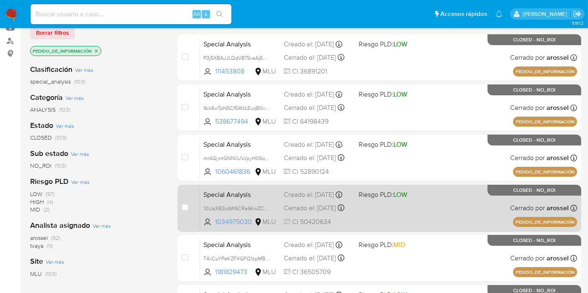
click at [442, 205] on div "Special Analysis 10UaXB3cdW6CRa6KwZCWencc 1034975030 MLU Riesgo PLD: LOW Creado…" at bounding box center [388, 208] width 377 height 42
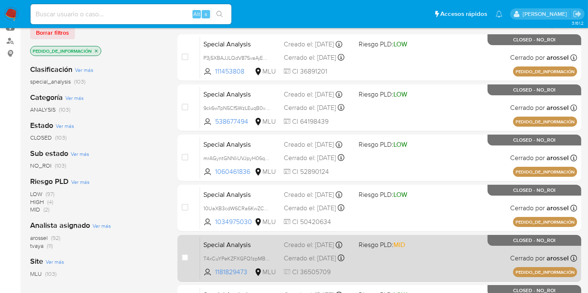
click at [447, 256] on div "Special Analysis T4xCuYPeKZFXGFQ1zpMBiFhU 1181829473 MLU Riesgo PLD: MID Creado…" at bounding box center [388, 258] width 377 height 42
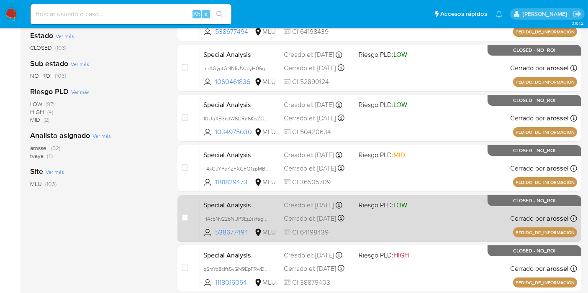
scroll to position [186, 0]
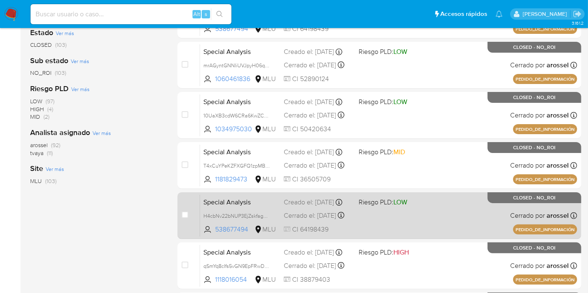
click at [454, 219] on div "Special Analysis H4cbNv22bNUP3EjZskfagMaq 538677494 MLU Riesgo PLD: LOW Creado …" at bounding box center [388, 216] width 377 height 42
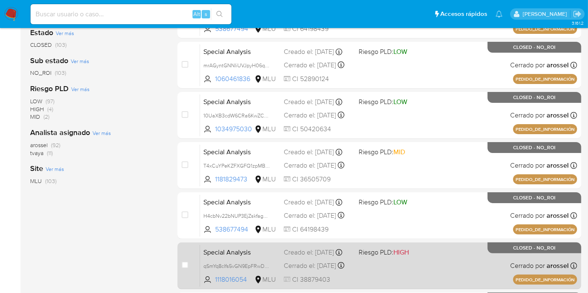
click at [446, 254] on div "Special Analysis qSmYq8cIfs5vGN9EpFRwDQz7 1118016054 MLU Riesgo PLD: HIGH Cread…" at bounding box center [388, 266] width 377 height 42
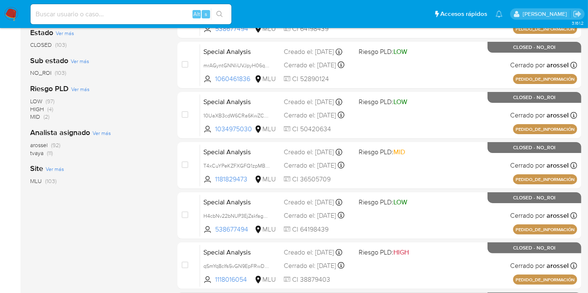
scroll to position [237, 0]
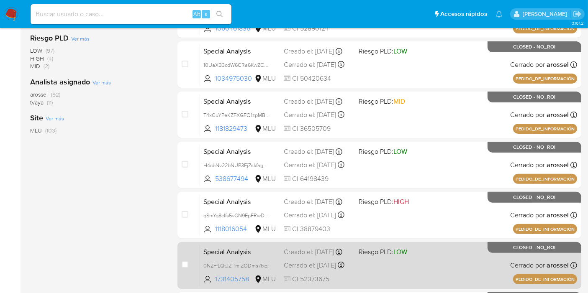
click at [457, 244] on div "Special Analysis 0NZFfLQtJZITmiZODms7fxqj 1731405758 MLU Riesgo PLD: LOW Creado…" at bounding box center [388, 265] width 377 height 42
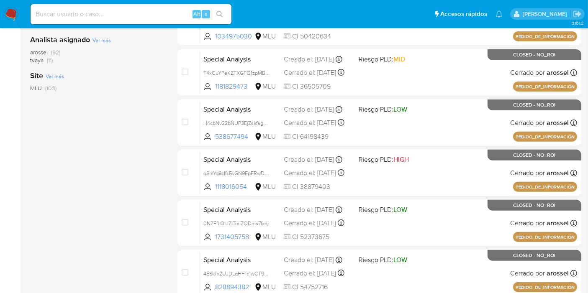
scroll to position [372, 0]
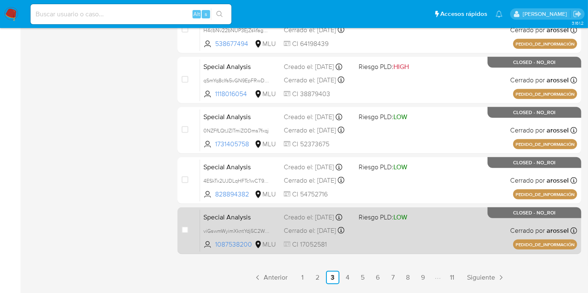
click at [457, 217] on div "Special Analysis viGswmWyimXkntYdj5C2WWl5 1087538200 MLU Riesgo PLD: LOW Creado…" at bounding box center [388, 231] width 377 height 42
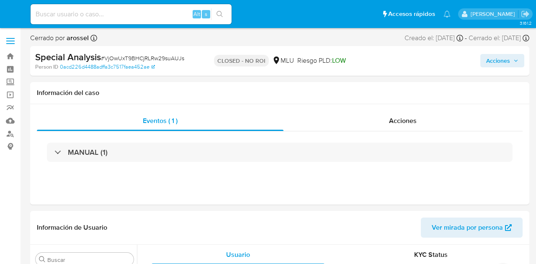
select select "10"
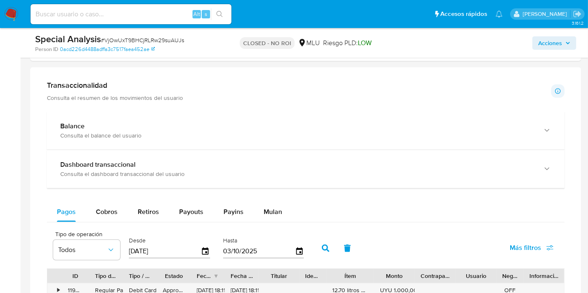
scroll to position [414, 0]
click at [195, 207] on span "Payouts" at bounding box center [191, 212] width 24 height 10
select select "10"
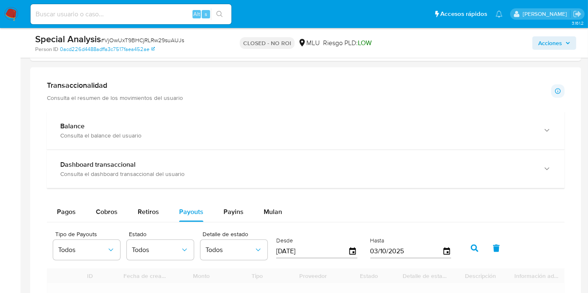
click at [296, 245] on input "[DATE]" at bounding box center [312, 251] width 72 height 13
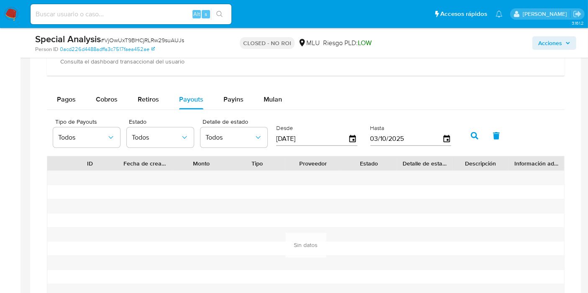
click at [296, 136] on input "[DATE]" at bounding box center [312, 138] width 72 height 13
type input "[DATE]"
click at [471, 132] on icon "button" at bounding box center [475, 136] width 8 height 8
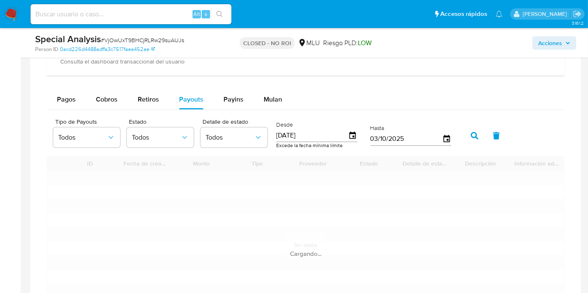
click at [471, 136] on icon "button" at bounding box center [475, 136] width 8 height 8
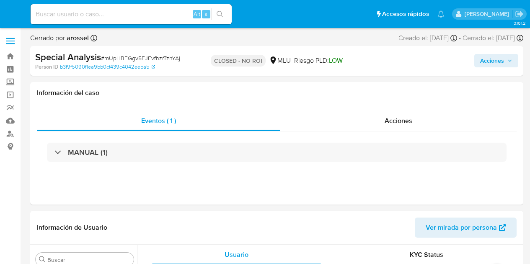
select select "10"
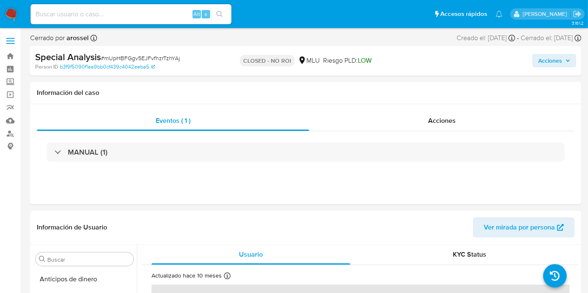
scroll to position [414, 0]
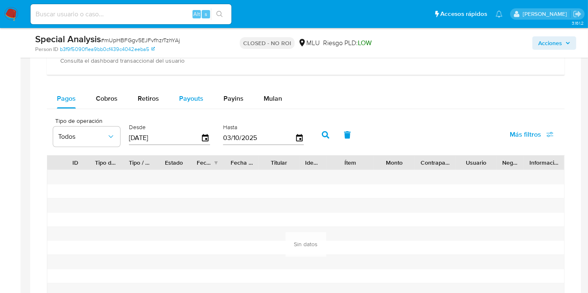
click at [198, 98] on span "Payouts" at bounding box center [191, 99] width 24 height 10
select select "10"
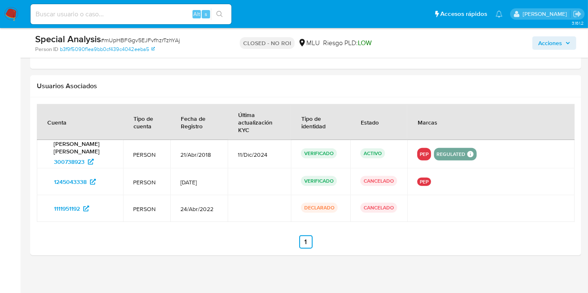
scroll to position [698, 0]
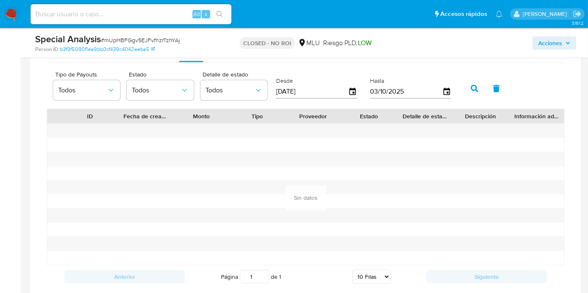
click at [319, 90] on input "[DATE]" at bounding box center [312, 91] width 72 height 13
type input "0_/__/____"
type input "[DATE]"
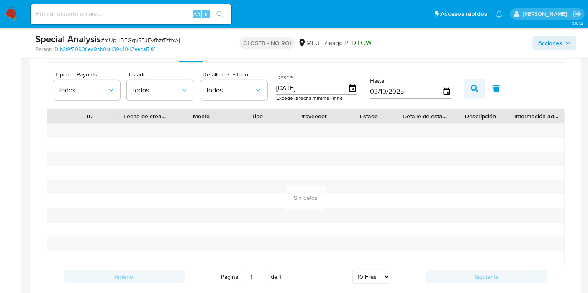
click at [464, 89] on button "button" at bounding box center [475, 89] width 22 height 20
click at [479, 86] on button "button" at bounding box center [475, 89] width 22 height 20
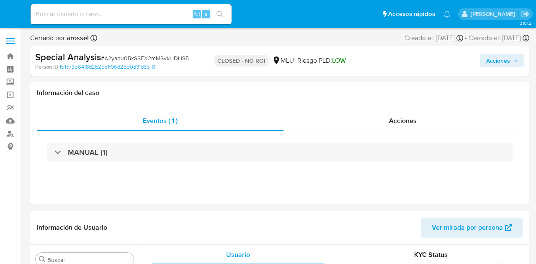
select select "10"
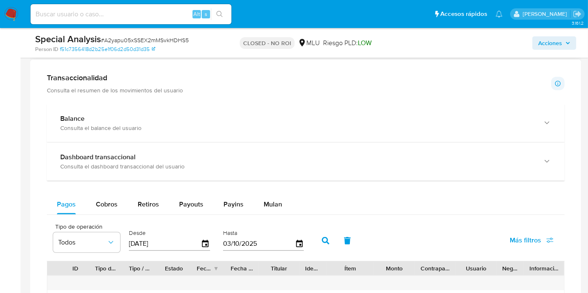
scroll to position [604, 0]
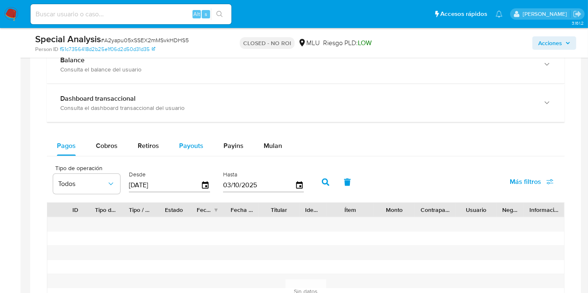
click at [195, 154] on div "Payouts" at bounding box center [191, 146] width 24 height 20
select select "10"
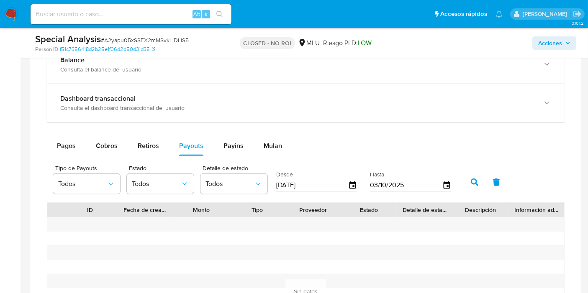
click at [291, 179] on input "[DATE]" at bounding box center [312, 185] width 72 height 13
drag, startPoint x: 291, startPoint y: 179, endPoint x: 295, endPoint y: 181, distance: 5.1
click at [291, 179] on input "[DATE]" at bounding box center [312, 185] width 72 height 13
type input "0_/__/____"
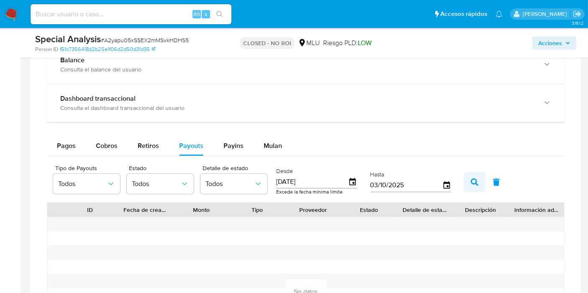
type input "[DATE]"
click at [471, 181] on icon "button" at bounding box center [475, 183] width 8 height 8
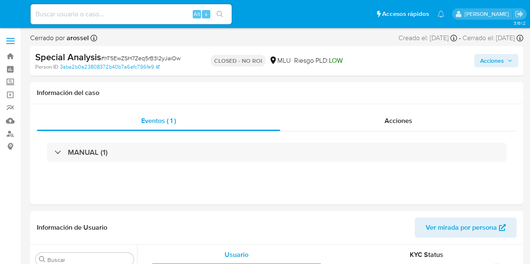
select select "10"
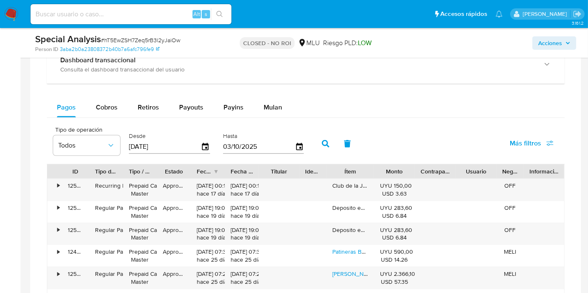
scroll to position [604, 0]
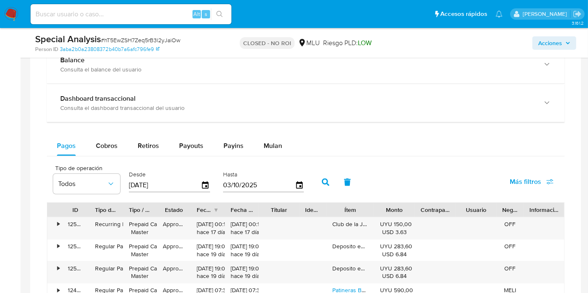
click at [193, 147] on span "Payouts" at bounding box center [191, 146] width 24 height 10
select select "10"
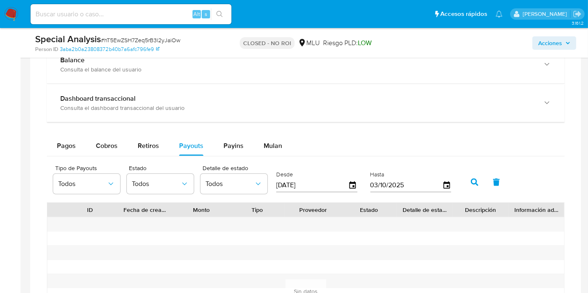
click at [323, 179] on input "[DATE]" at bounding box center [312, 185] width 72 height 13
type input "0_/__/____"
type input "[DATE]"
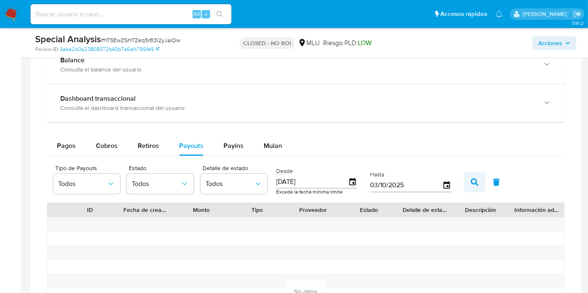
click at [464, 177] on button "button" at bounding box center [475, 182] width 22 height 20
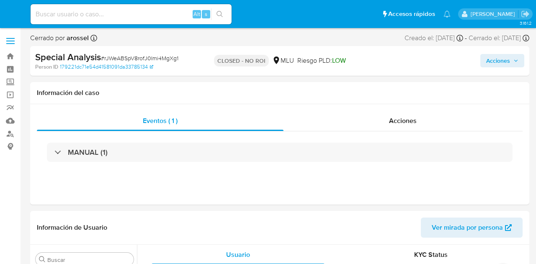
select select "10"
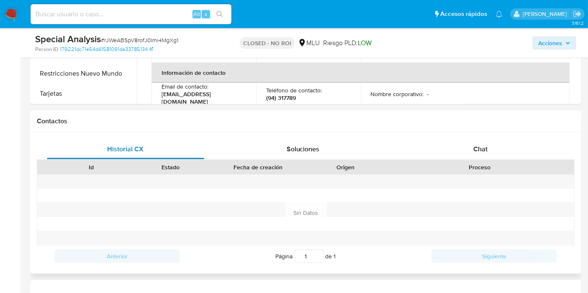
scroll to position [604, 0]
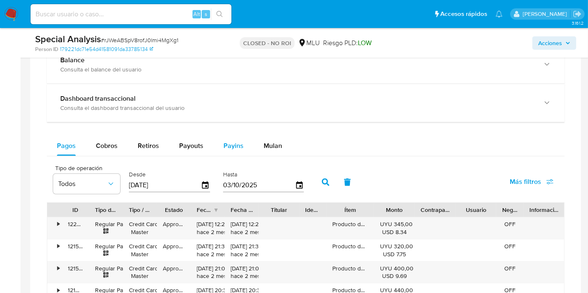
click at [226, 148] on span "Payins" at bounding box center [234, 146] width 20 height 10
select select "10"
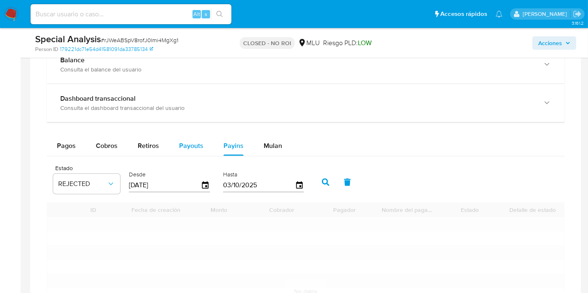
click at [196, 149] on div "Payouts" at bounding box center [191, 146] width 24 height 20
select select "10"
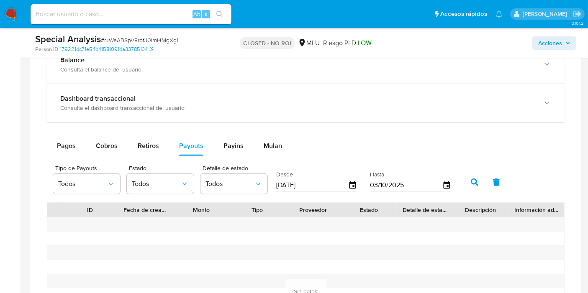
click at [323, 186] on input "[DATE]" at bounding box center [312, 185] width 72 height 13
type input "0_/__/____"
type input "[DATE]"
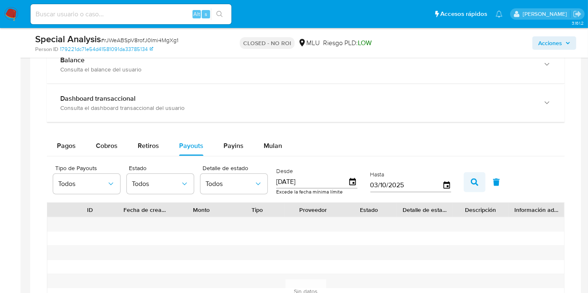
click at [473, 176] on button "button" at bounding box center [475, 182] width 22 height 20
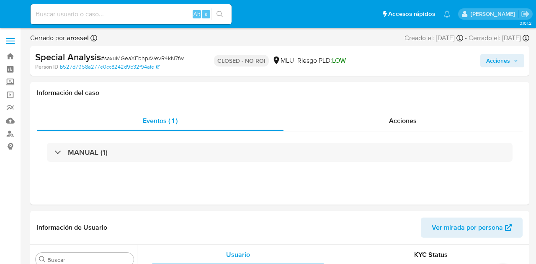
select select "10"
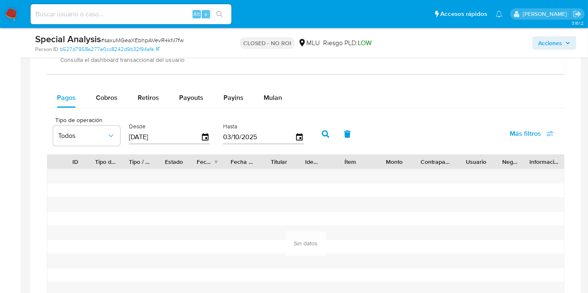
scroll to position [651, 0]
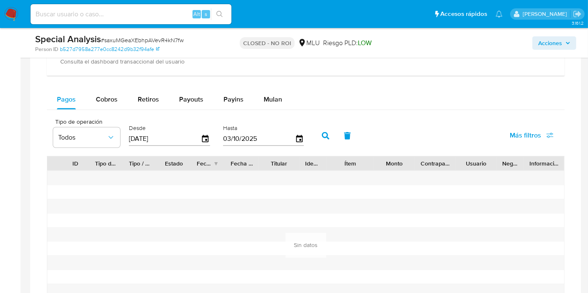
click at [185, 100] on span "Payouts" at bounding box center [191, 100] width 24 height 10
select select "10"
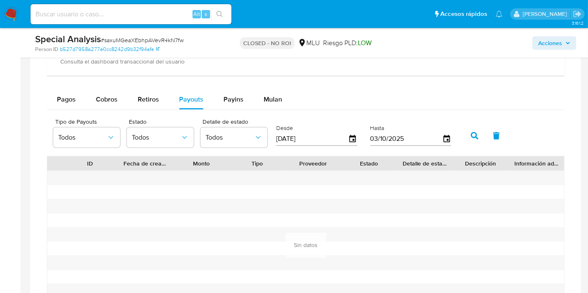
click at [291, 132] on input "[DATE]" at bounding box center [312, 138] width 72 height 13
drag, startPoint x: 291, startPoint y: 131, endPoint x: 296, endPoint y: 126, distance: 8.0
click at [292, 132] on input "[DATE]" at bounding box center [312, 138] width 72 height 13
type input "0_/__/____"
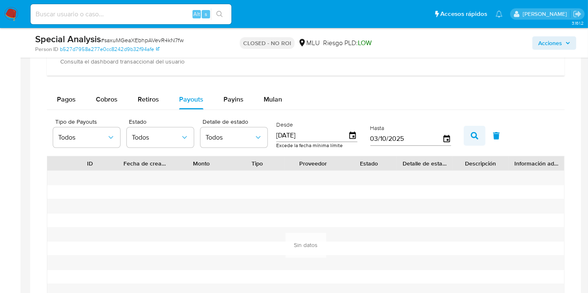
type input "[DATE]"
click at [471, 136] on icon "button" at bounding box center [475, 136] width 8 height 8
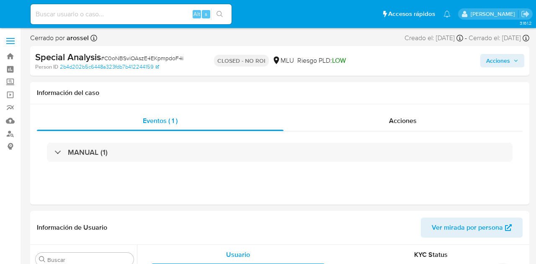
select select "10"
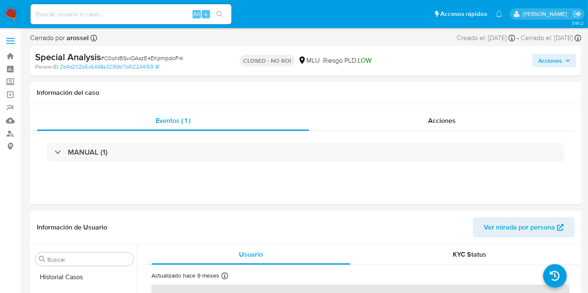
scroll to position [414, 0]
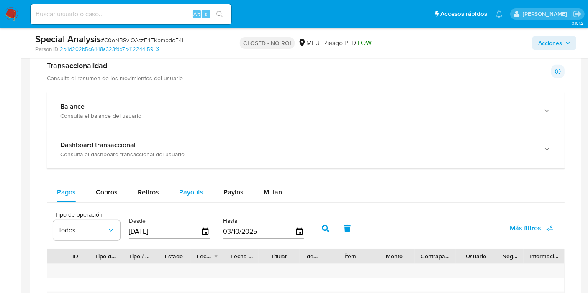
click at [184, 189] on span "Payouts" at bounding box center [191, 193] width 24 height 10
select select "10"
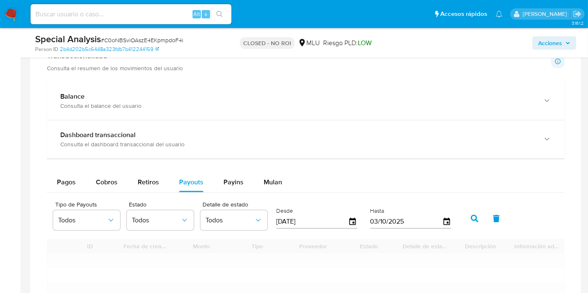
scroll to position [651, 0]
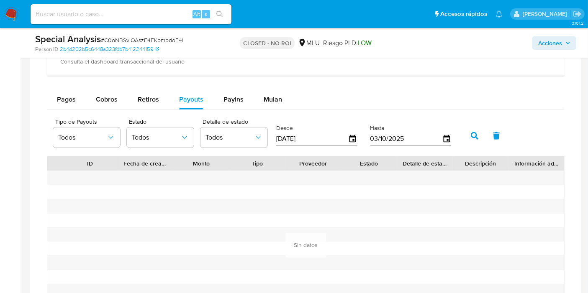
click at [315, 134] on input "[DATE]" at bounding box center [312, 138] width 72 height 13
type input "0_/__/____"
type input "[DATE]"
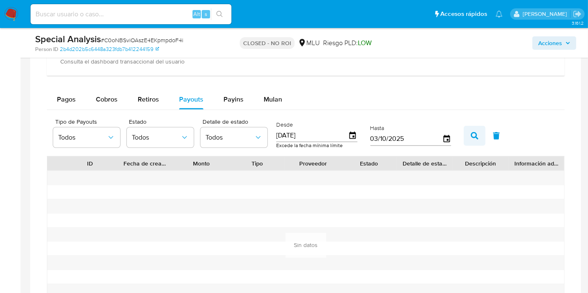
click at [475, 131] on button "button" at bounding box center [475, 136] width 22 height 20
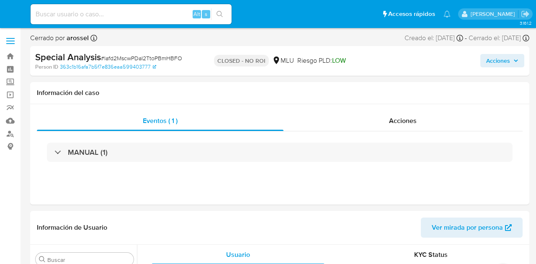
select select "10"
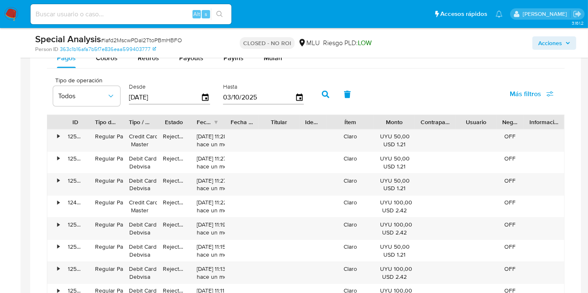
scroll to position [558, 0]
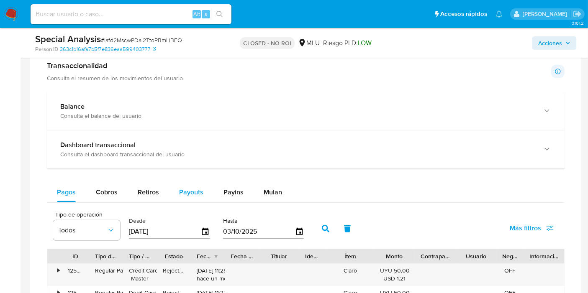
click at [187, 188] on span "Payouts" at bounding box center [191, 193] width 24 height 10
select select "10"
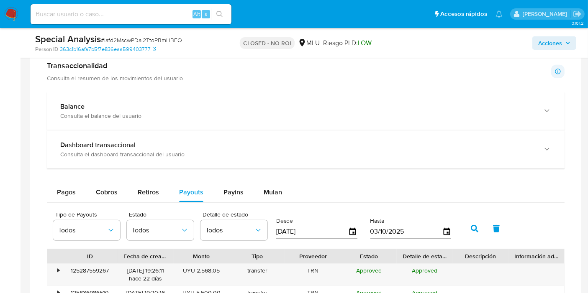
click at [307, 225] on input "[DATE]" at bounding box center [312, 231] width 72 height 13
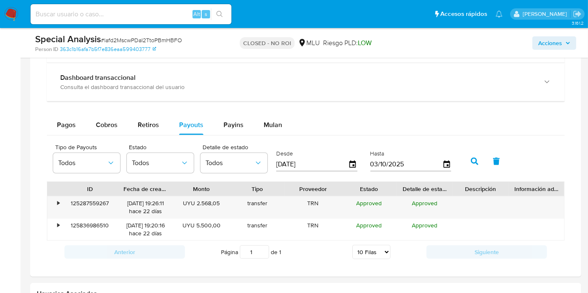
scroll to position [651, 0]
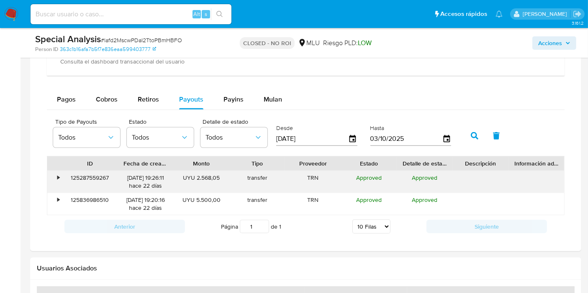
click at [57, 173] on div "•" at bounding box center [54, 182] width 15 height 22
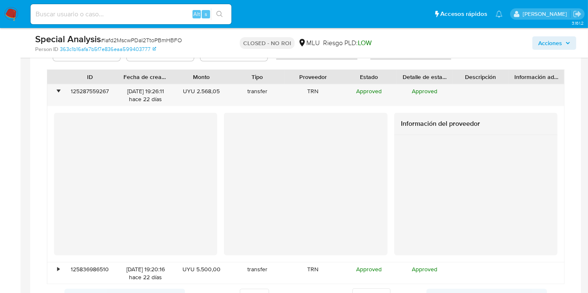
scroll to position [790, 0]
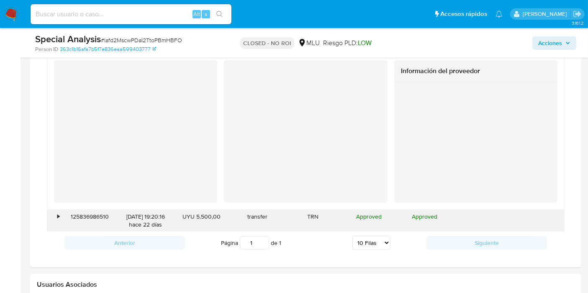
click at [54, 217] on div "•" at bounding box center [54, 221] width 15 height 22
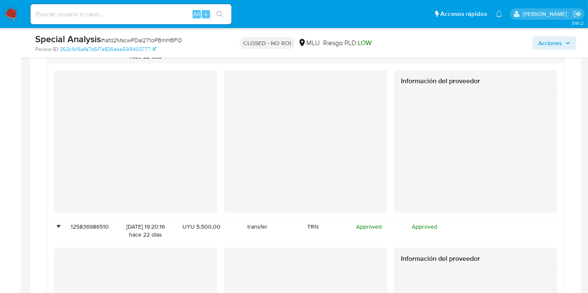
scroll to position [609, 0]
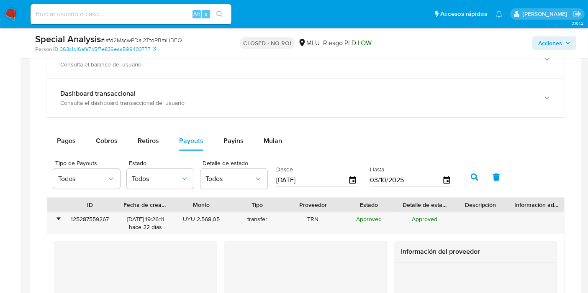
click at [284, 185] on input "[DATE]" at bounding box center [312, 180] width 72 height 13
type input "0_/__/____"
type input "[DATE]"
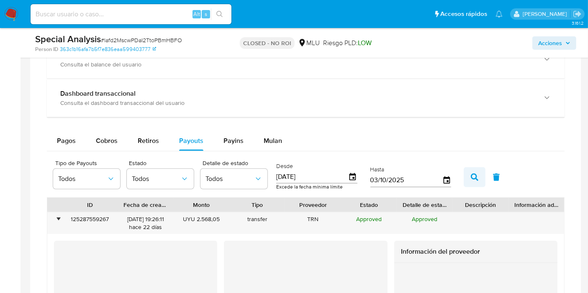
click at [471, 174] on icon "button" at bounding box center [475, 178] width 8 height 8
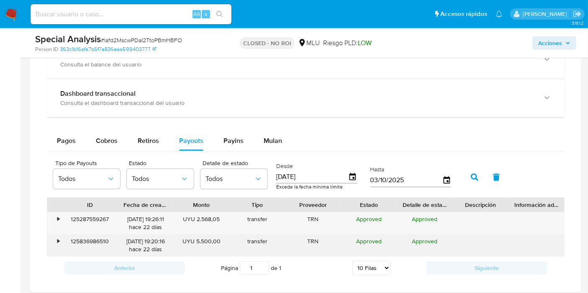
click at [57, 242] on div "•" at bounding box center [58, 242] width 2 height 8
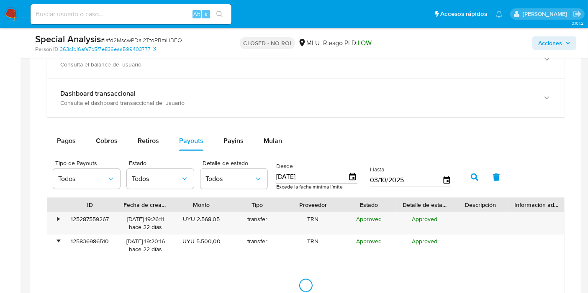
scroll to position [795, 0]
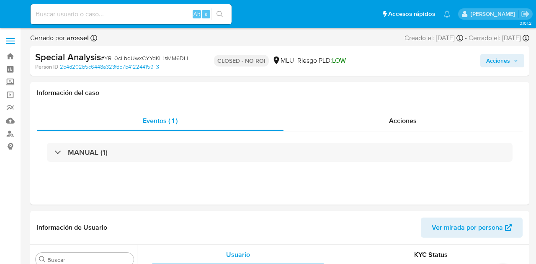
select select "10"
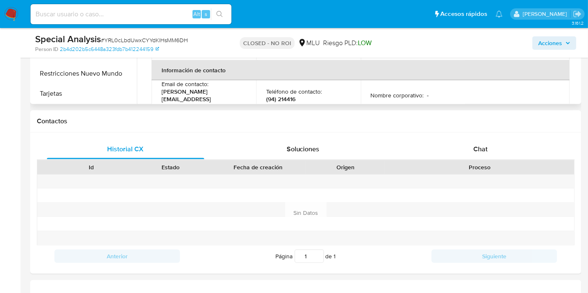
scroll to position [512, 0]
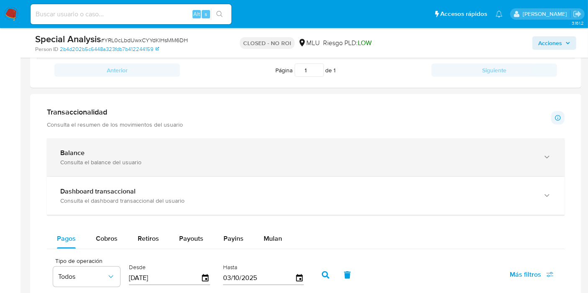
drag, startPoint x: 198, startPoint y: 241, endPoint x: 219, endPoint y: 164, distance: 80.0
click at [198, 241] on span "Payouts" at bounding box center [191, 239] width 24 height 10
select select "10"
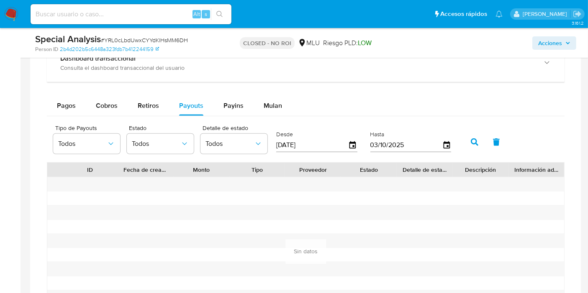
scroll to position [651, 0]
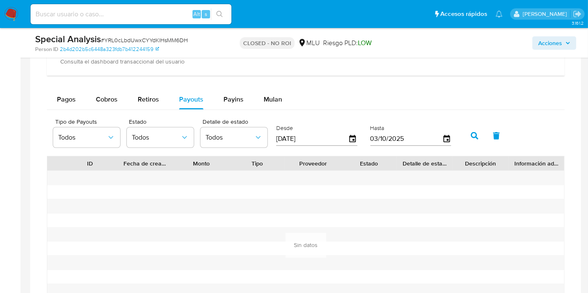
click at [298, 140] on input "[DATE]" at bounding box center [312, 138] width 72 height 13
type input "0_/__/____"
type input "[DATE]"
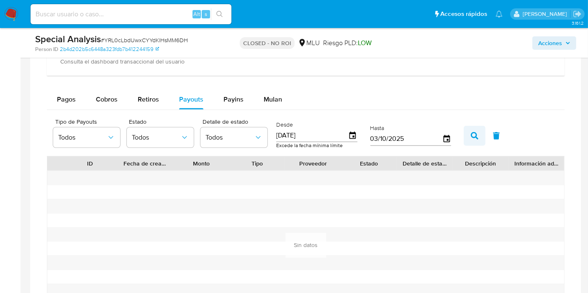
click at [465, 129] on button "button" at bounding box center [475, 136] width 22 height 20
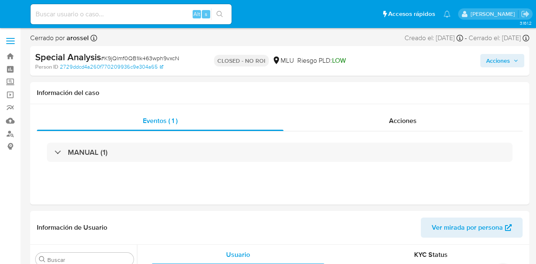
select select "10"
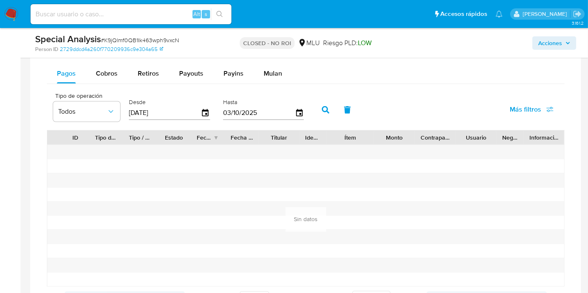
scroll to position [651, 0]
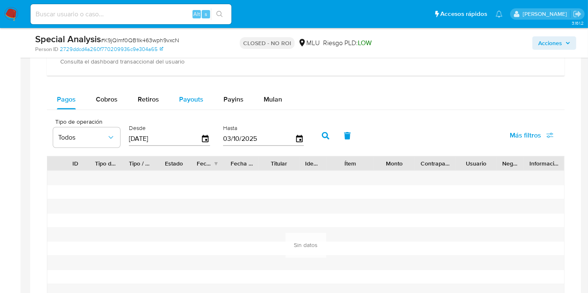
click at [179, 96] on span "Payouts" at bounding box center [191, 100] width 24 height 10
select select "10"
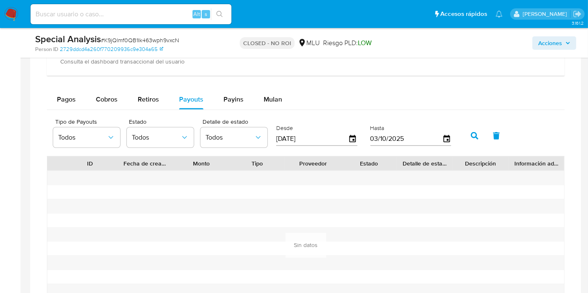
click at [281, 137] on input "[DATE]" at bounding box center [312, 138] width 72 height 13
type input "0_/__/____"
type input "[DATE]"
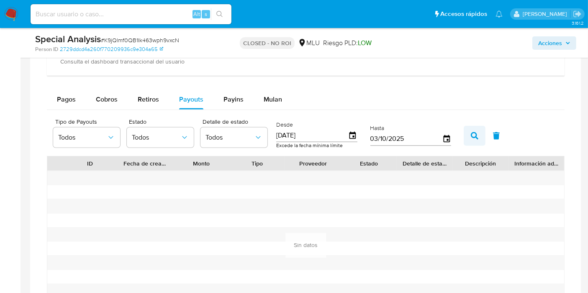
click at [471, 136] on icon "button" at bounding box center [475, 136] width 8 height 8
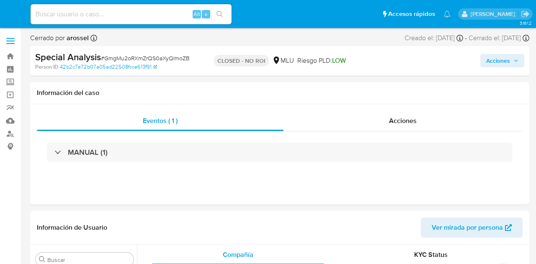
select select "10"
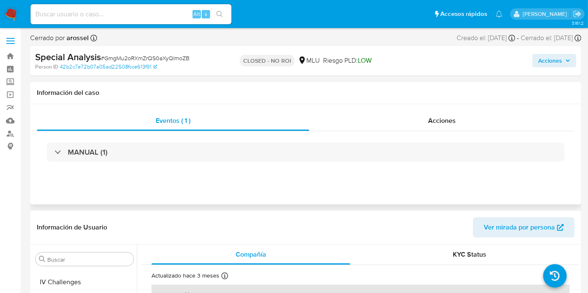
scroll to position [414, 0]
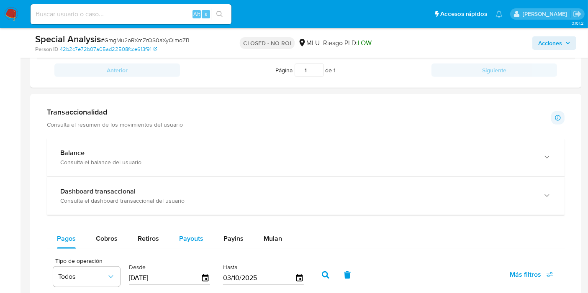
click at [191, 231] on div "Payouts" at bounding box center [191, 239] width 24 height 20
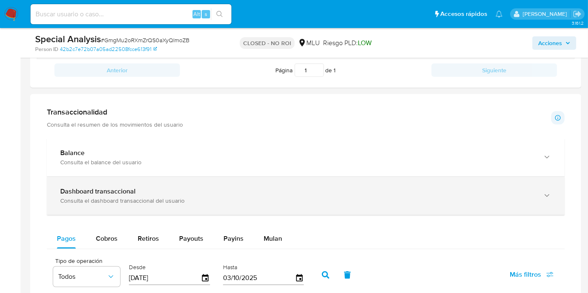
select select "10"
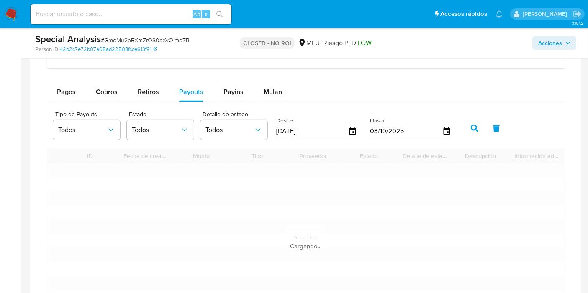
scroll to position [697, 0]
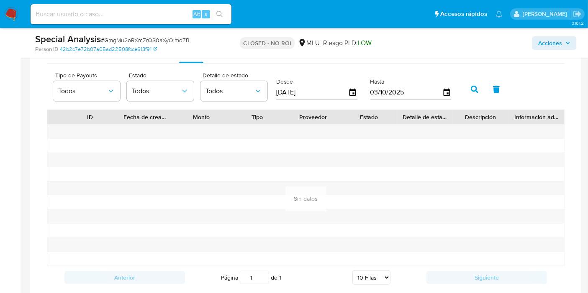
click at [312, 87] on input "[DATE]" at bounding box center [312, 92] width 72 height 13
click at [315, 89] on input "[DATE]" at bounding box center [312, 92] width 72 height 13
type input "0_/__/____"
type input "[DATE]"
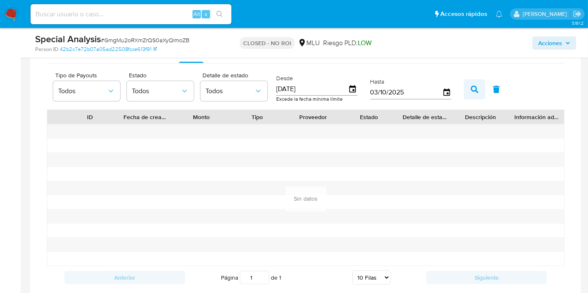
click at [465, 84] on button "button" at bounding box center [475, 90] width 22 height 20
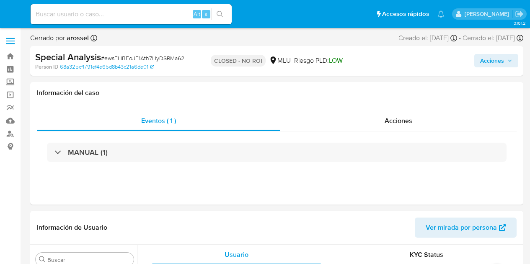
select select "10"
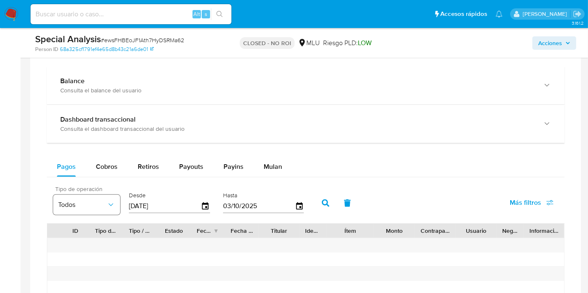
scroll to position [414, 0]
click at [147, 162] on span "Retiros" at bounding box center [148, 167] width 21 height 10
click at [174, 157] on button "Payouts" at bounding box center [191, 167] width 44 height 20
select select "10"
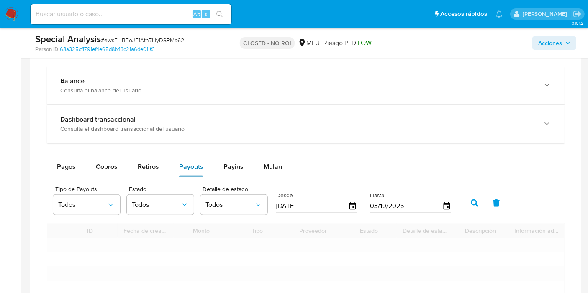
scroll to position [604, 0]
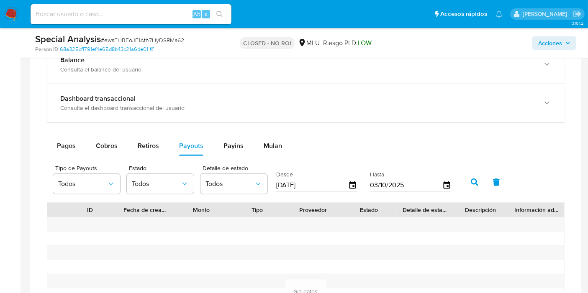
click at [313, 182] on input "[DATE]" at bounding box center [312, 185] width 72 height 13
type input "0_/__/____"
type input "[DATE]"
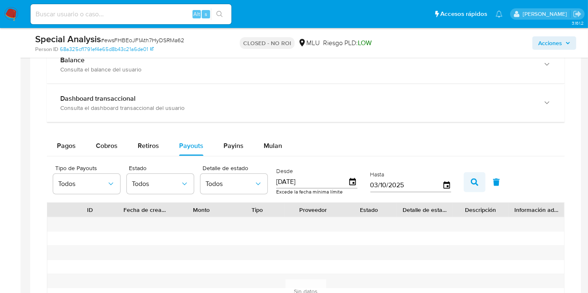
click at [471, 186] on button "button" at bounding box center [475, 182] width 22 height 20
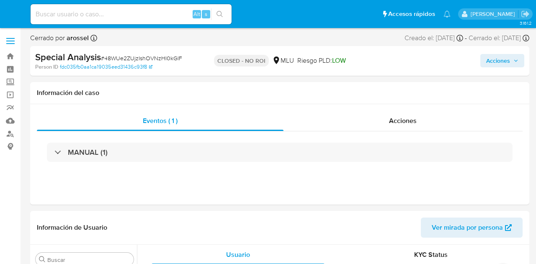
select select "10"
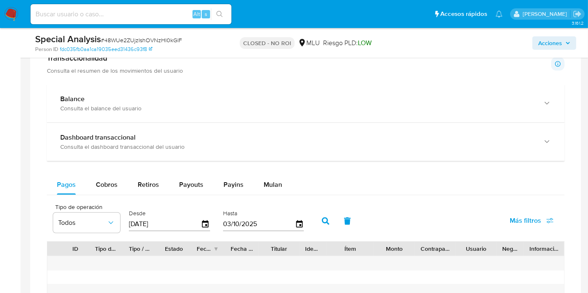
scroll to position [604, 0]
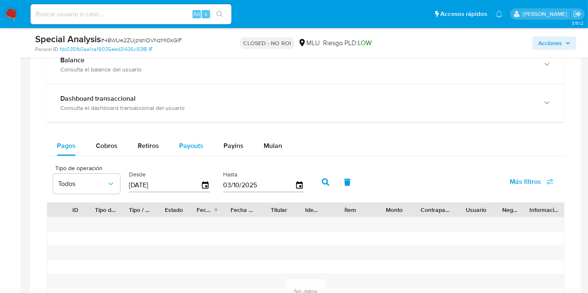
click at [185, 142] on span "Payouts" at bounding box center [191, 146] width 24 height 10
select select "10"
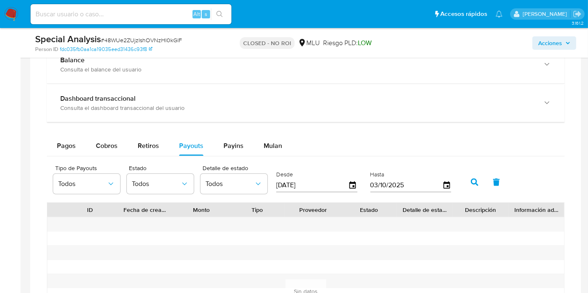
click at [296, 180] on input "[DATE]" at bounding box center [312, 185] width 72 height 13
type input "0_/__/____"
type input "[DATE]"
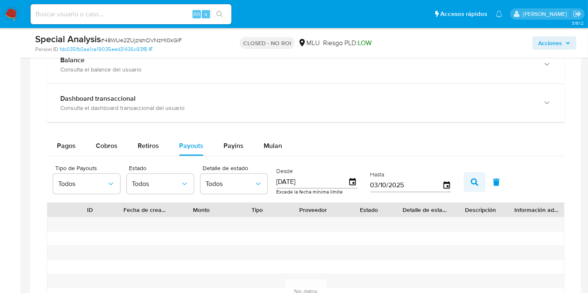
click at [465, 177] on button "button" at bounding box center [475, 182] width 22 height 20
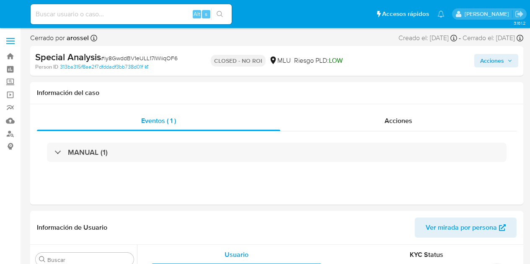
select select "10"
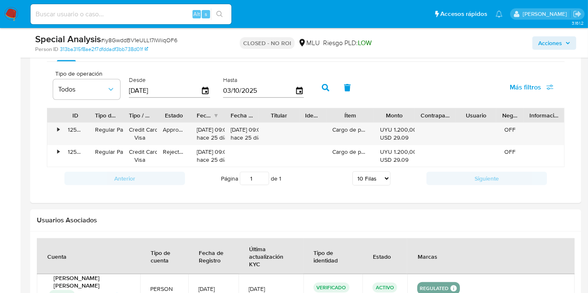
scroll to position [641, 0]
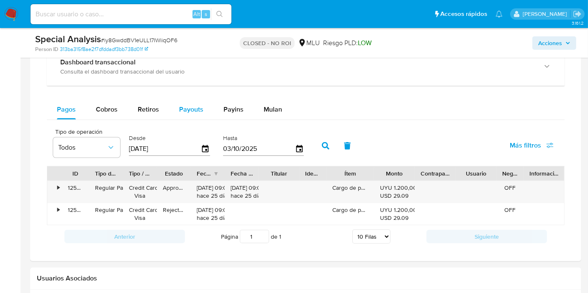
click at [171, 106] on button "Payouts" at bounding box center [191, 110] width 44 height 20
select select "10"
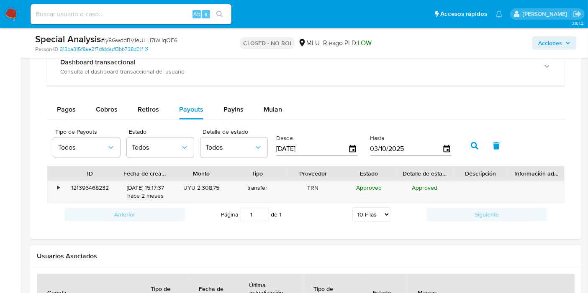
click at [314, 148] on input "[DATE]" at bounding box center [312, 148] width 72 height 13
click at [130, 39] on span "# iy8GwddBV1eULL17IWiiqOF6" at bounding box center [139, 40] width 77 height 8
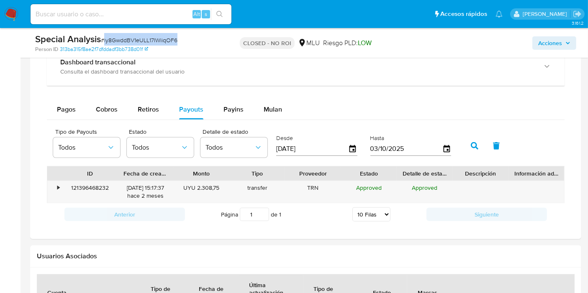
copy span "iy8GwddBV1eULL17IWiiqOF6"
click at [59, 188] on div "•" at bounding box center [58, 188] width 2 height 8
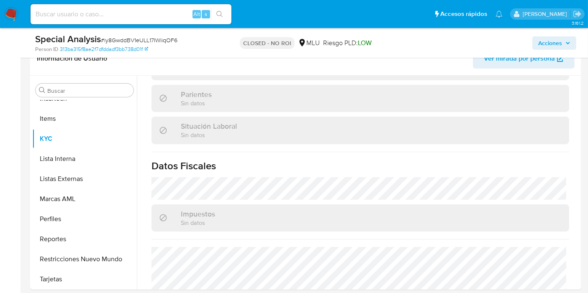
scroll to position [423, 0]
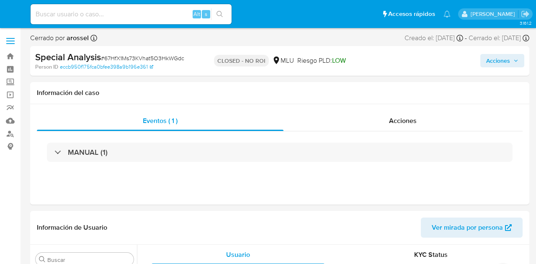
select select "10"
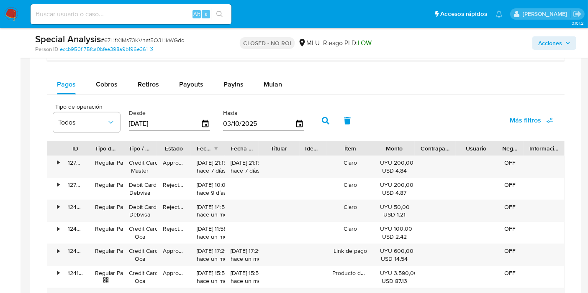
scroll to position [654, 0]
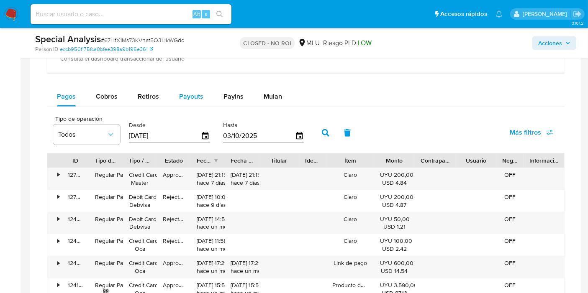
click at [188, 98] on span "Payouts" at bounding box center [191, 97] width 24 height 10
select select "10"
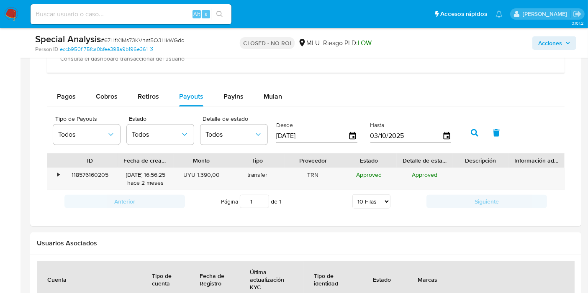
click at [309, 134] on input "[DATE]" at bounding box center [312, 135] width 72 height 13
click at [57, 175] on div "•" at bounding box center [58, 175] width 2 height 8
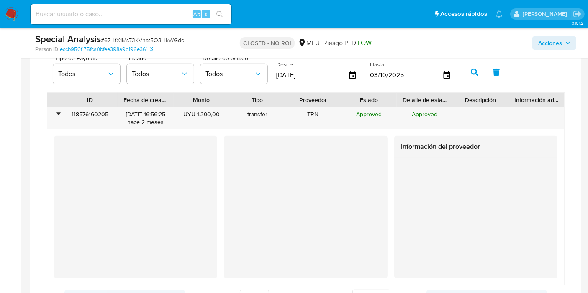
scroll to position [705, 0]
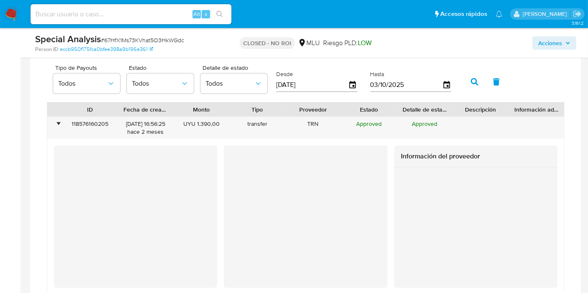
click at [321, 86] on input "[DATE]" at bounding box center [312, 84] width 72 height 13
type input "0_/__/____"
type input "[DATE]"
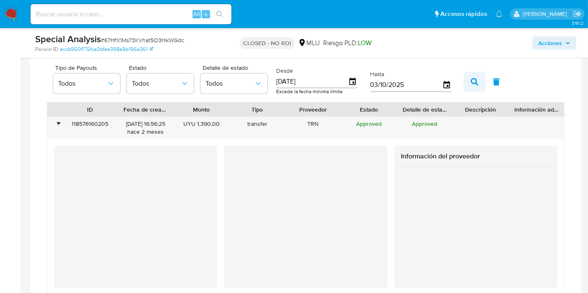
click at [468, 72] on button "button" at bounding box center [475, 82] width 22 height 20
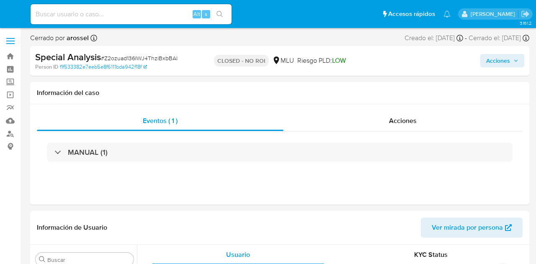
select select "10"
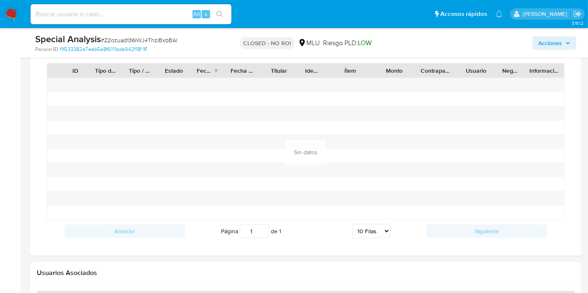
scroll to position [604, 0]
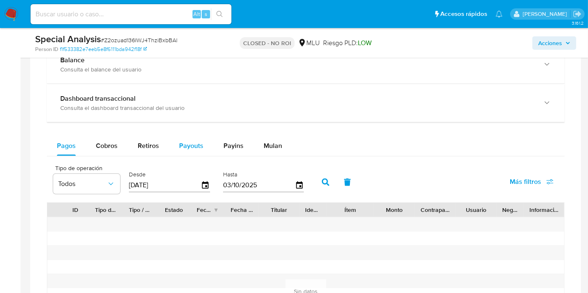
click at [195, 144] on span "Payouts" at bounding box center [191, 146] width 24 height 10
select select "10"
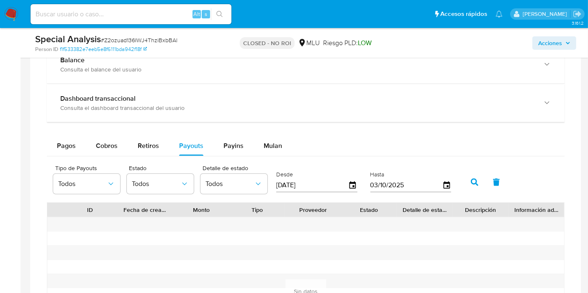
click at [306, 181] on input "[DATE]" at bounding box center [312, 185] width 72 height 13
type input "0_/__/____"
type input "[DATE]"
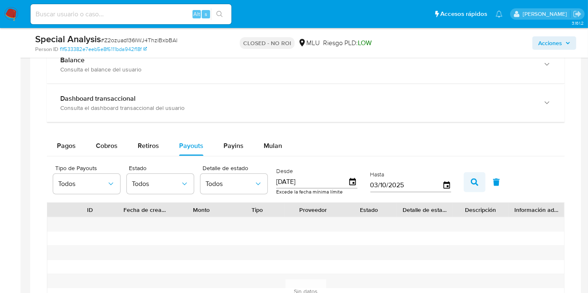
click at [473, 182] on icon "button" at bounding box center [475, 183] width 8 height 8
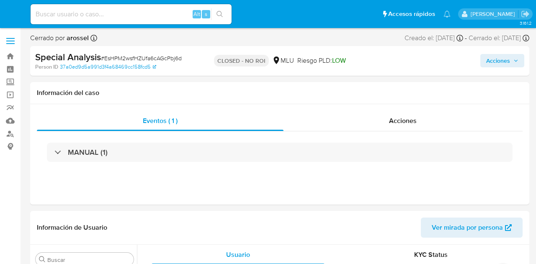
select select "10"
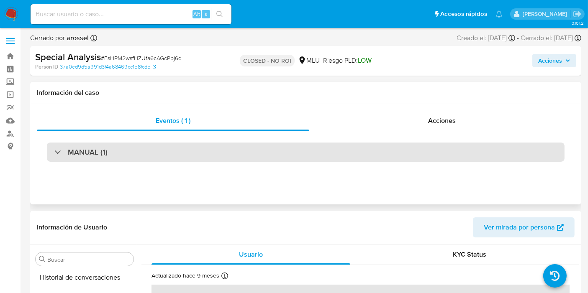
scroll to position [414, 0]
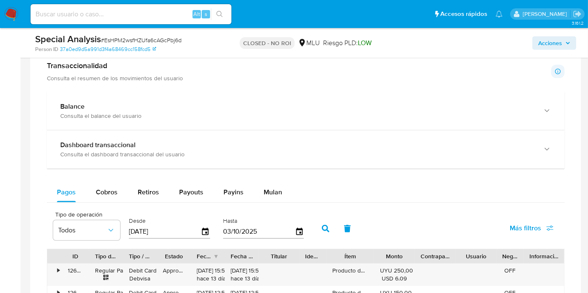
click at [179, 188] on span "Payouts" at bounding box center [191, 193] width 24 height 10
select select "10"
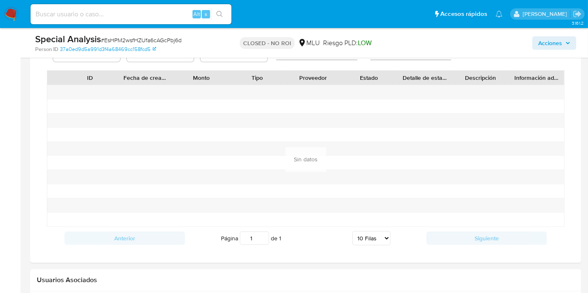
scroll to position [651, 0]
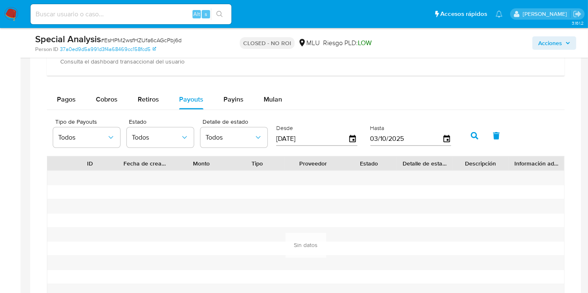
click at [298, 134] on input "[DATE]" at bounding box center [312, 138] width 72 height 13
type input "0_/__/____"
type input "[DATE]"
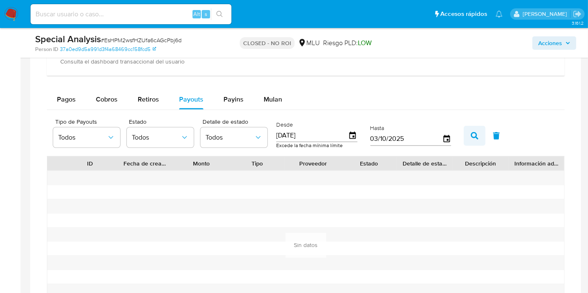
click at [465, 129] on button "button" at bounding box center [475, 136] width 22 height 20
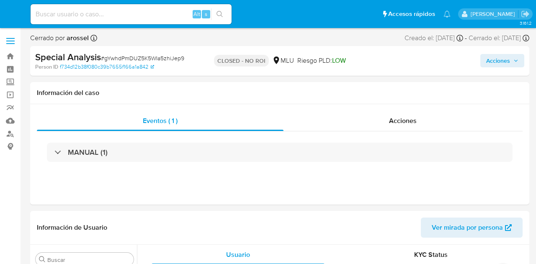
select select "10"
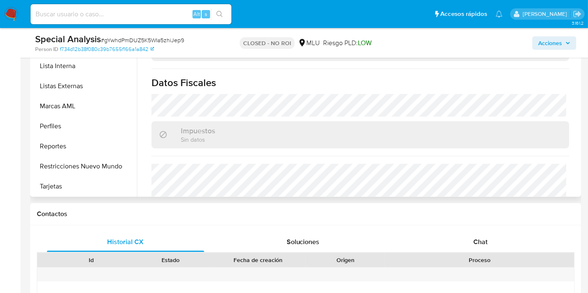
scroll to position [420, 0]
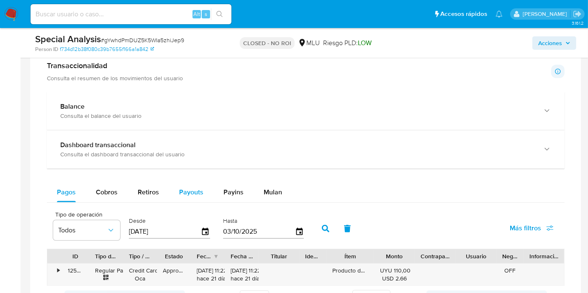
click at [198, 183] on div "Payouts" at bounding box center [191, 193] width 24 height 20
select select "10"
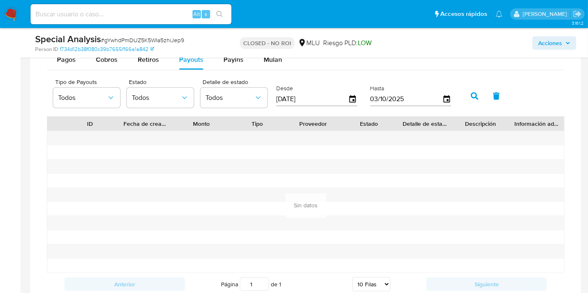
scroll to position [697, 0]
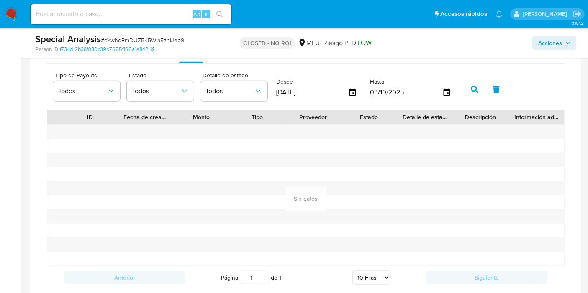
click at [322, 82] on label "Desde" at bounding box center [316, 82] width 81 height 8
click at [319, 93] on input "[DATE]" at bounding box center [312, 92] width 72 height 13
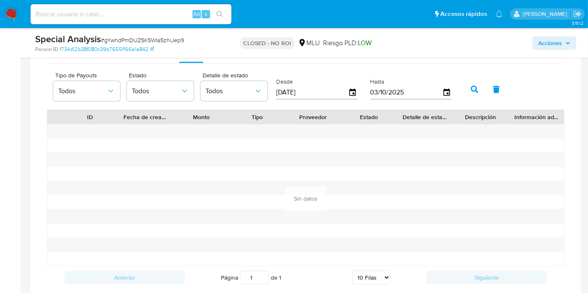
type input "0_/__/____"
type input "[DATE]"
click at [466, 85] on button "button" at bounding box center [475, 90] width 22 height 20
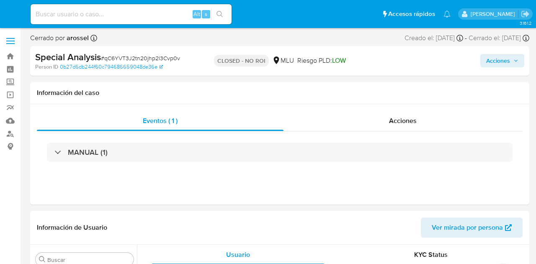
select select "10"
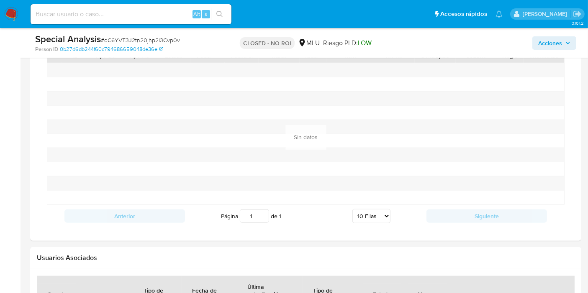
scroll to position [620, 0]
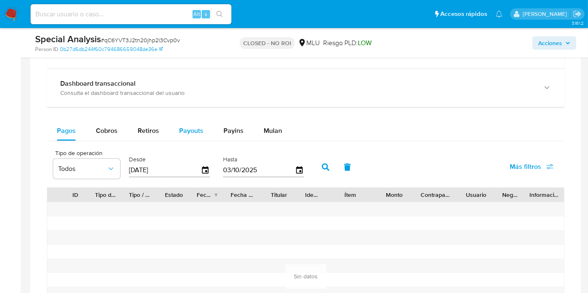
click at [177, 129] on button "Payouts" at bounding box center [191, 131] width 44 height 20
select select "10"
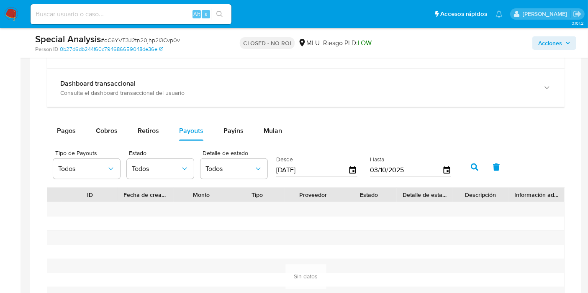
click at [299, 164] on input "[DATE]" at bounding box center [312, 170] width 72 height 13
type input "0_/__/____"
type input "[DATE]"
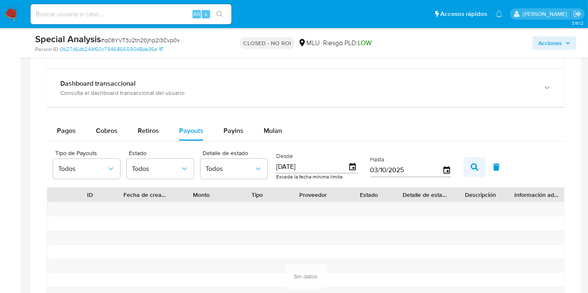
click at [466, 167] on button "button" at bounding box center [475, 167] width 22 height 20
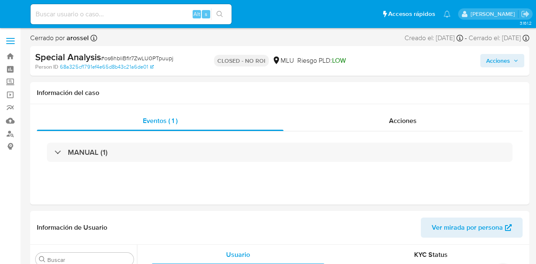
select select "10"
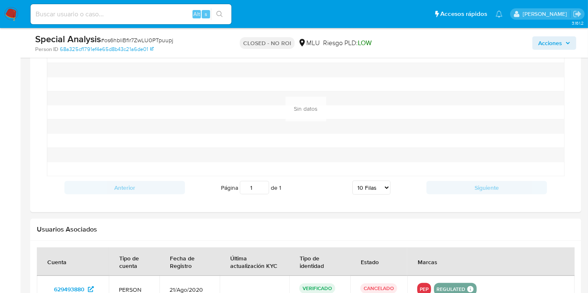
scroll to position [689, 0]
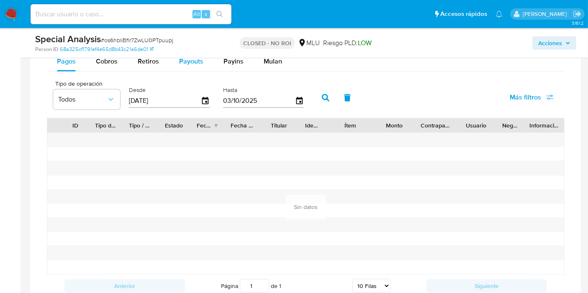
click at [186, 67] on div "Payouts" at bounding box center [191, 61] width 24 height 20
select select "10"
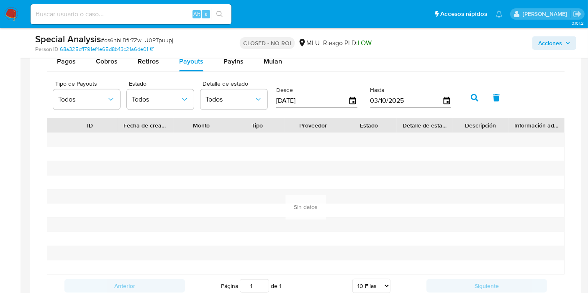
click at [317, 100] on input "[DATE]" at bounding box center [312, 100] width 72 height 13
type input "0_/__/____"
type input "[DATE]"
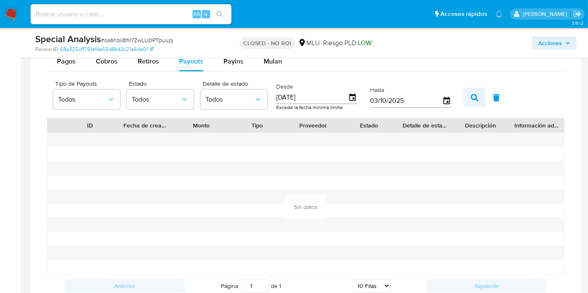
click at [465, 95] on button "button" at bounding box center [475, 98] width 22 height 20
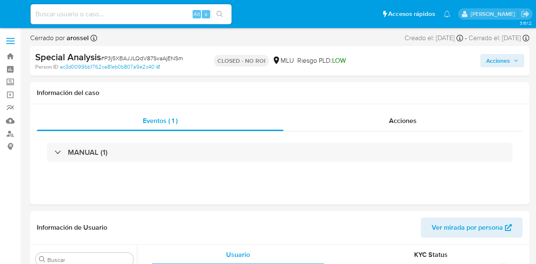
select select "10"
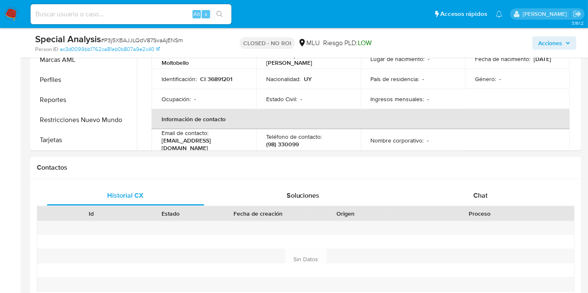
scroll to position [810, 0]
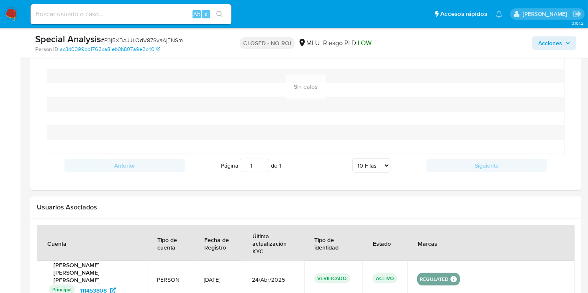
select select "10"
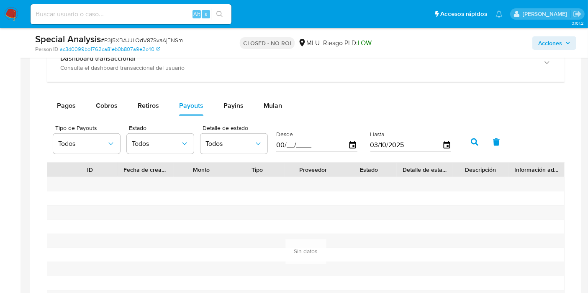
type input "0_/__/____"
type input "[DATE]"
click at [477, 144] on button "button" at bounding box center [475, 142] width 22 height 20
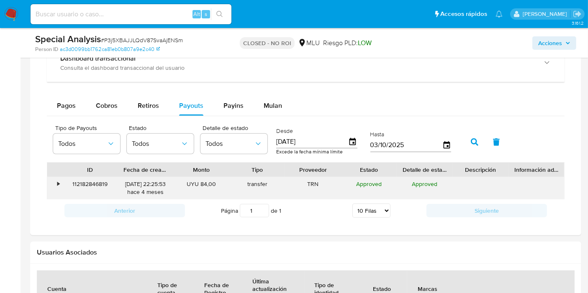
click at [59, 183] on div "•" at bounding box center [58, 184] width 2 height 8
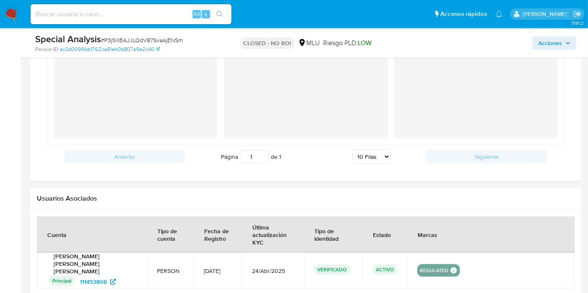
scroll to position [821, 0]
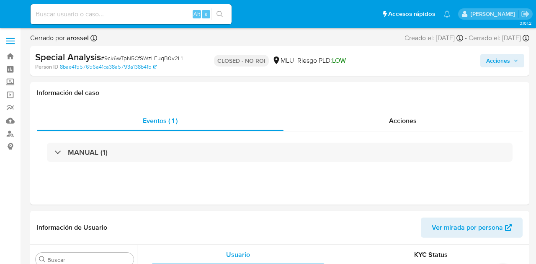
select select "10"
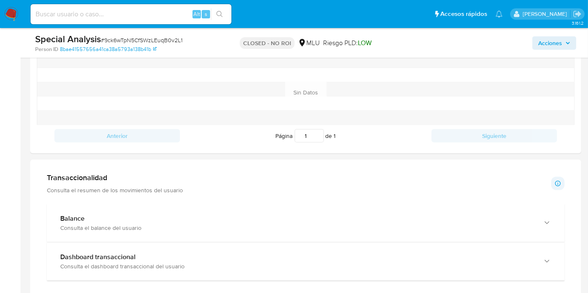
scroll to position [558, 0]
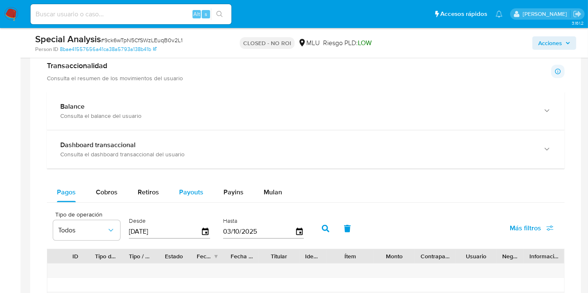
click at [181, 191] on span "Payouts" at bounding box center [191, 193] width 24 height 10
select select "10"
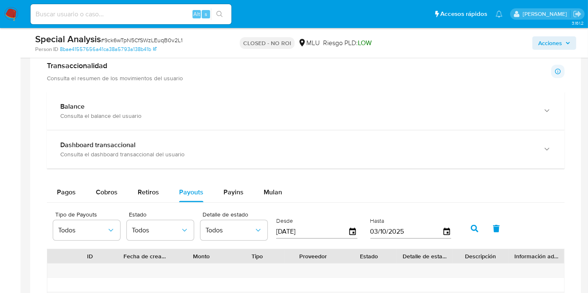
click at [302, 231] on input "[DATE]" at bounding box center [312, 231] width 72 height 13
type input "0_/__/____"
type input "[DATE]"
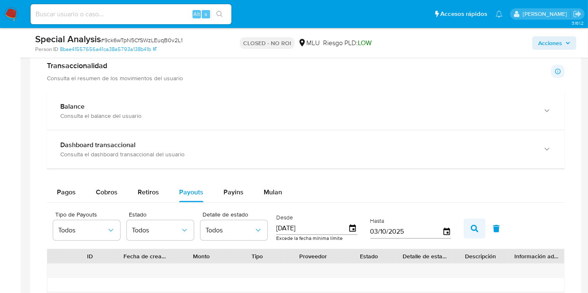
click at [476, 236] on button "button" at bounding box center [475, 229] width 22 height 20
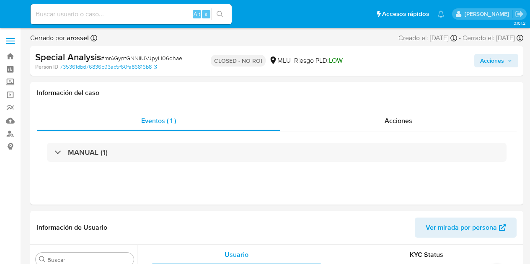
select select "10"
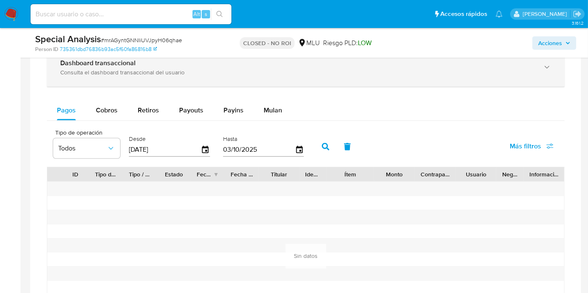
scroll to position [598, 0]
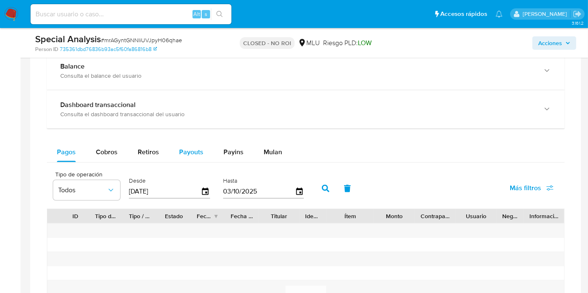
click at [188, 156] on div "Payouts" at bounding box center [191, 152] width 24 height 20
select select "10"
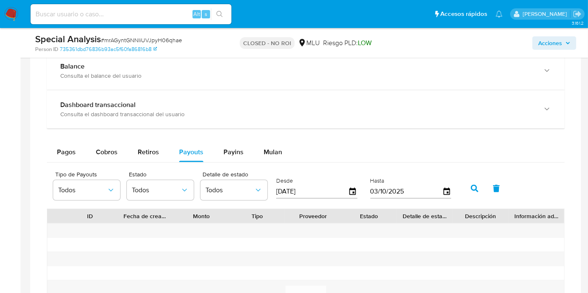
click at [334, 189] on input "[DATE]" at bounding box center [312, 191] width 72 height 13
type input "0_/__/____"
type input "[DATE]"
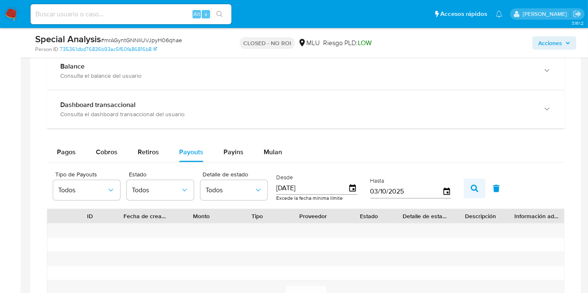
click at [471, 181] on button "button" at bounding box center [475, 189] width 22 height 20
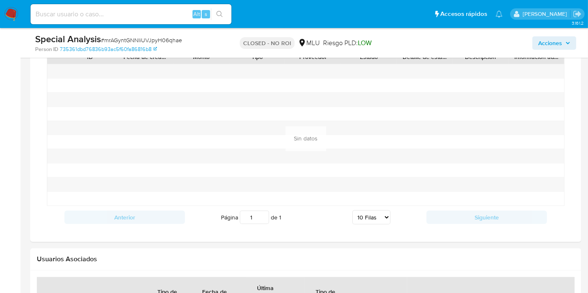
scroll to position [831, 0]
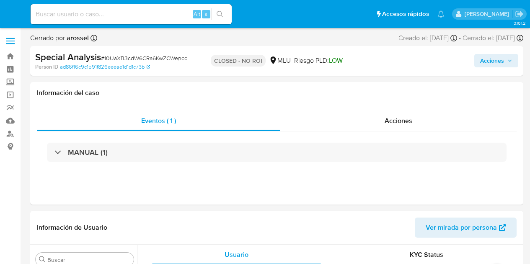
select select "10"
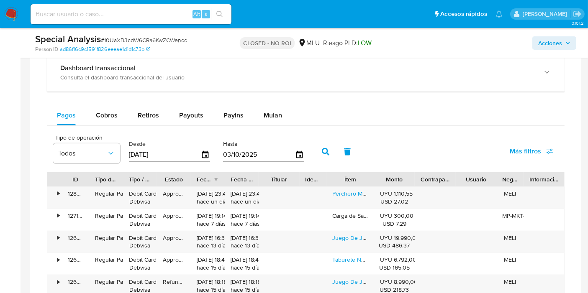
scroll to position [604, 0]
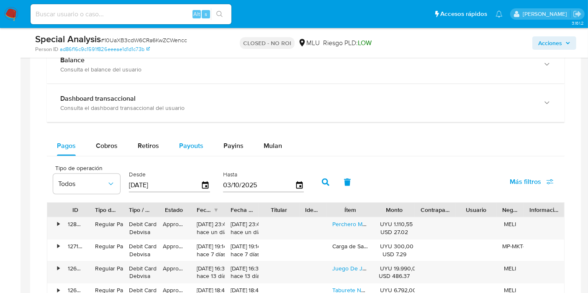
click at [192, 142] on span "Payouts" at bounding box center [191, 146] width 24 height 10
select select "10"
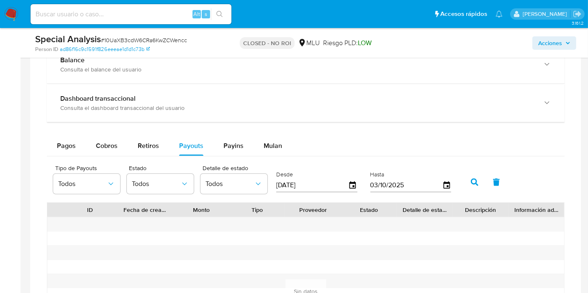
click at [324, 183] on input "[DATE]" at bounding box center [312, 185] width 72 height 13
drag, startPoint x: 324, startPoint y: 183, endPoint x: 339, endPoint y: 175, distance: 17.2
click at [325, 183] on input "[DATE]" at bounding box center [312, 185] width 72 height 13
type input "0_/__/____"
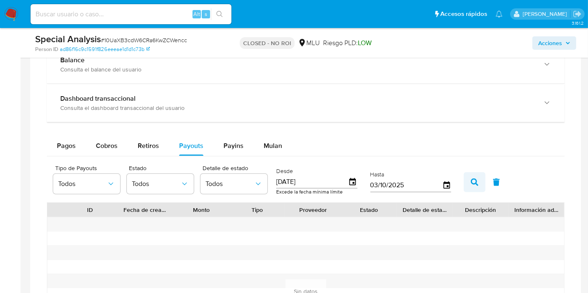
type input "[DATE]"
click at [467, 176] on button "button" at bounding box center [475, 182] width 22 height 20
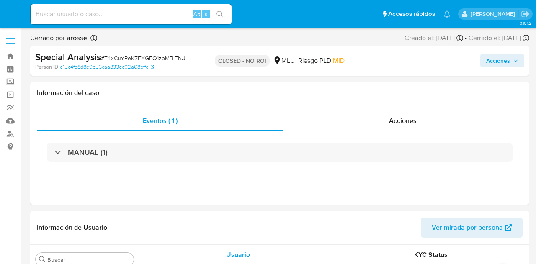
select select "10"
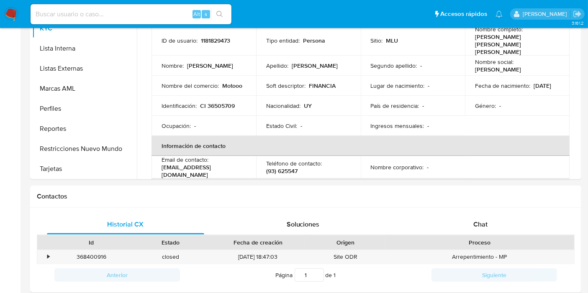
scroll to position [465, 0]
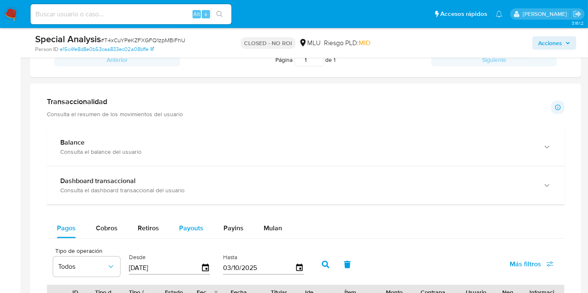
click at [198, 228] on span "Payouts" at bounding box center [191, 229] width 24 height 10
select select "10"
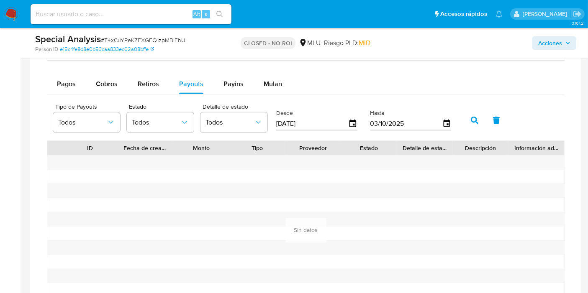
scroll to position [604, 0]
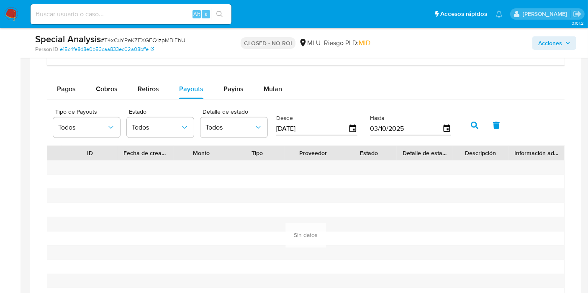
click at [317, 126] on input "[DATE]" at bounding box center [312, 128] width 72 height 13
type input "0_/__/____"
type input "[DATE]"
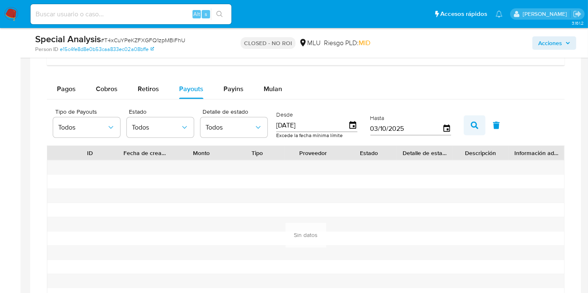
click at [471, 119] on button "button" at bounding box center [475, 126] width 22 height 20
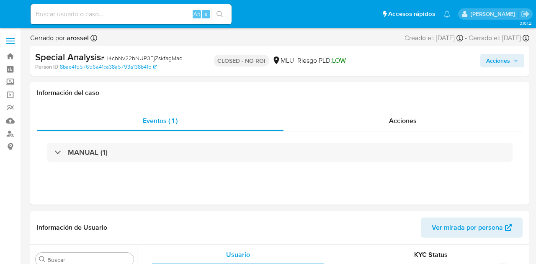
select select "10"
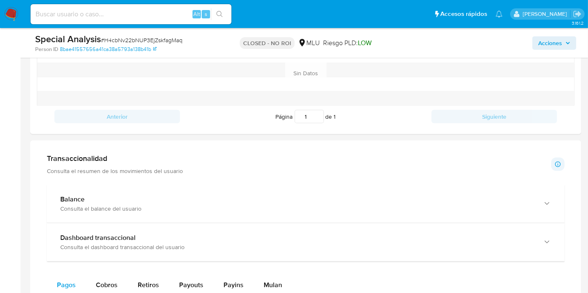
scroll to position [651, 0]
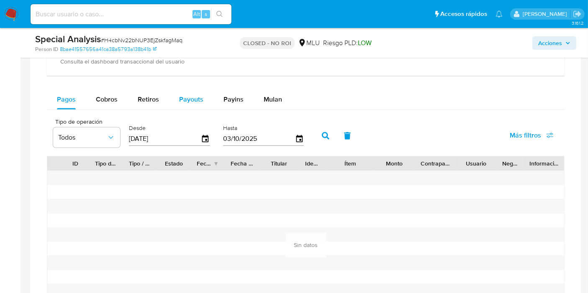
click at [187, 95] on span "Payouts" at bounding box center [191, 100] width 24 height 10
select select "10"
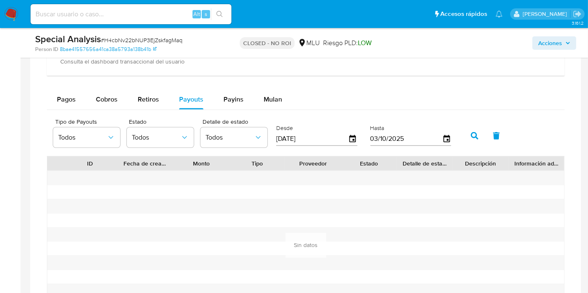
click at [316, 132] on input "[DATE]" at bounding box center [312, 138] width 72 height 13
type input "0_/__/____"
type input "[DATE]"
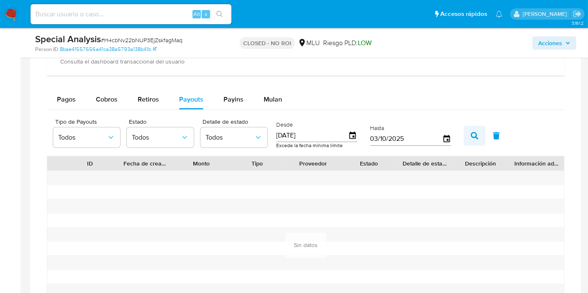
click at [465, 131] on button "button" at bounding box center [475, 136] width 22 height 20
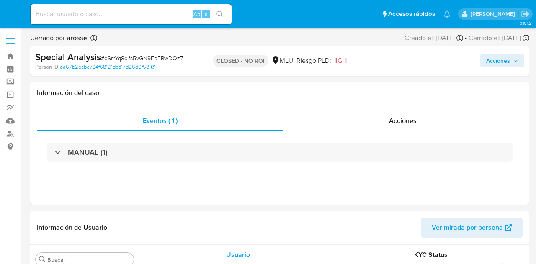
select select "10"
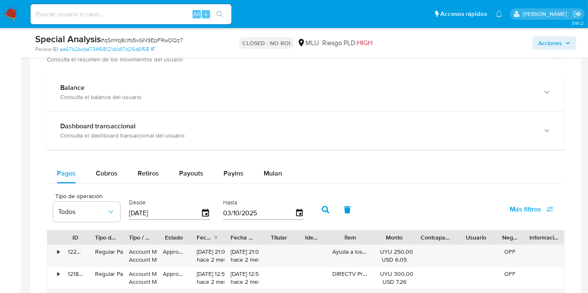
scroll to position [558, 0]
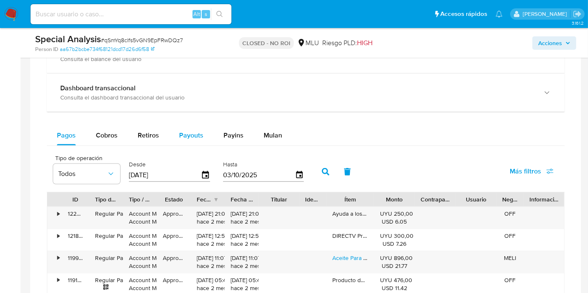
click at [192, 137] on span "Payouts" at bounding box center [191, 136] width 24 height 10
select select "10"
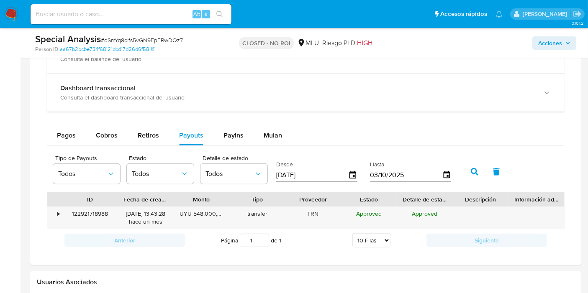
click at [324, 176] on input "[DATE]" at bounding box center [312, 175] width 72 height 13
type input "0_/__/____"
type input "1_/__/____"
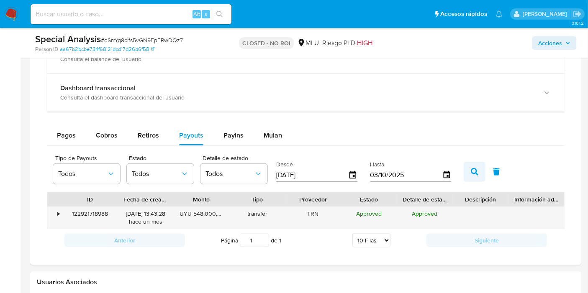
type input "01/05/2025"
click at [465, 169] on button "button" at bounding box center [475, 172] width 22 height 20
click at [47, 213] on div "•" at bounding box center [54, 218] width 15 height 22
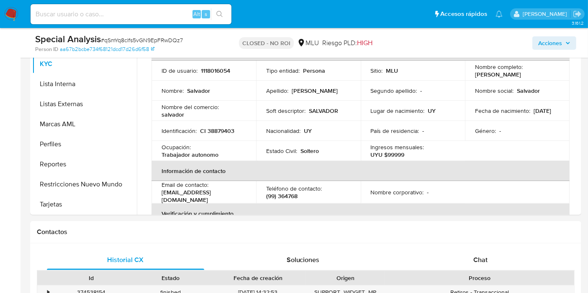
scroll to position [325, 0]
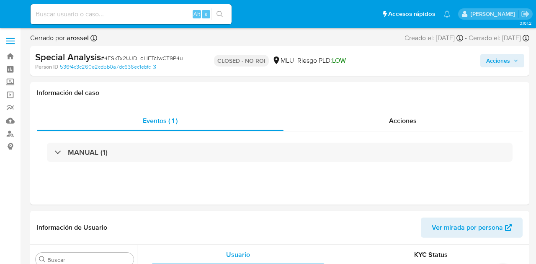
select select "10"
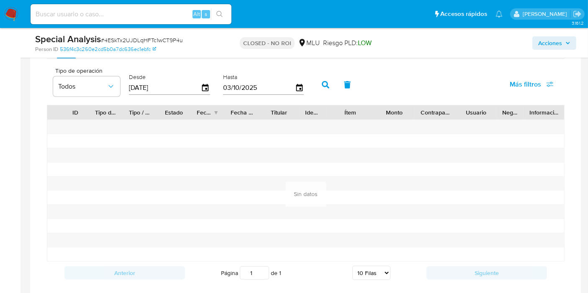
scroll to position [690, 0]
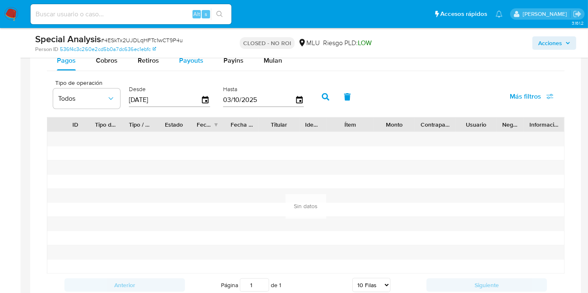
click at [189, 62] on span "Payouts" at bounding box center [191, 61] width 24 height 10
select select "10"
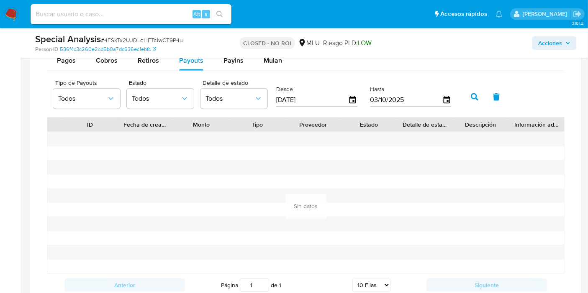
click at [304, 97] on input "[DATE]" at bounding box center [312, 99] width 72 height 13
type input "0_/__/____"
type input "[DATE]"
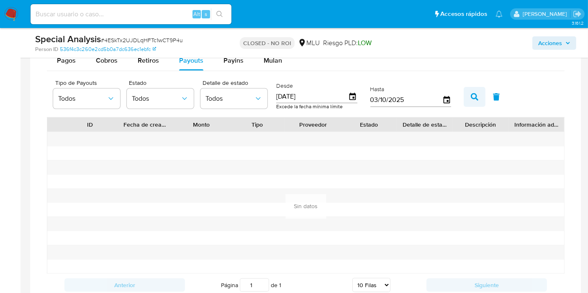
click at [471, 93] on icon "button" at bounding box center [475, 97] width 8 height 8
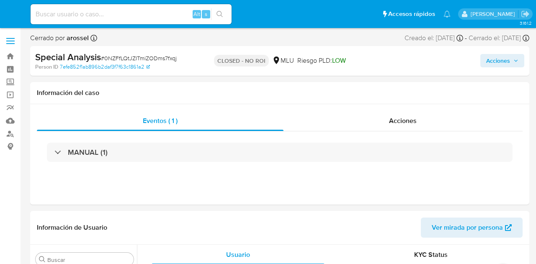
select select "10"
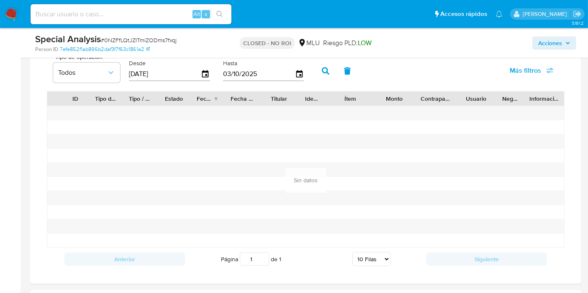
scroll to position [643, 0]
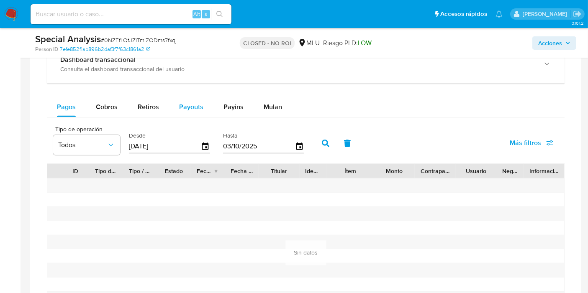
click at [164, 98] on button "Retiros" at bounding box center [148, 107] width 41 height 20
select select "10"
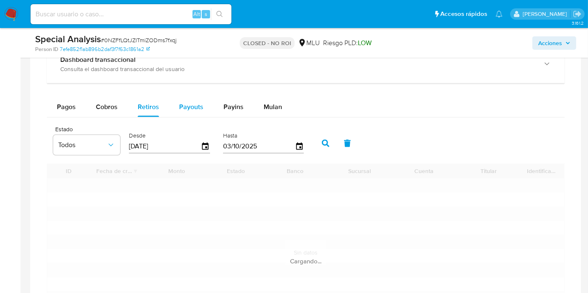
click at [202, 111] on button "Payouts" at bounding box center [191, 107] width 44 height 20
select select "10"
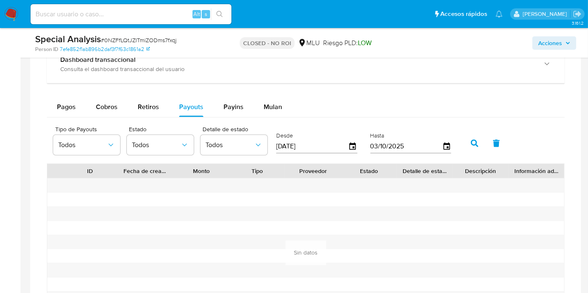
click at [285, 146] on input "[DATE]" at bounding box center [312, 146] width 72 height 13
type input "0_/__/____"
type input "[DATE]"
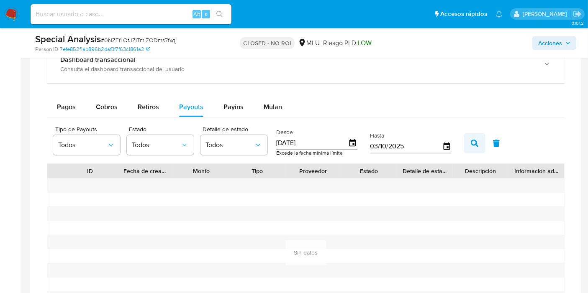
click at [471, 140] on icon "button" at bounding box center [475, 144] width 8 height 8
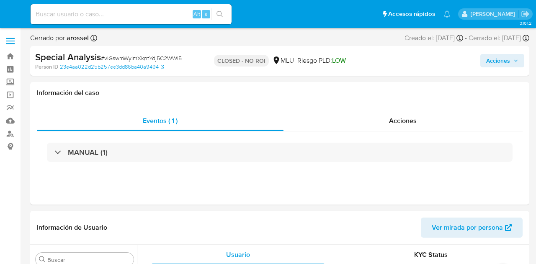
select select "10"
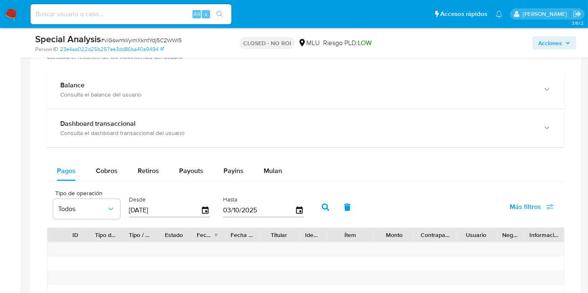
scroll to position [604, 0]
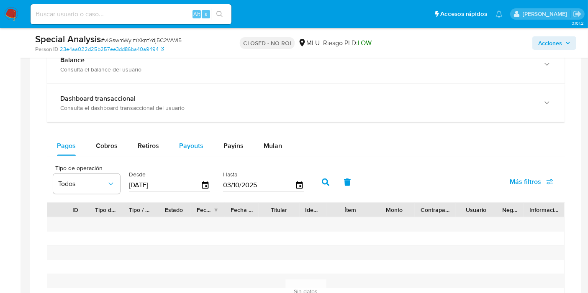
click at [197, 138] on div "Payouts" at bounding box center [191, 146] width 24 height 20
select select "10"
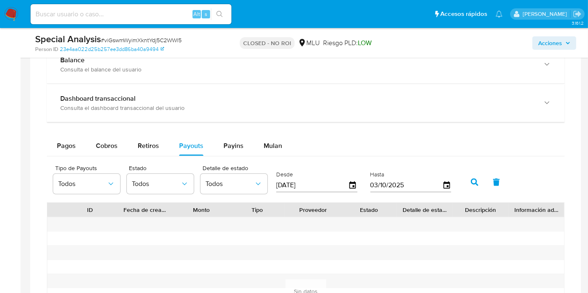
click at [299, 183] on input "[DATE]" at bounding box center [312, 185] width 72 height 13
type input "0_/__/____"
type input "[DATE]"
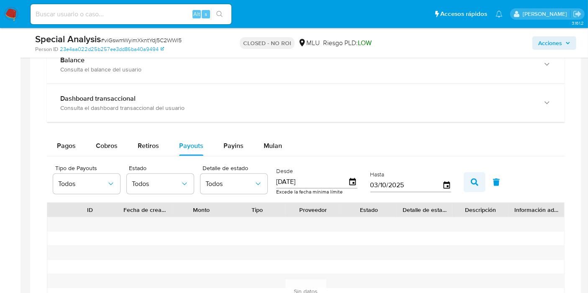
click at [464, 175] on button "button" at bounding box center [475, 182] width 22 height 20
